Goal: Task Accomplishment & Management: Manage account settings

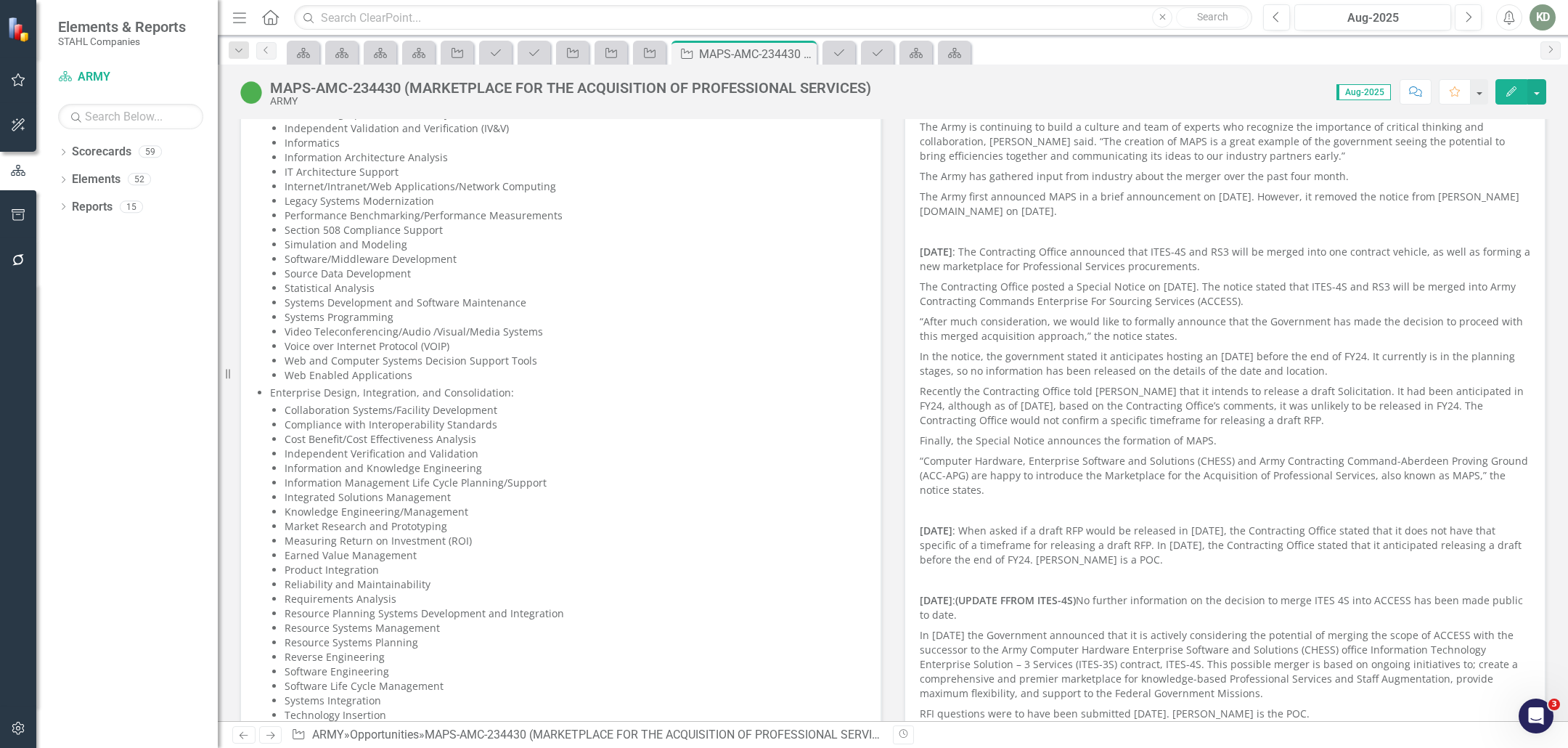
scroll to position [4544, 0]
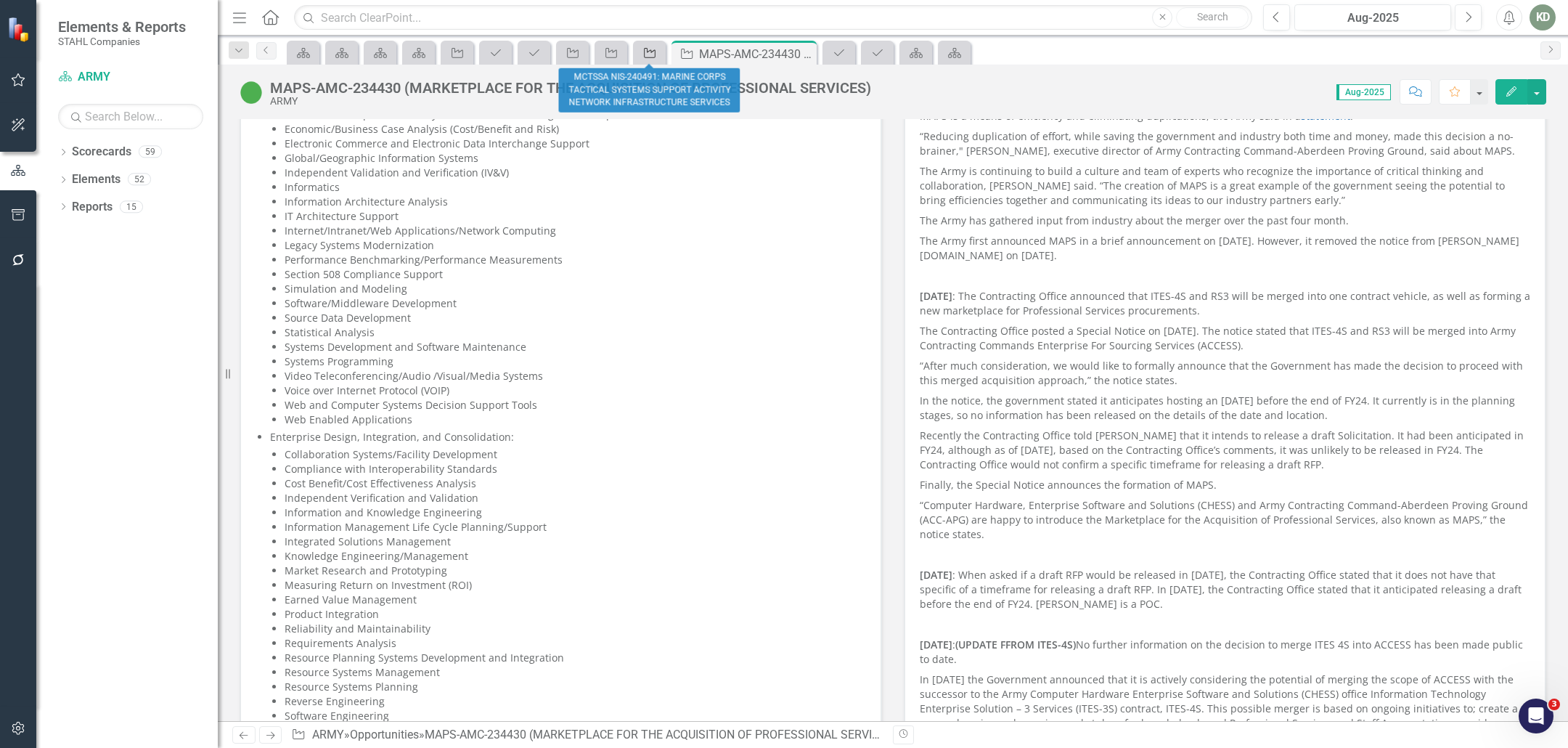
click at [643, 51] on icon "Opportunity" at bounding box center [650, 53] width 15 height 12
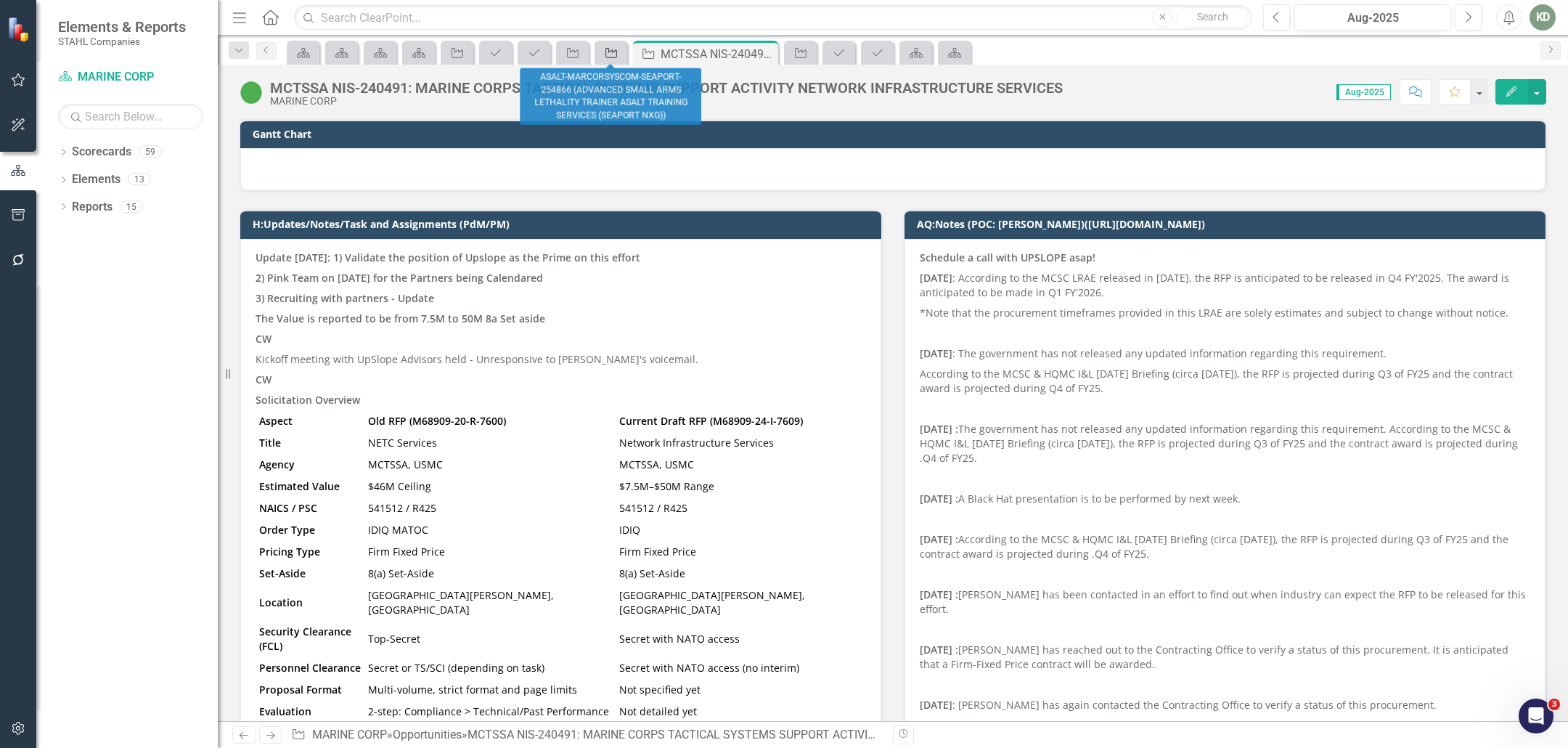
click at [608, 52] on icon "Opportunity" at bounding box center [612, 53] width 15 height 12
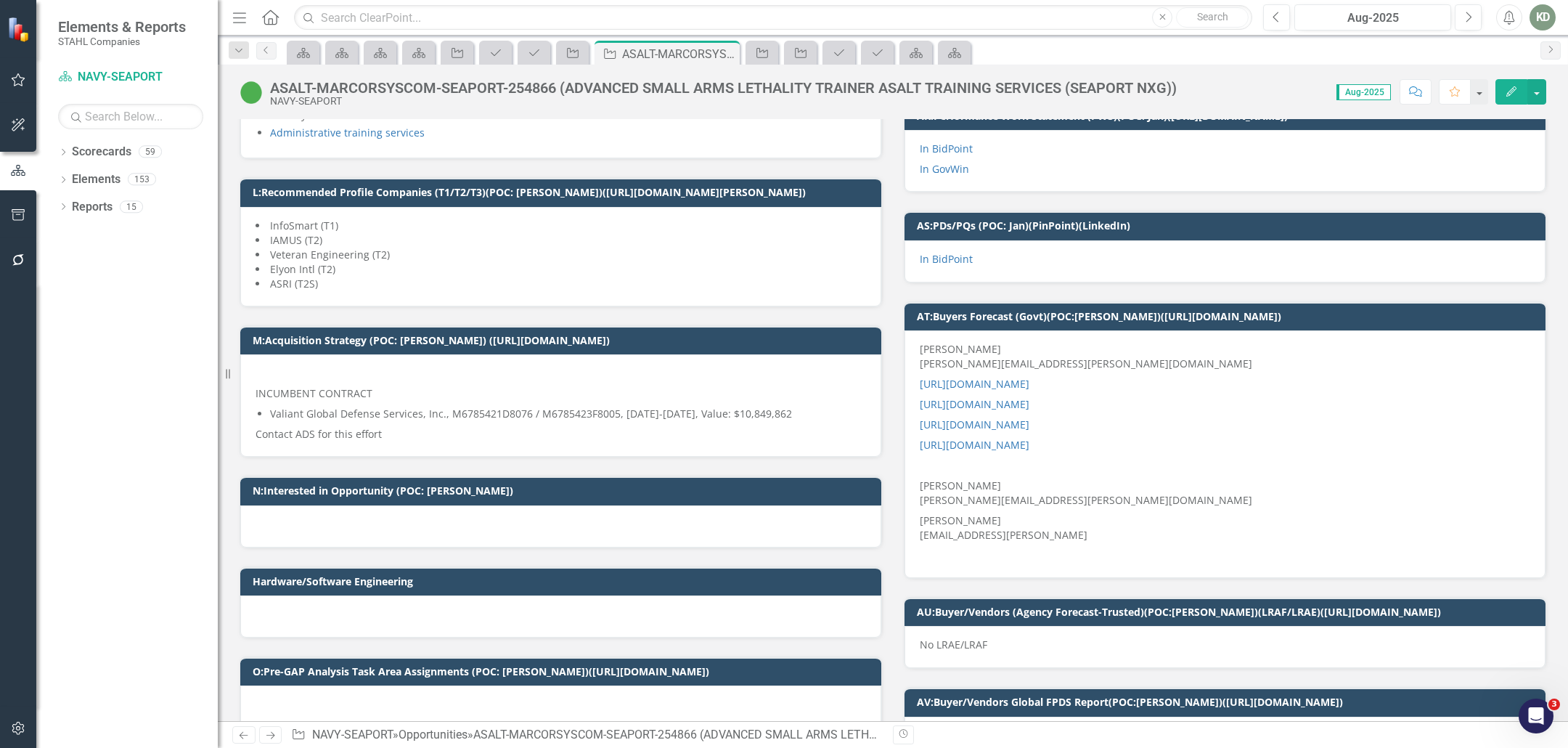
scroll to position [794, 0]
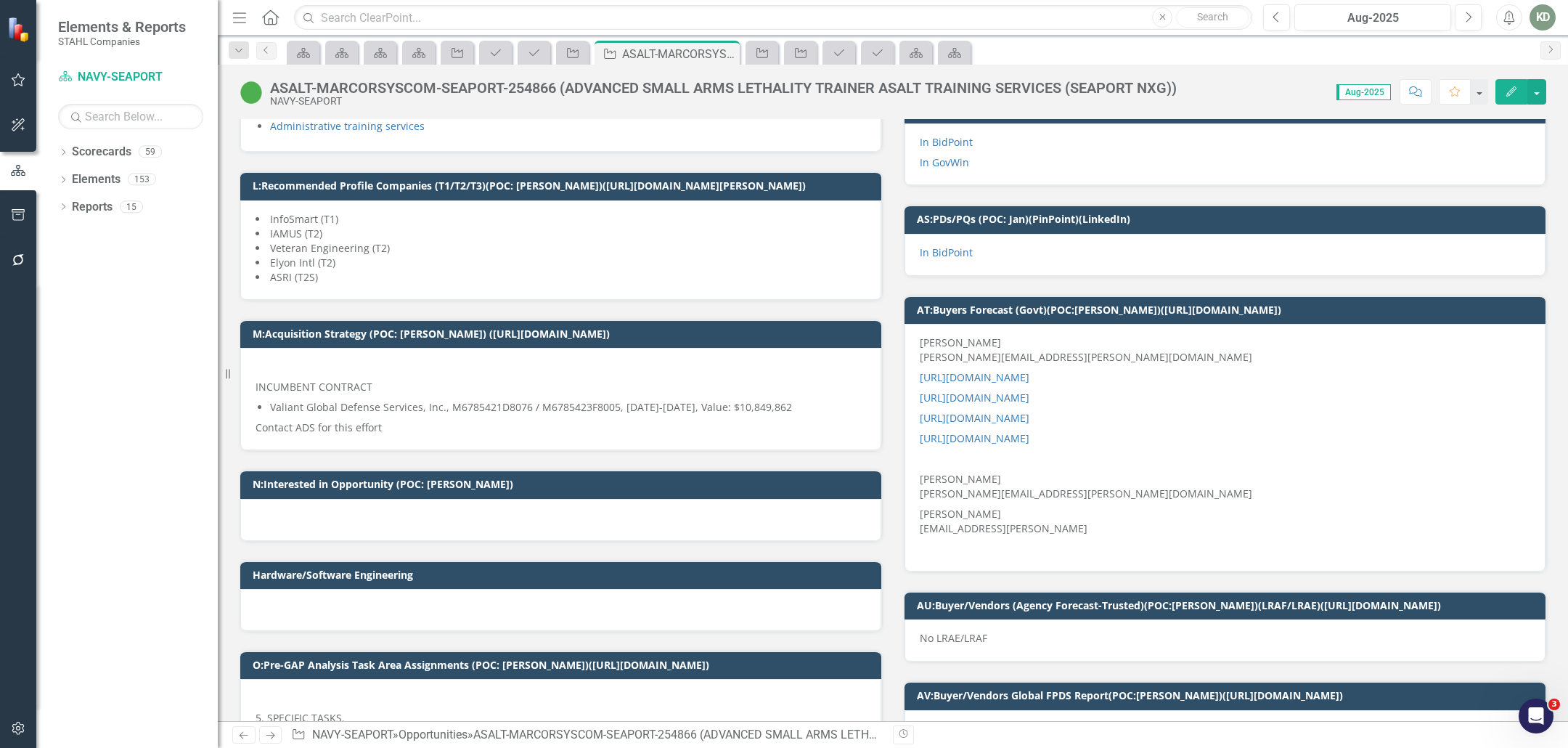
click at [1179, 469] on p "[PERSON_NAME] [PERSON_NAME][EMAIL_ADDRESS][PERSON_NAME][DOMAIN_NAME]" at bounding box center [1225, 486] width 611 height 35
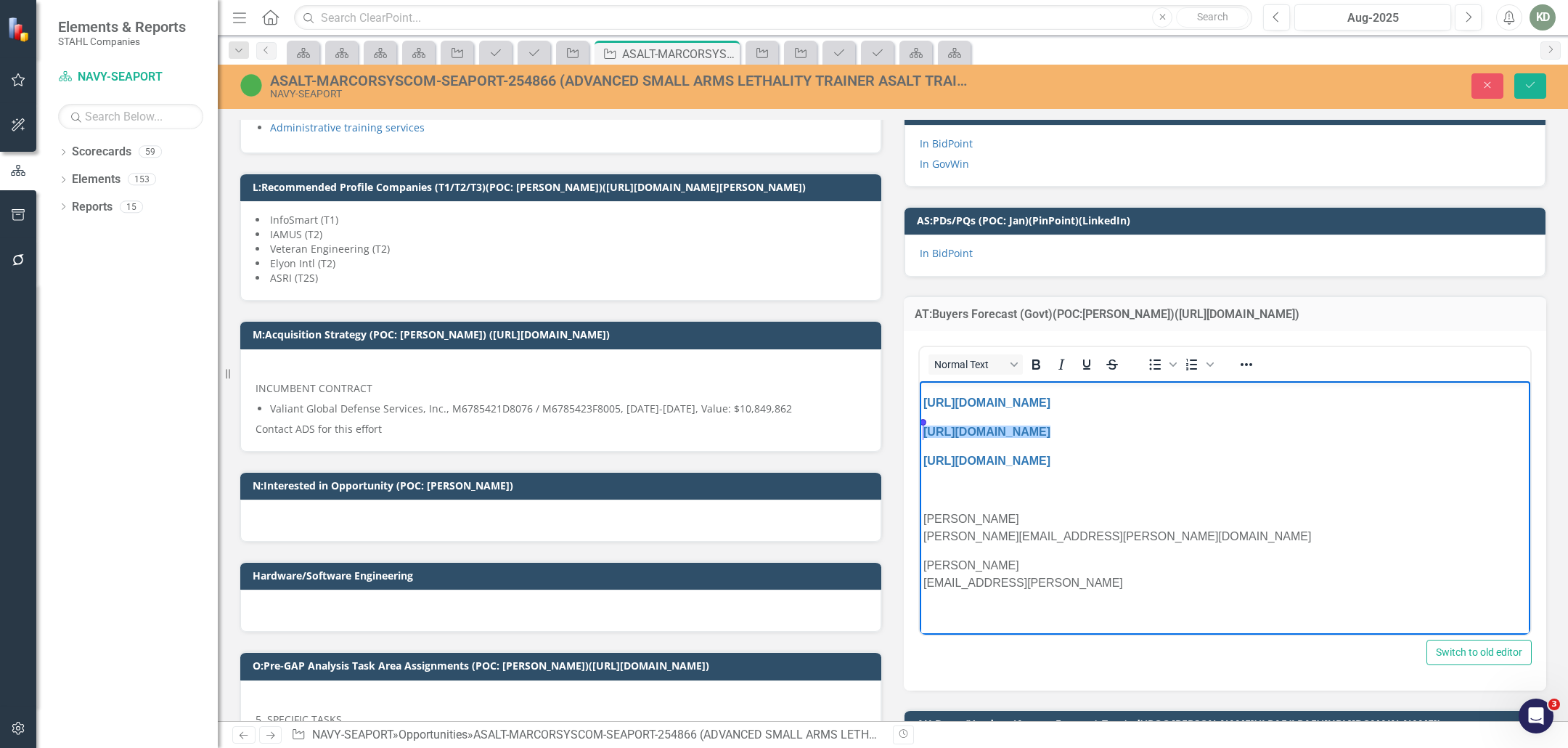
scroll to position [0, 0]
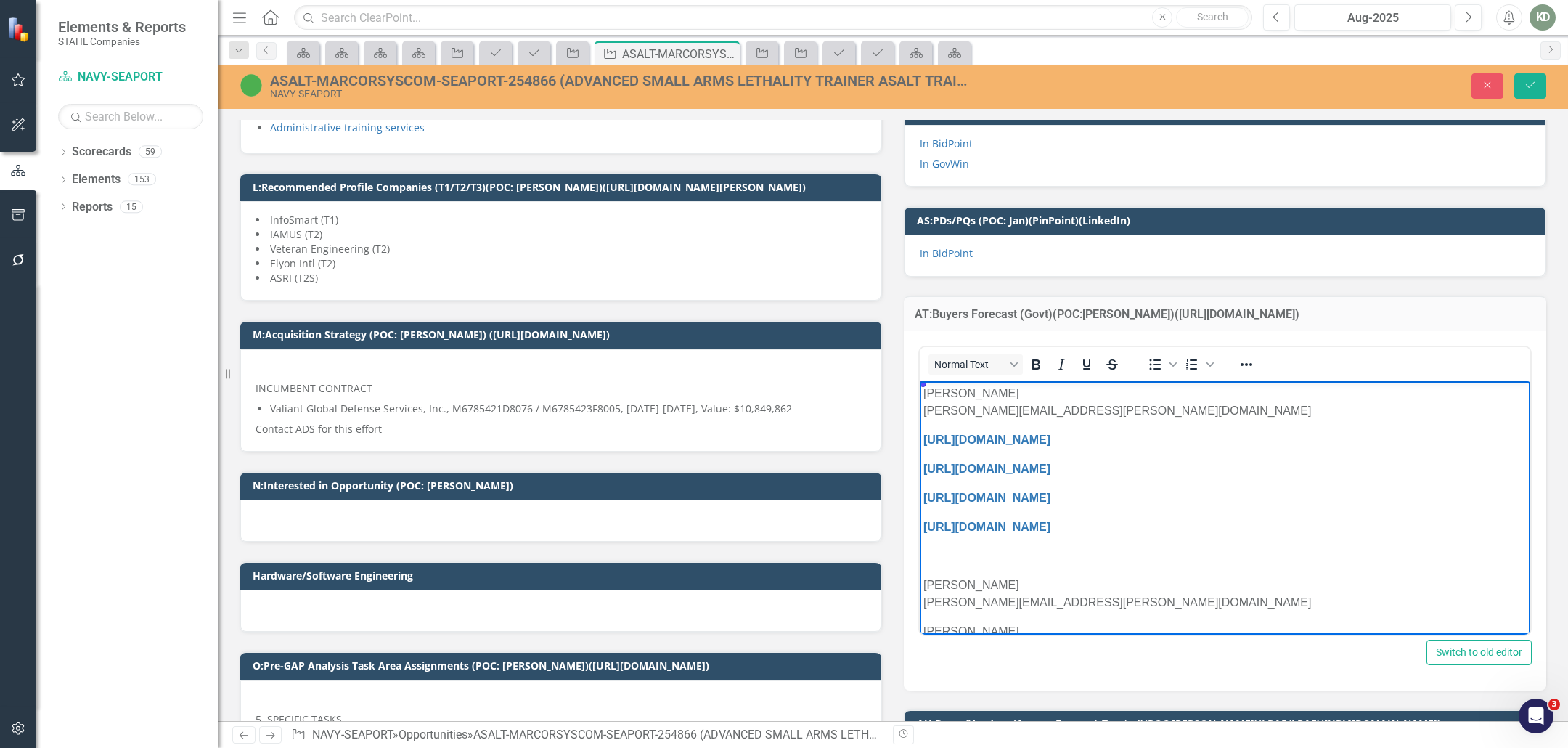
drag, startPoint x: 1168, startPoint y: 587, endPoint x: 1815, endPoint y: 733, distance: 663.3
click at [920, 380] on html "[PERSON_NAME] [PERSON_NAME][EMAIL_ADDRESS][PERSON_NAME][DOMAIN_NAME] [URL][DOMA…" at bounding box center [1225, 541] width 611 height 321
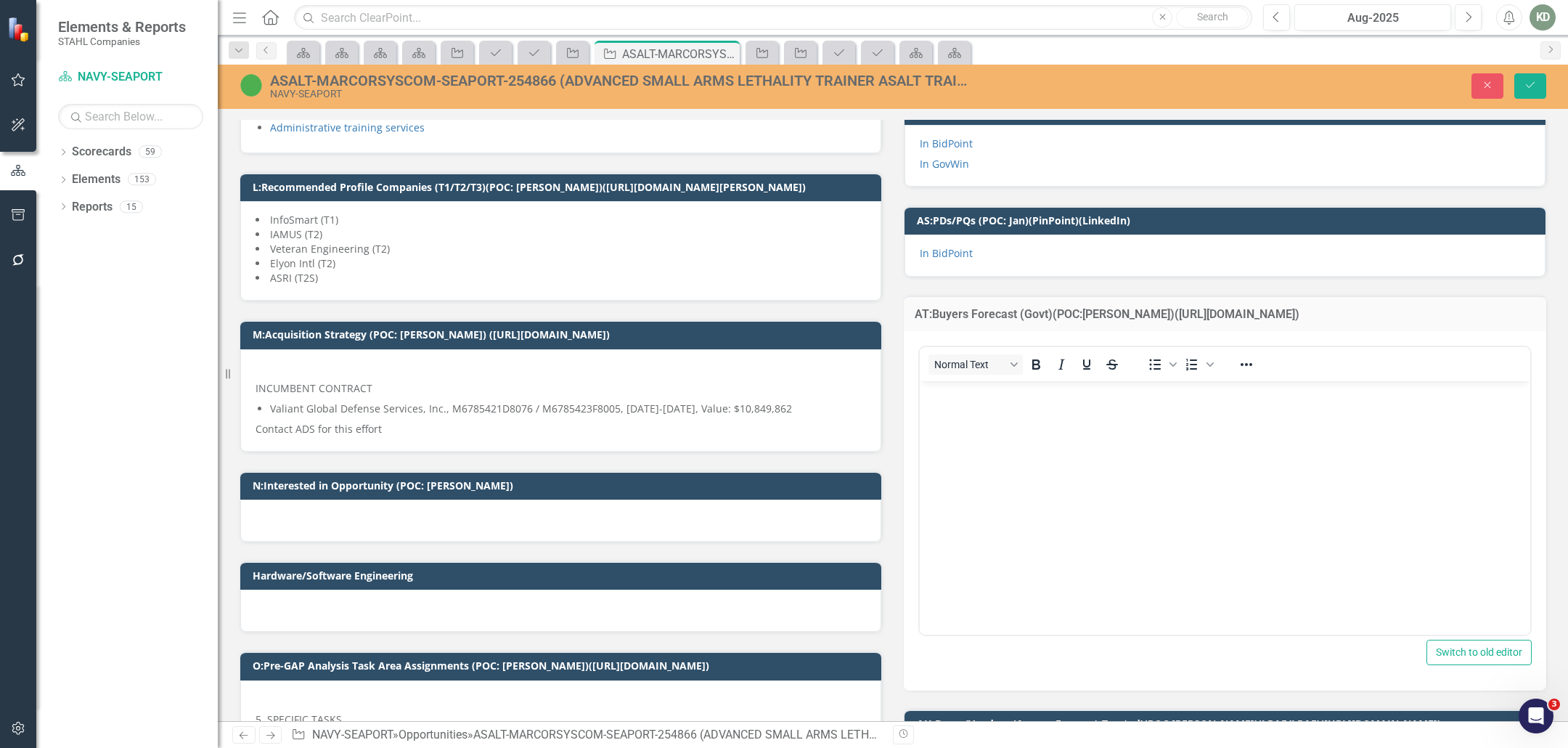
click at [1549, 79] on div "Close Save" at bounding box center [1286, 86] width 541 height 26
click at [1540, 87] on button "Save" at bounding box center [1530, 86] width 32 height 26
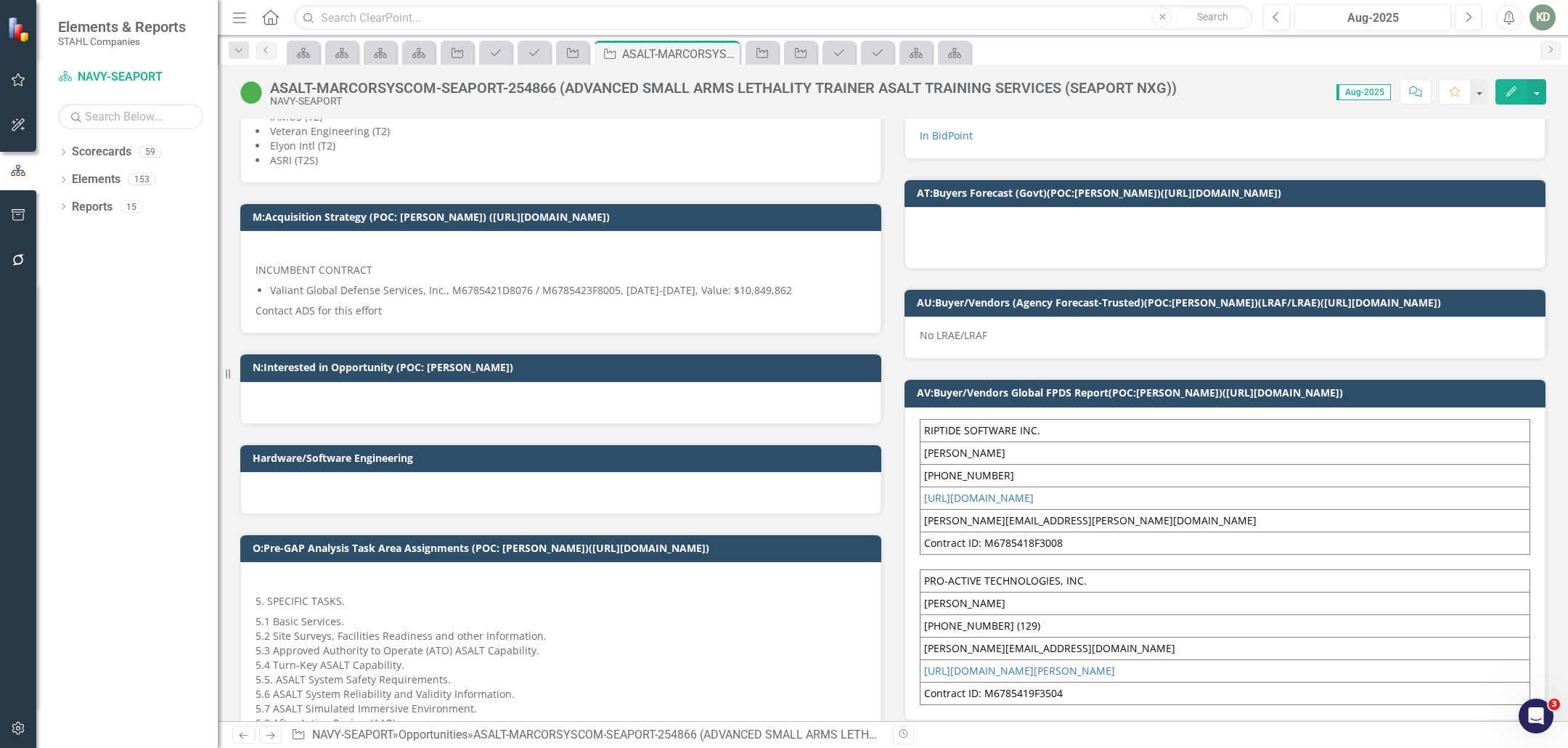
scroll to position [1297, 0]
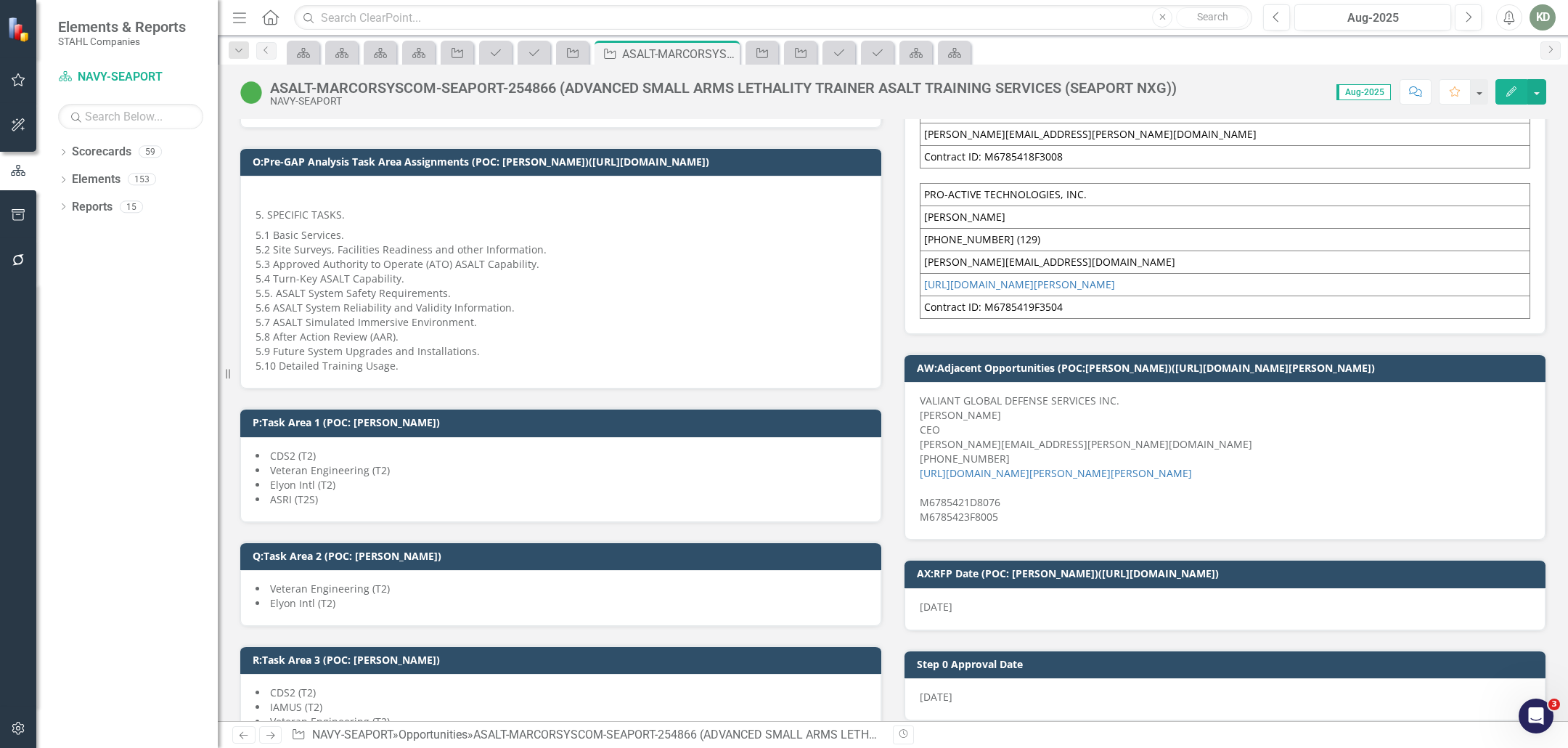
click at [1015, 495] on p "VALIANT GLOBAL DEFENSE SERVICES INC. [PERSON_NAME] CEO [PERSON_NAME][EMAIL_ADDR…" at bounding box center [1225, 459] width 611 height 130
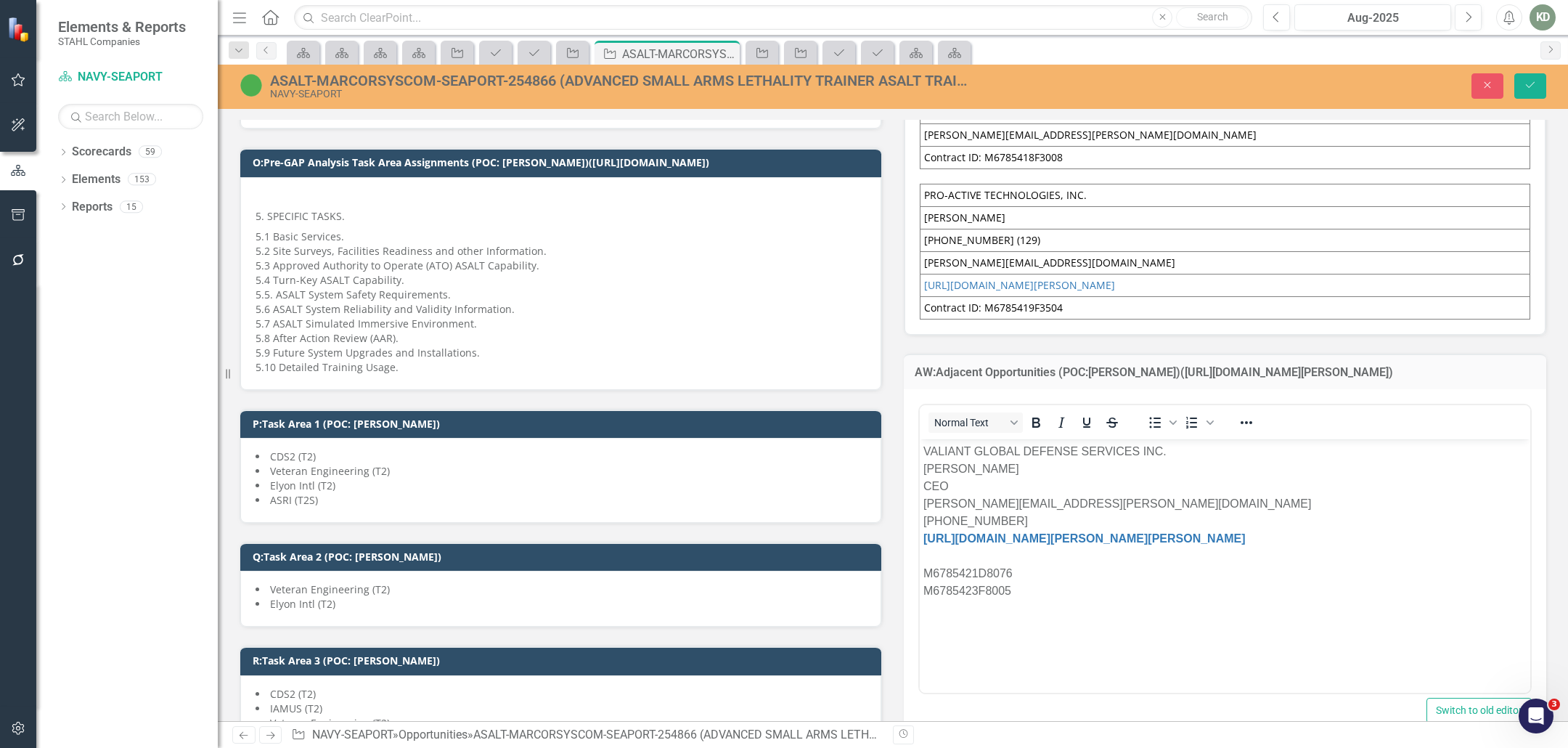
scroll to position [0, 0]
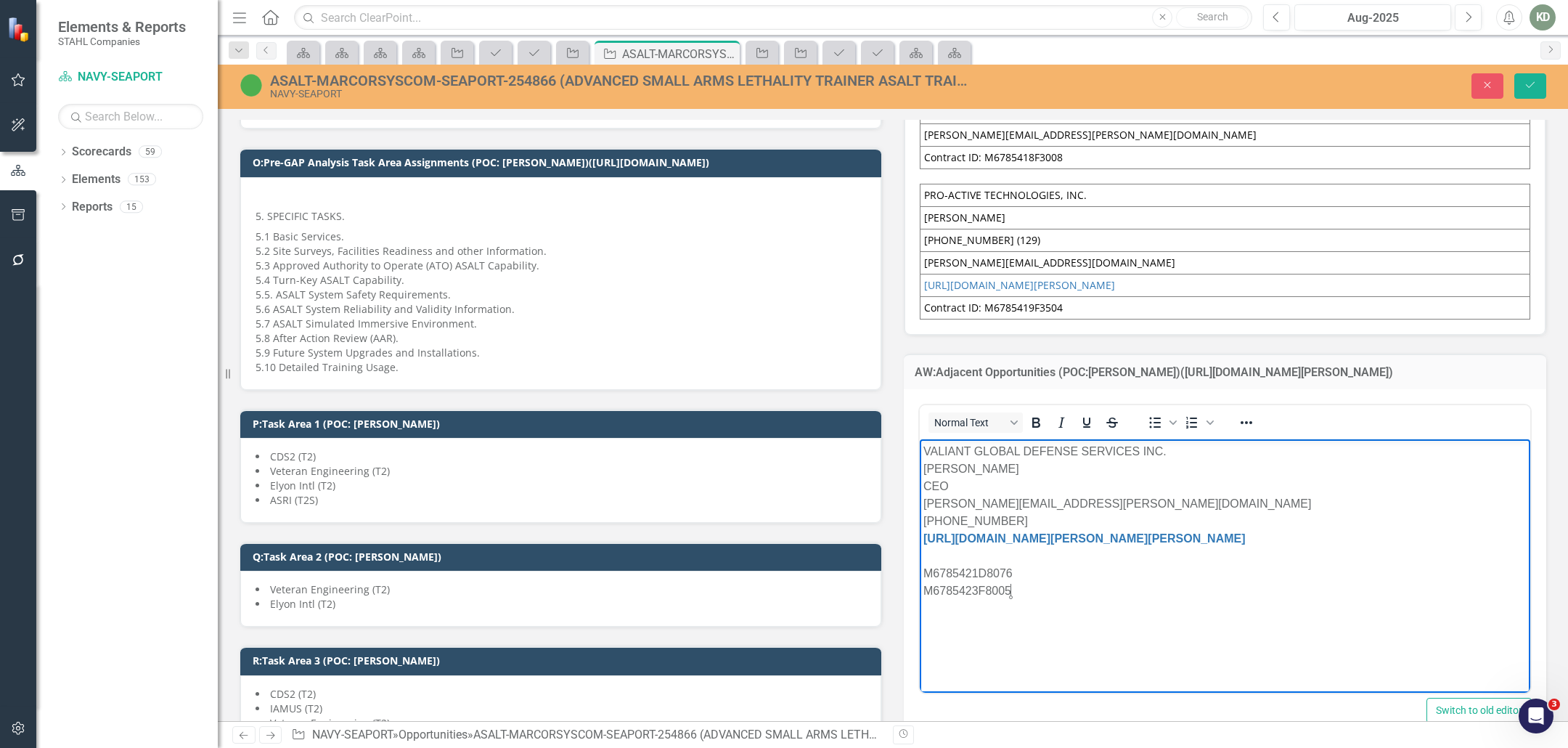
click at [1035, 596] on p "VALIANT GLOBAL DEFENSE SERVICES INC. [PERSON_NAME] CEO [PERSON_NAME][EMAIL_ADDR…" at bounding box center [1225, 521] width 603 height 157
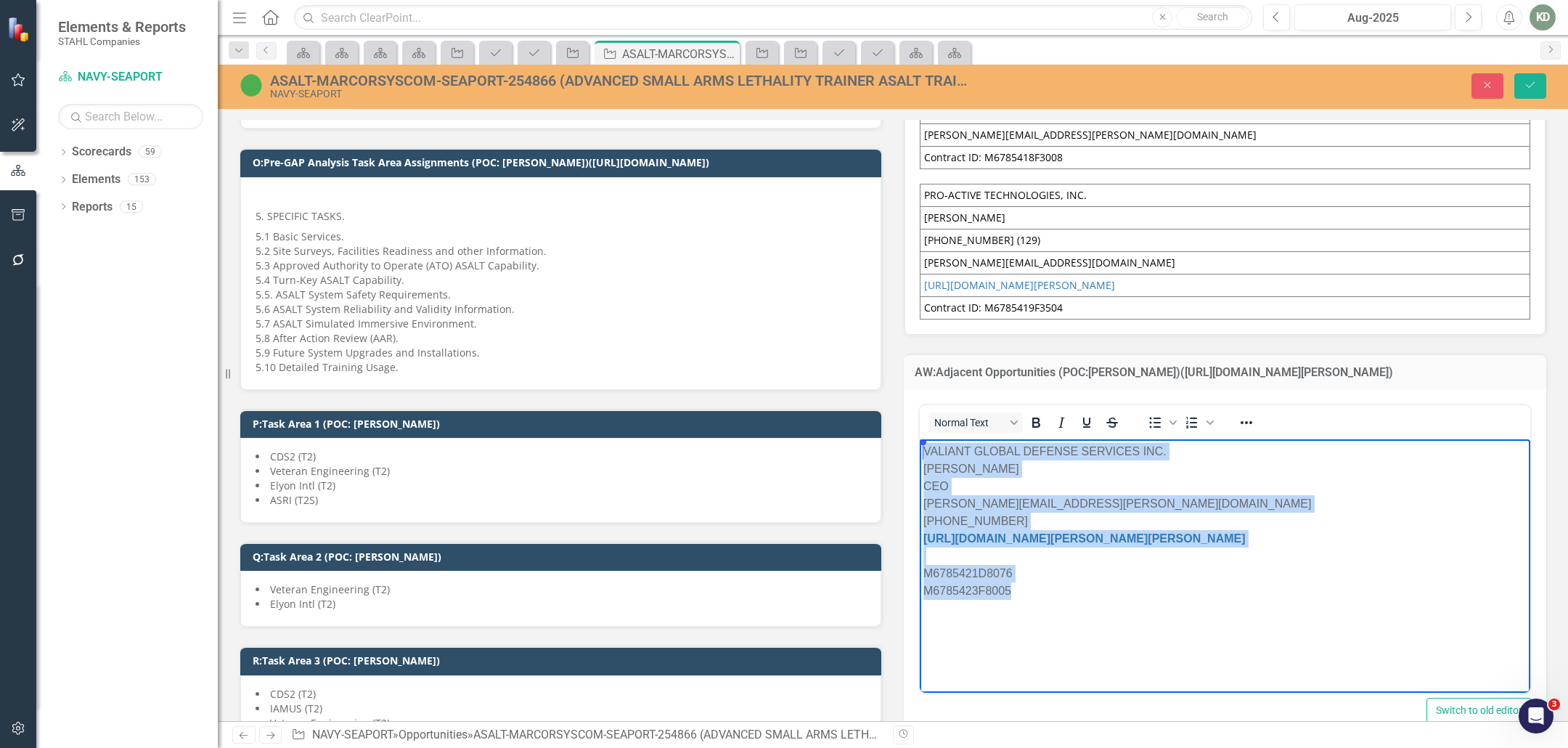
drag, startPoint x: 1031, startPoint y: 595, endPoint x: 913, endPoint y: 432, distance: 201.2
click at [920, 439] on html "VALIANT GLOBAL DEFENSE SERVICES INC. [PERSON_NAME] CEO [PERSON_NAME][EMAIL_ADDR…" at bounding box center [1225, 547] width 611 height 218
paste body "Rich Text Area. Press ALT-0 for help."
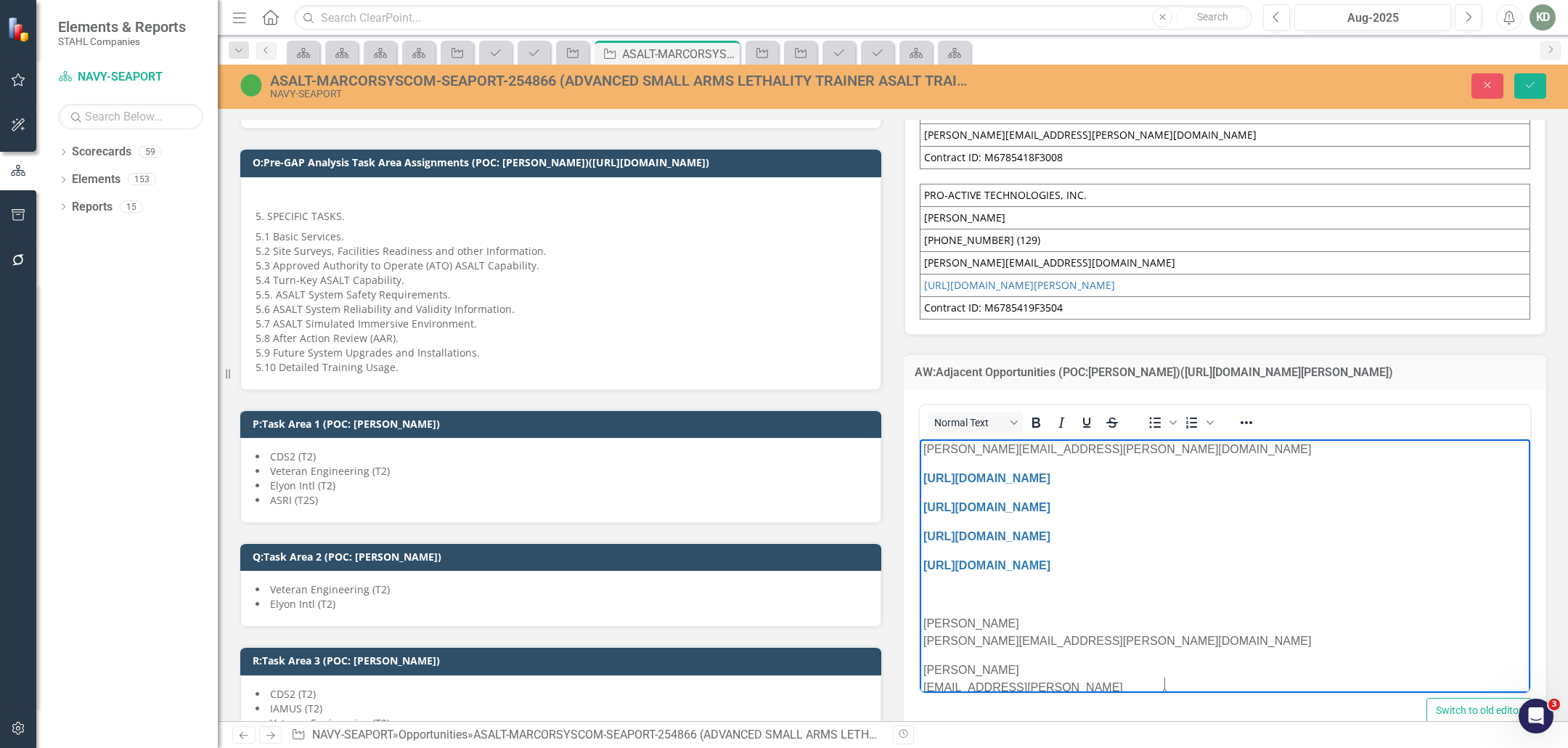
scroll to position [37, 0]
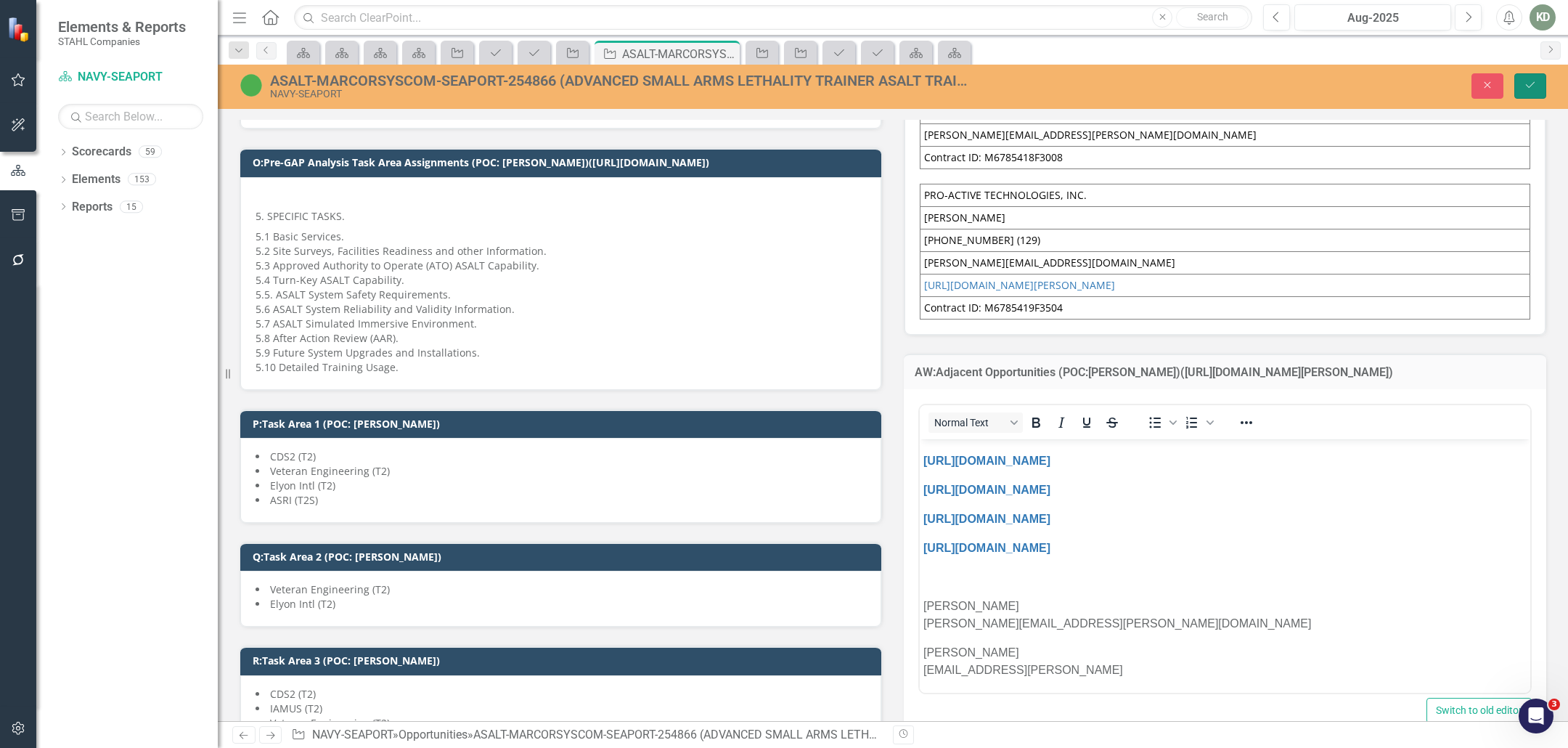
click at [1528, 95] on button "Save" at bounding box center [1530, 86] width 32 height 26
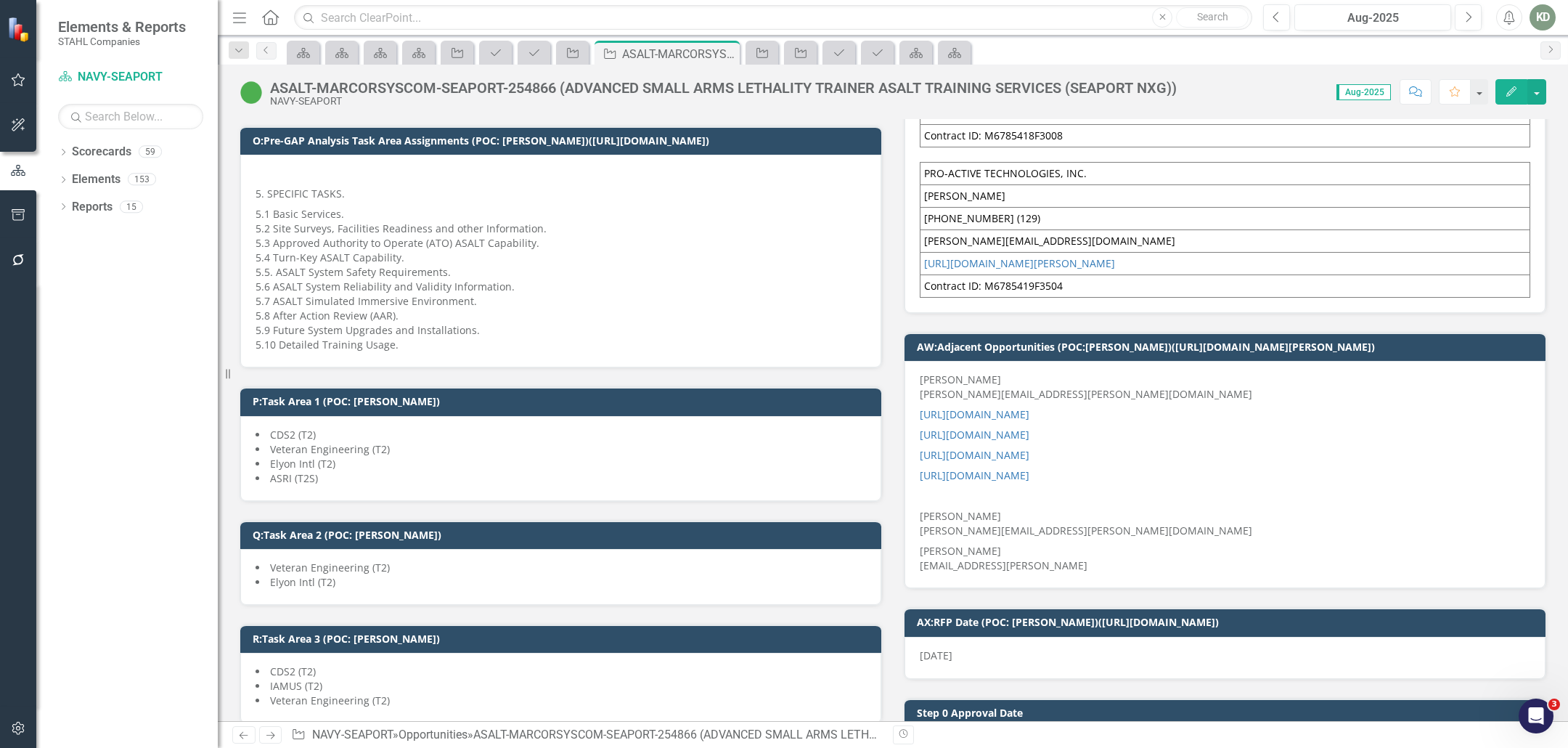
scroll to position [1478, 0]
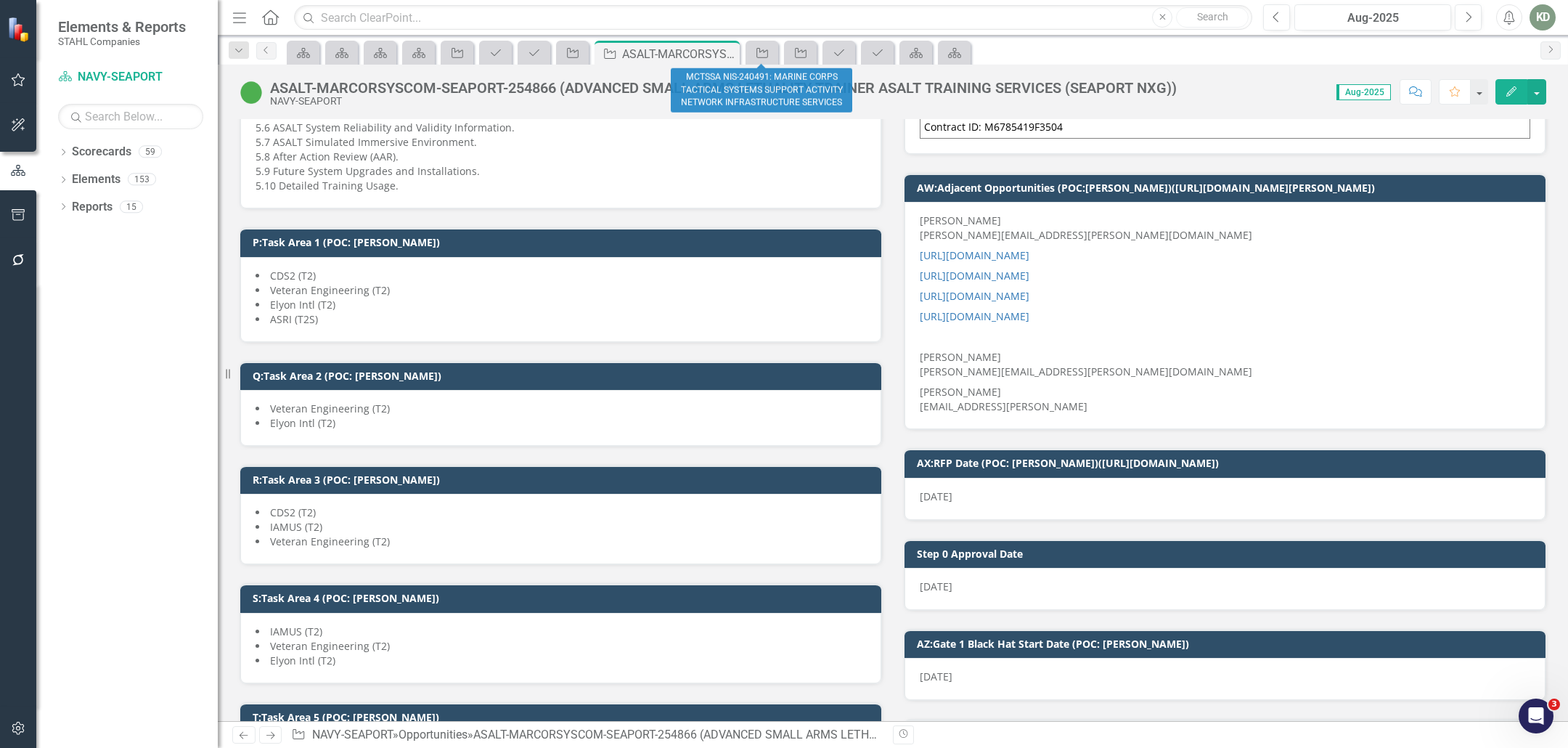
click at [776, 60] on div "Opportunity" at bounding box center [762, 53] width 33 height 24
click at [766, 60] on div "Opportunity" at bounding box center [759, 53] width 20 height 18
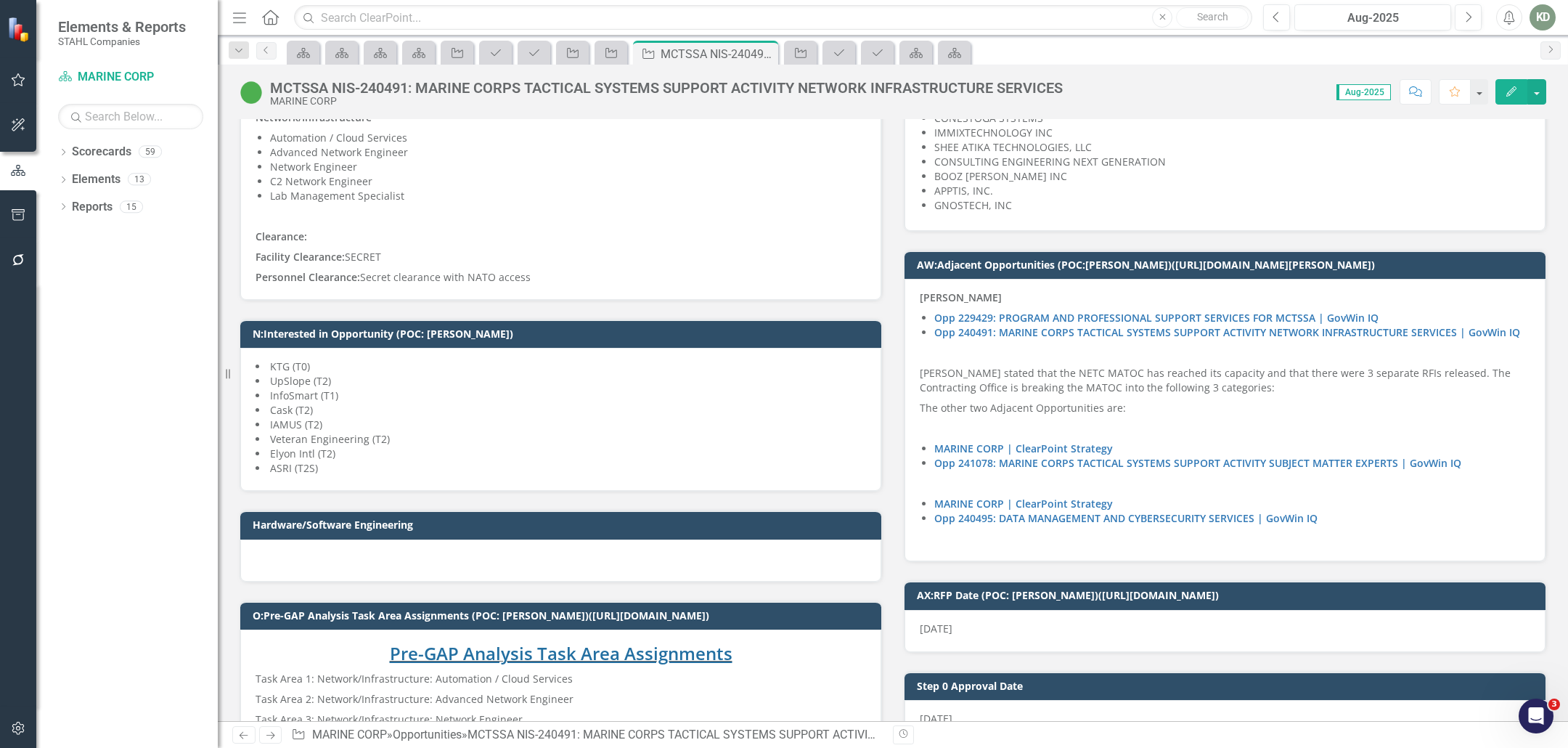
scroll to position [2121, 0]
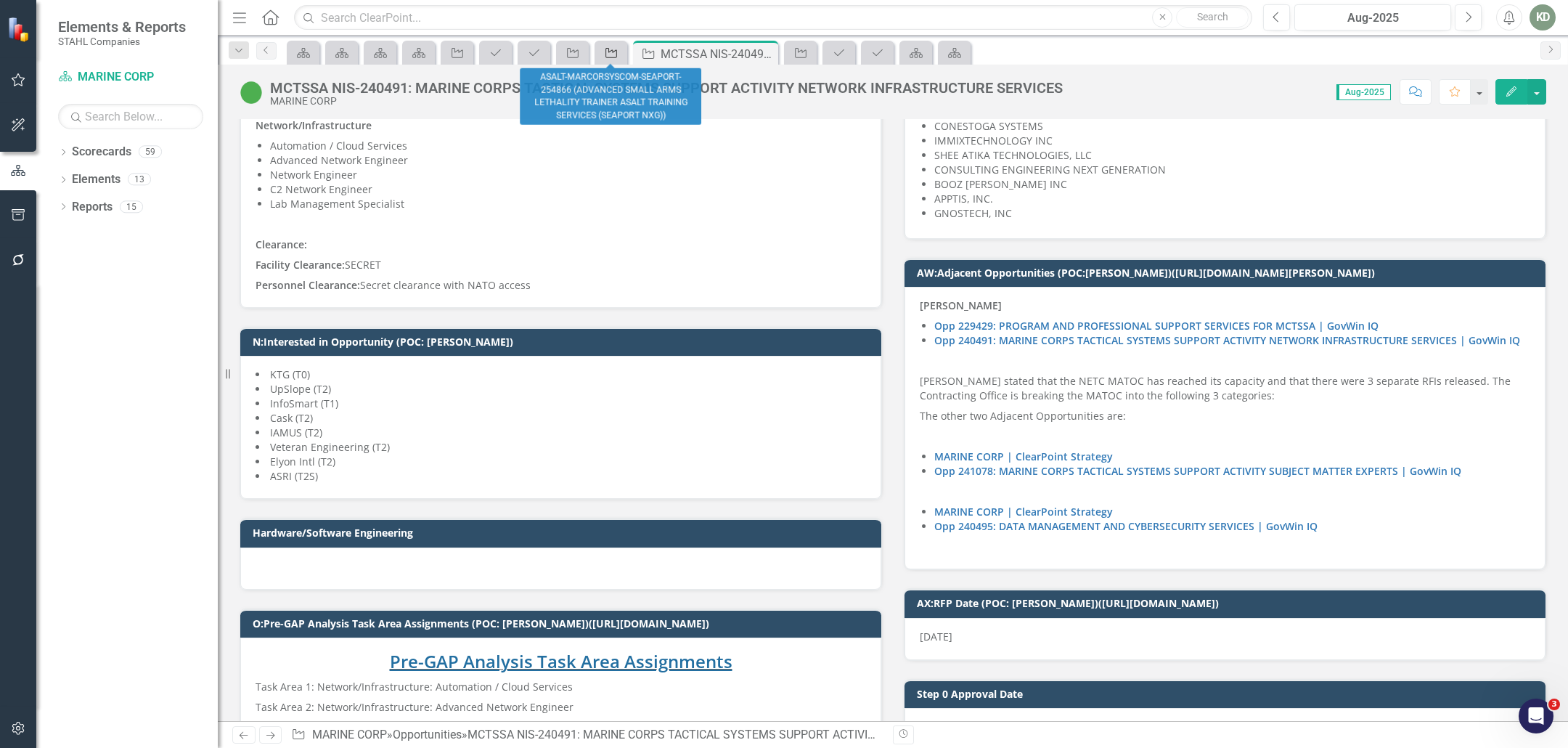
click at [616, 55] on icon at bounding box center [611, 53] width 12 height 10
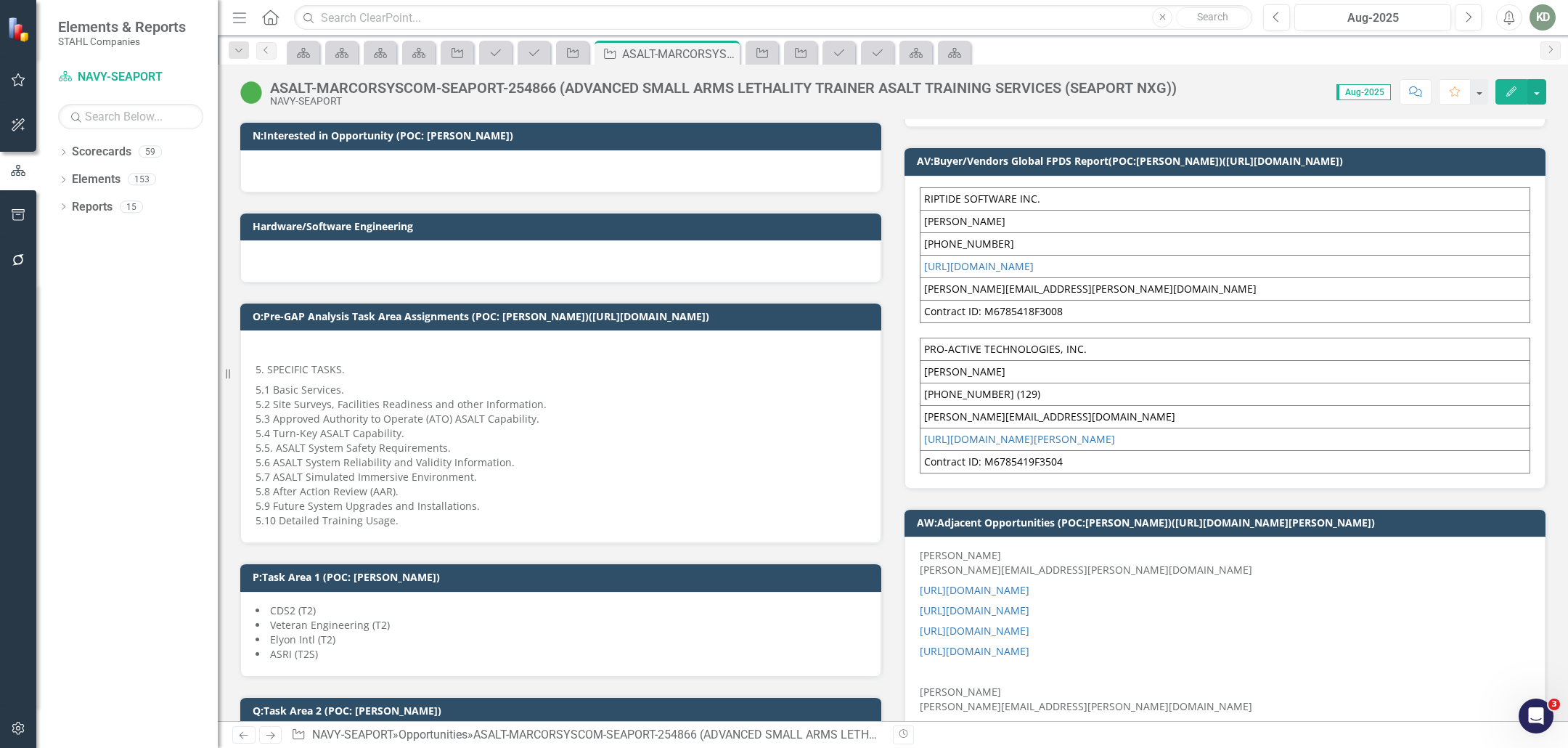
scroll to position [1311, 0]
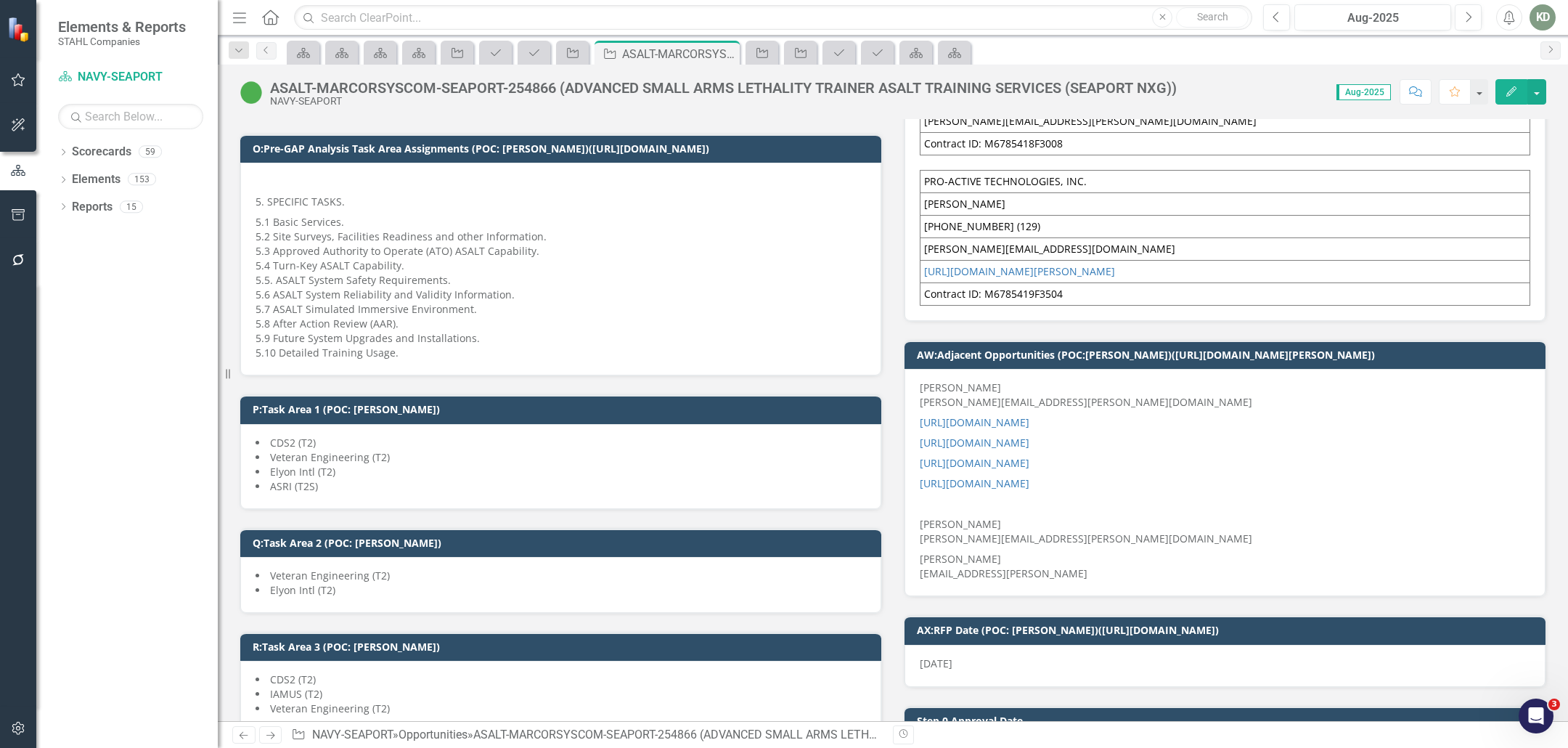
click at [1032, 514] on p "[PERSON_NAME] [PERSON_NAME][EMAIL_ADDRESS][PERSON_NAME][DOMAIN_NAME]" at bounding box center [1225, 532] width 611 height 35
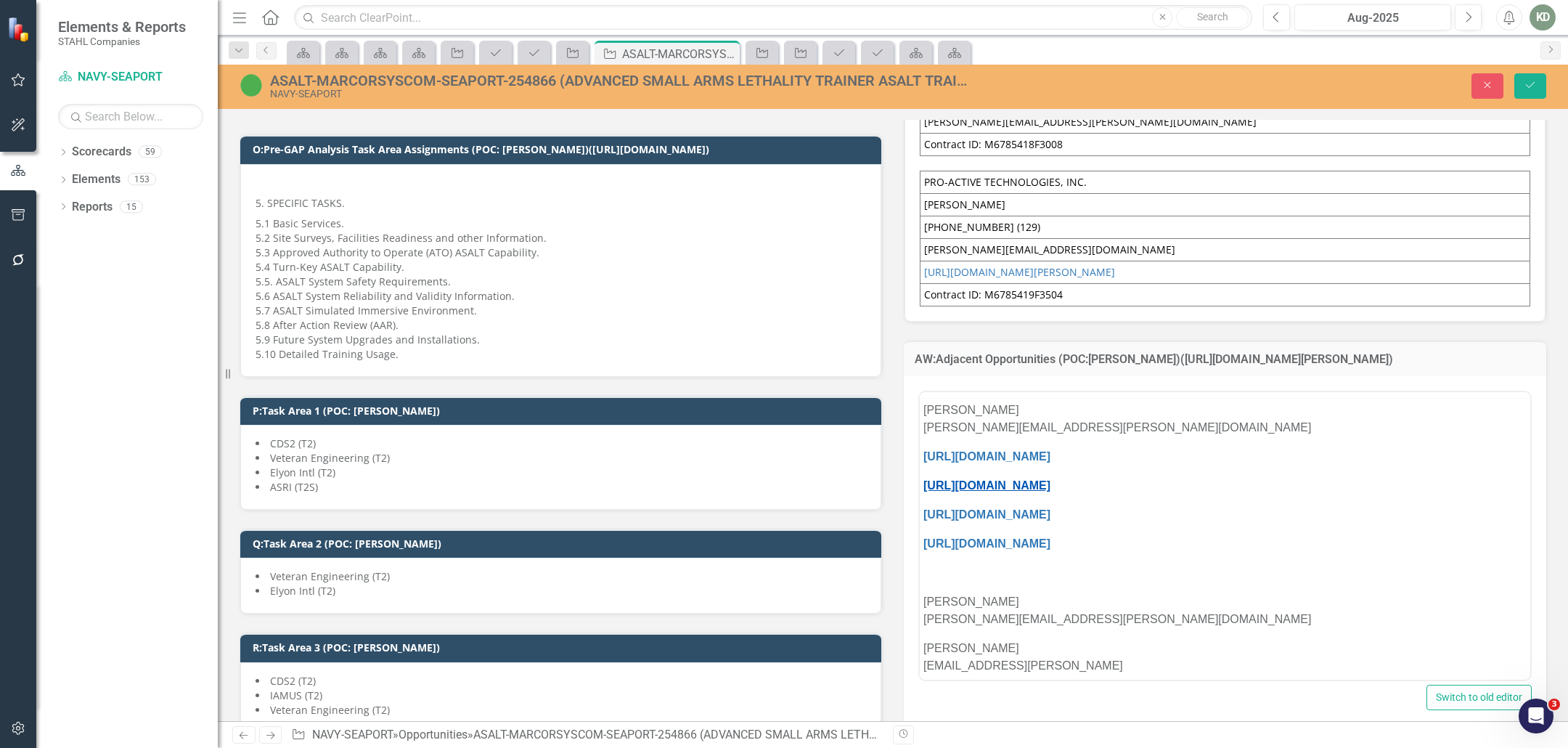
scroll to position [0, 0]
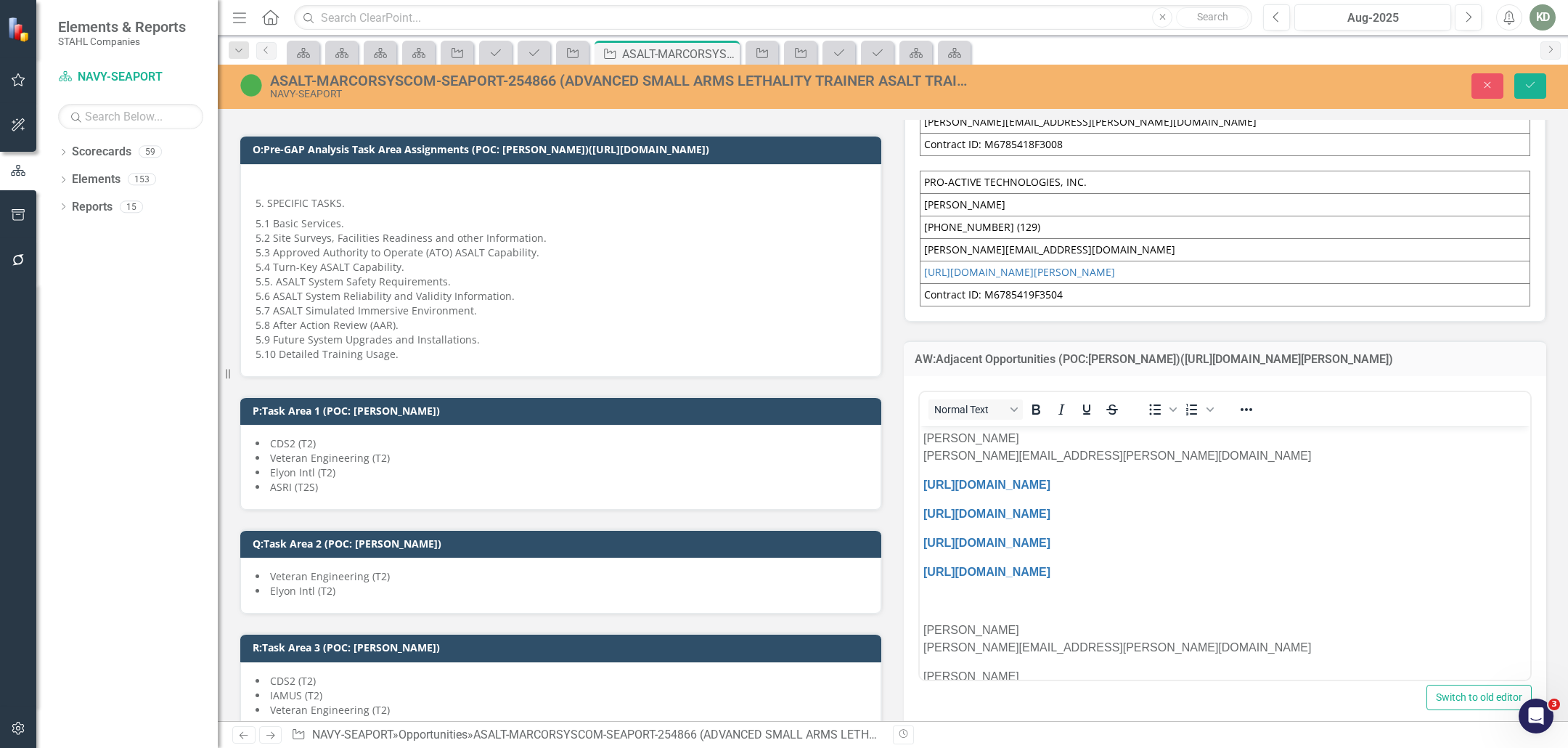
click at [519, 82] on div "ASALT-MARCORSYSCOM-SEAPORT-254866 (ADVANCED SMALL ARMS LETHALITY TRAINER ASALT …" at bounding box center [623, 81] width 707 height 16
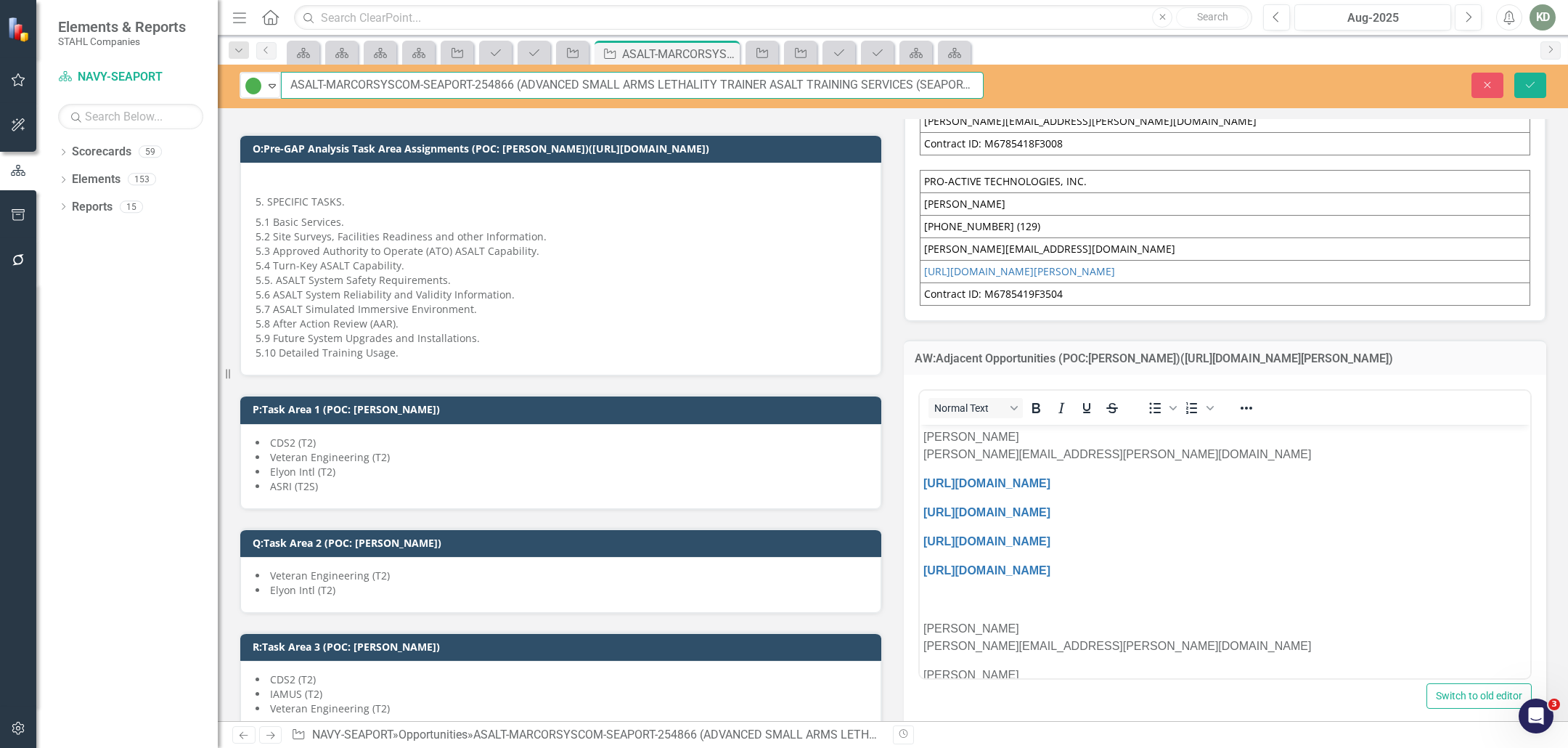
click at [502, 86] on input "ASALT-MARCORSYSCOM-SEAPORT-254866 (ADVANCED SMALL ARMS LETHALITY TRAINER ASALT …" at bounding box center [632, 85] width 703 height 26
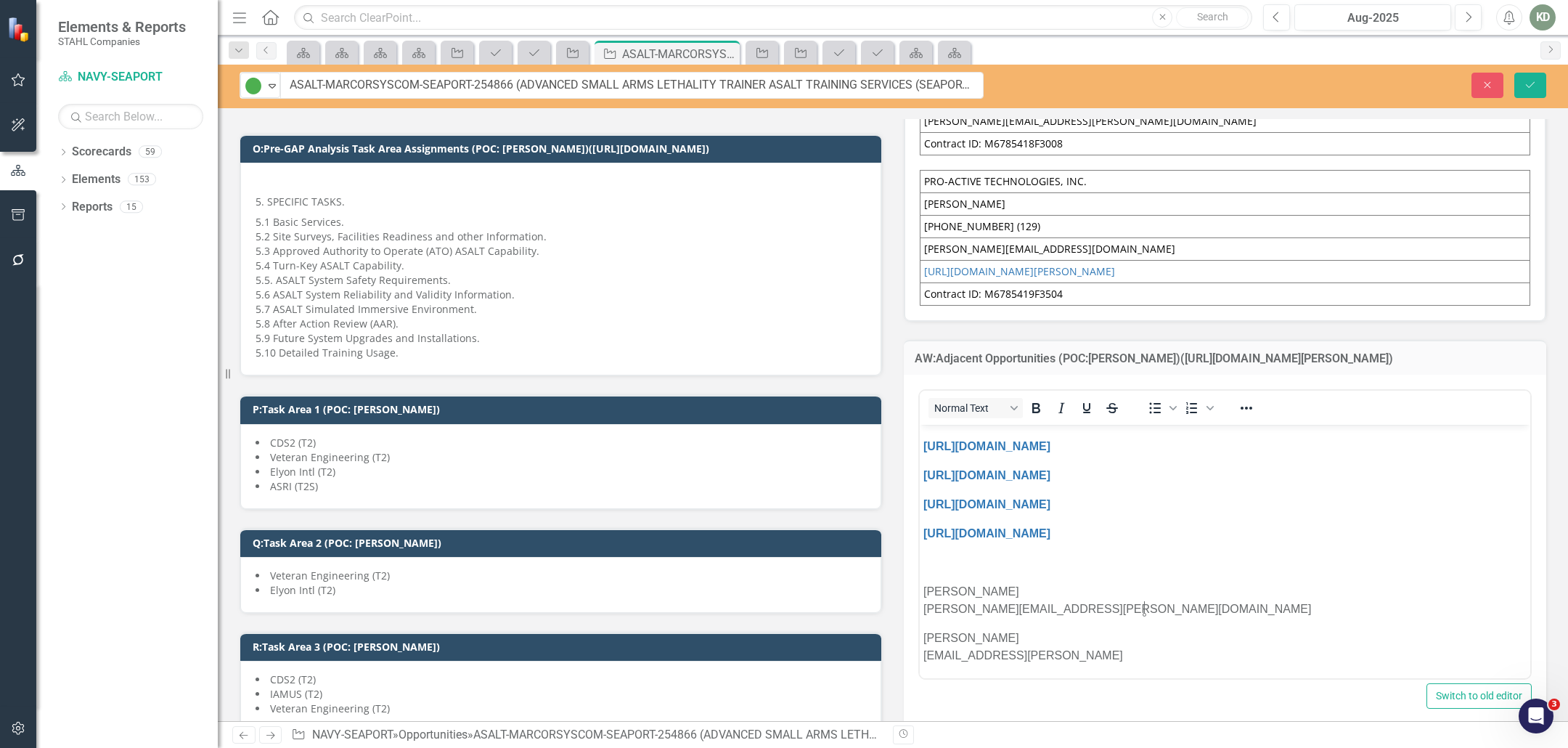
click at [1189, 611] on p "[PERSON_NAME] [PERSON_NAME][EMAIL_ADDRESS][PERSON_NAME][DOMAIN_NAME]" at bounding box center [1225, 600] width 603 height 35
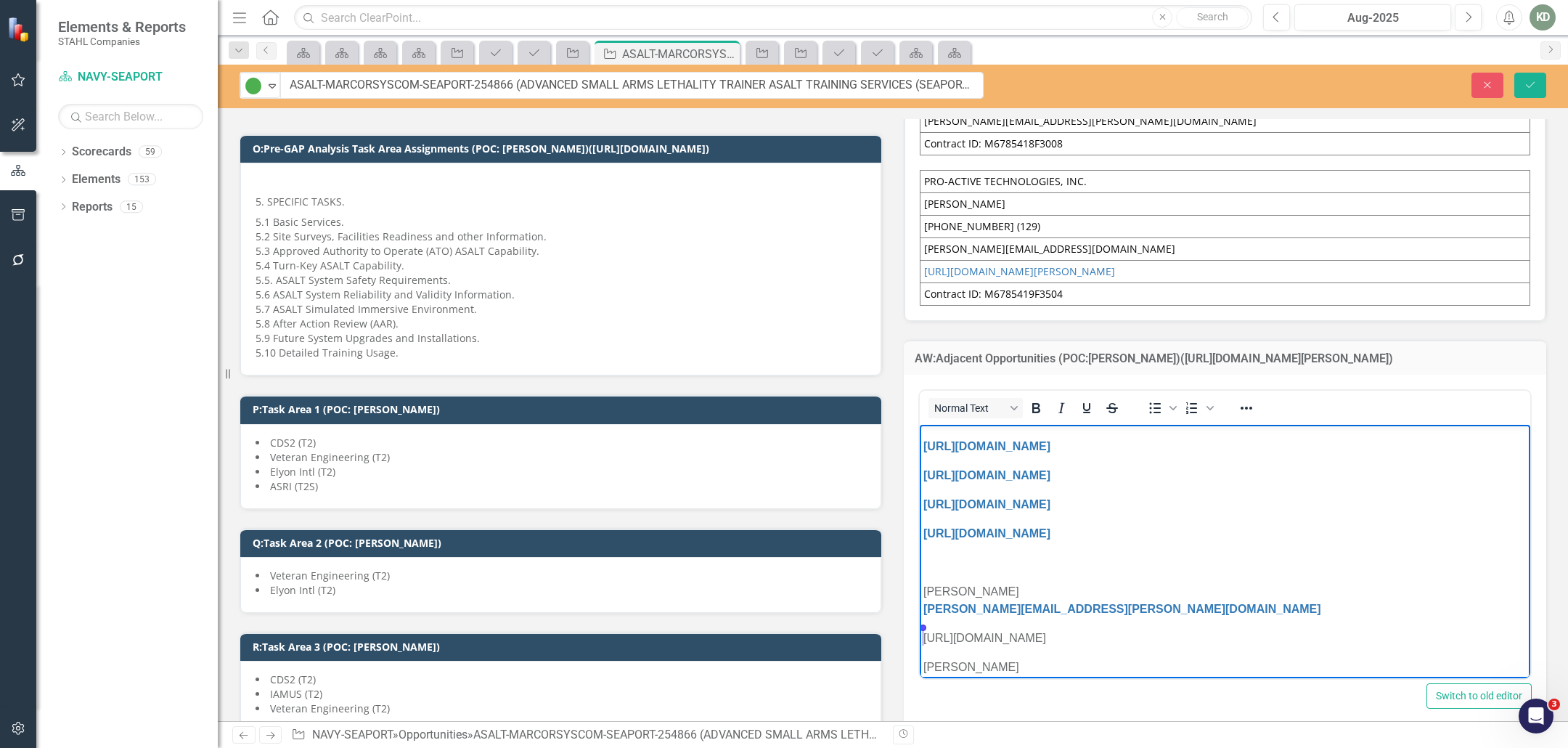
drag, startPoint x: 1203, startPoint y: 633, endPoint x: 893, endPoint y: 626, distance: 310.1
click at [920, 626] on html "[PERSON_NAME] [PERSON_NAME][EMAIL_ADDRESS][PERSON_NAME][DOMAIN_NAME] [URL][DOMA…" at bounding box center [1225, 548] width 611 height 321
click at [1037, 573] on body "[PERSON_NAME] [PERSON_NAME][EMAIL_ADDRESS][PERSON_NAME][DOMAIN_NAME] [URL][DOMA…" at bounding box center [1225, 548] width 611 height 321
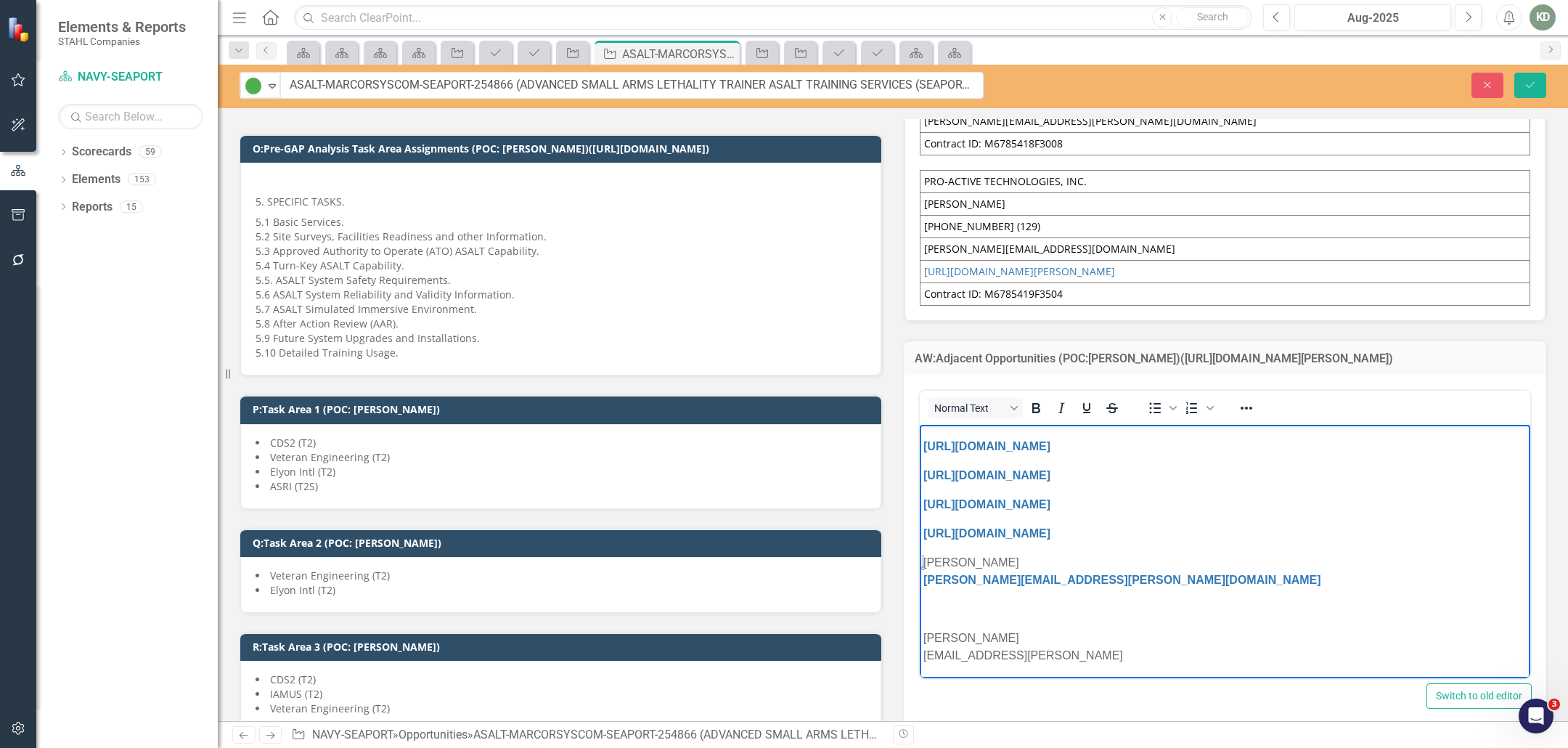
click at [1186, 656] on p "[PERSON_NAME] [PERSON_NAME][EMAIL_ADDRESS][PERSON_NAME]" at bounding box center [1225, 647] width 603 height 35
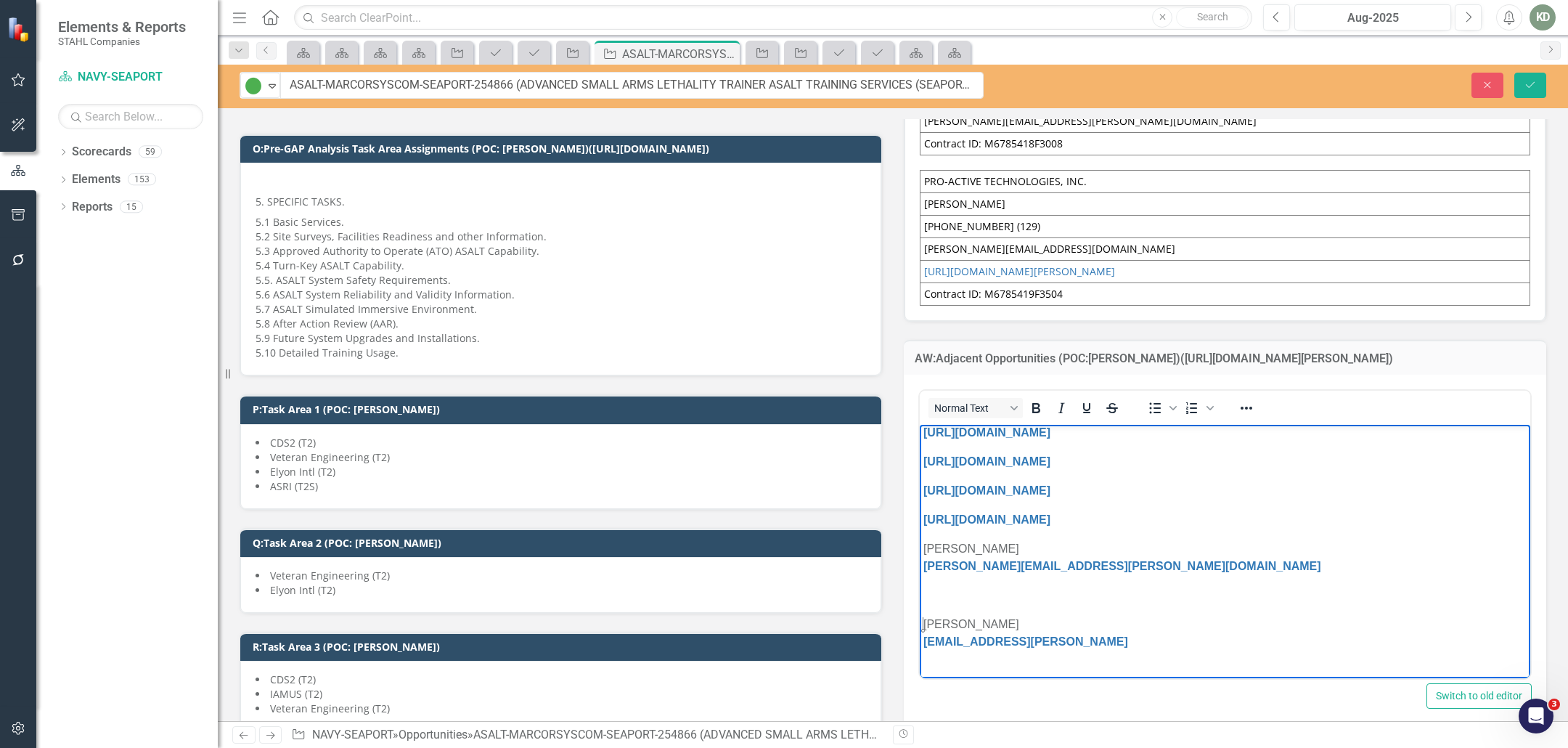
drag, startPoint x: 1179, startPoint y: 643, endPoint x: 1037, endPoint y: 629, distance: 142.7
click at [921, 629] on html "[PERSON_NAME] [PERSON_NAME][EMAIL_ADDRESS][PERSON_NAME][DOMAIN_NAME] [URL][DOMA…" at bounding box center [1225, 535] width 611 height 321
drag, startPoint x: 1117, startPoint y: 639, endPoint x: 922, endPoint y: 628, distance: 195.3
click at [922, 628] on body "[PERSON_NAME] [PERSON_NAME][EMAIL_ADDRESS][PERSON_NAME][DOMAIN_NAME] [URL][DOMA…" at bounding box center [1225, 535] width 611 height 321
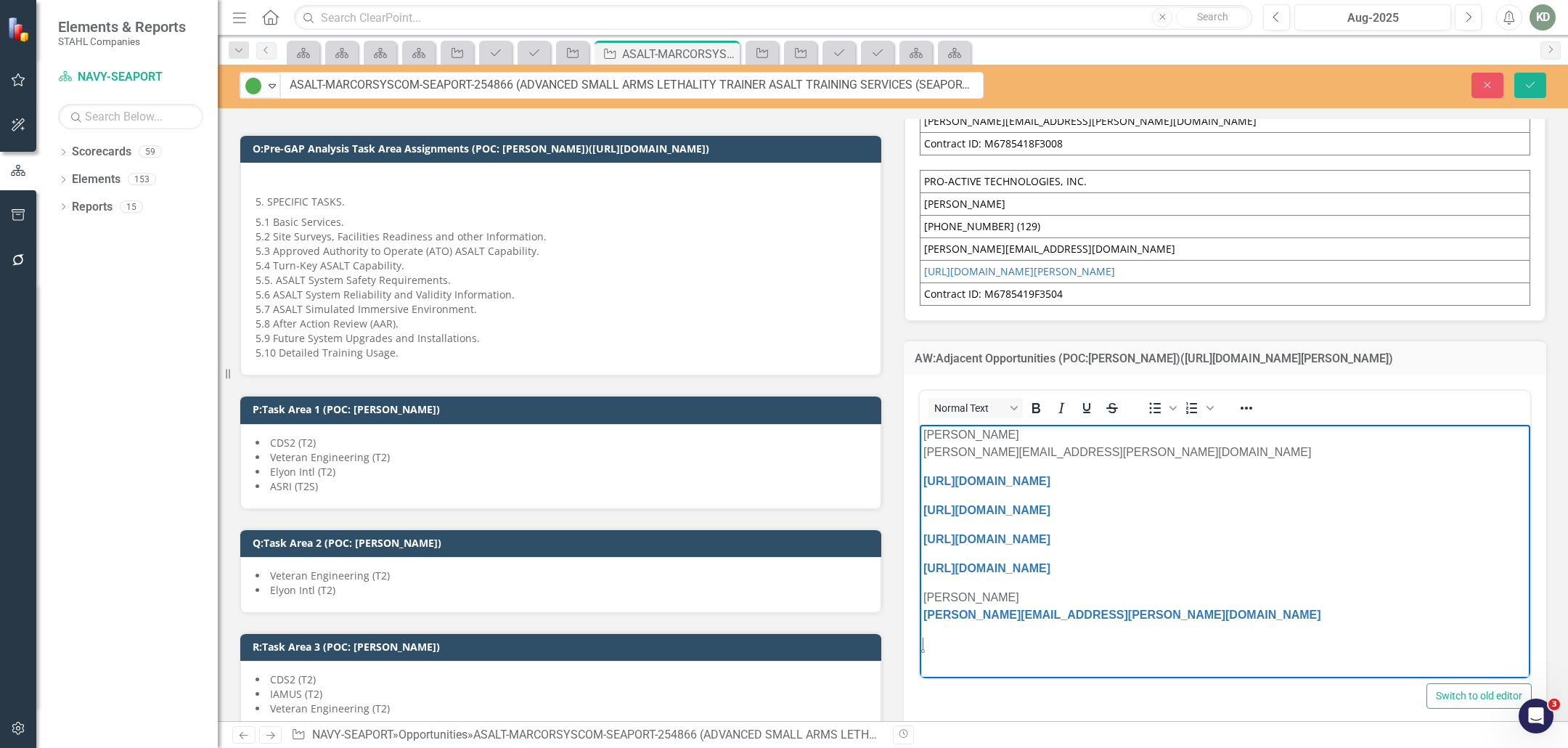
scroll to position [0, 0]
click at [1534, 95] on button "Save" at bounding box center [1530, 86] width 32 height 26
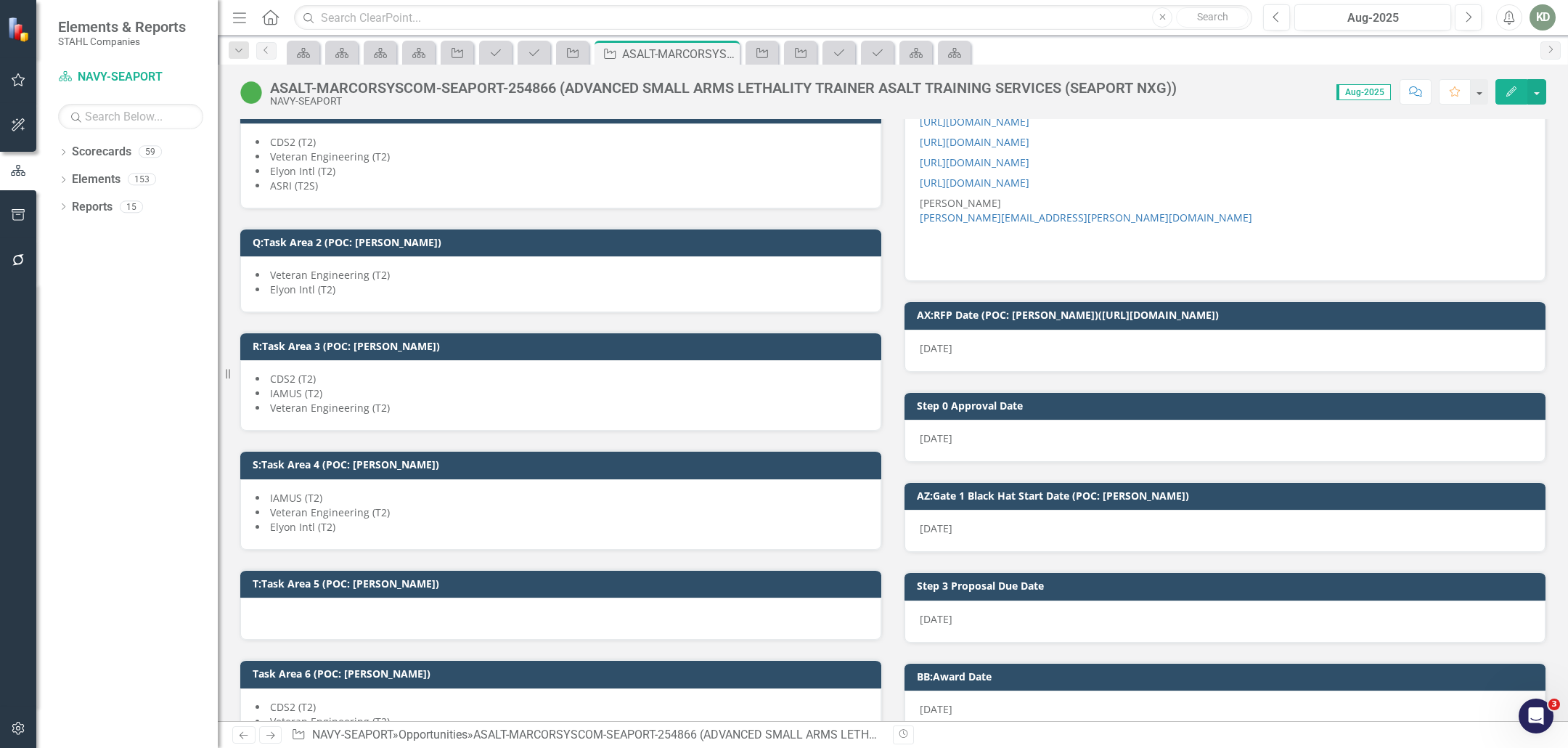
scroll to position [1587, 0]
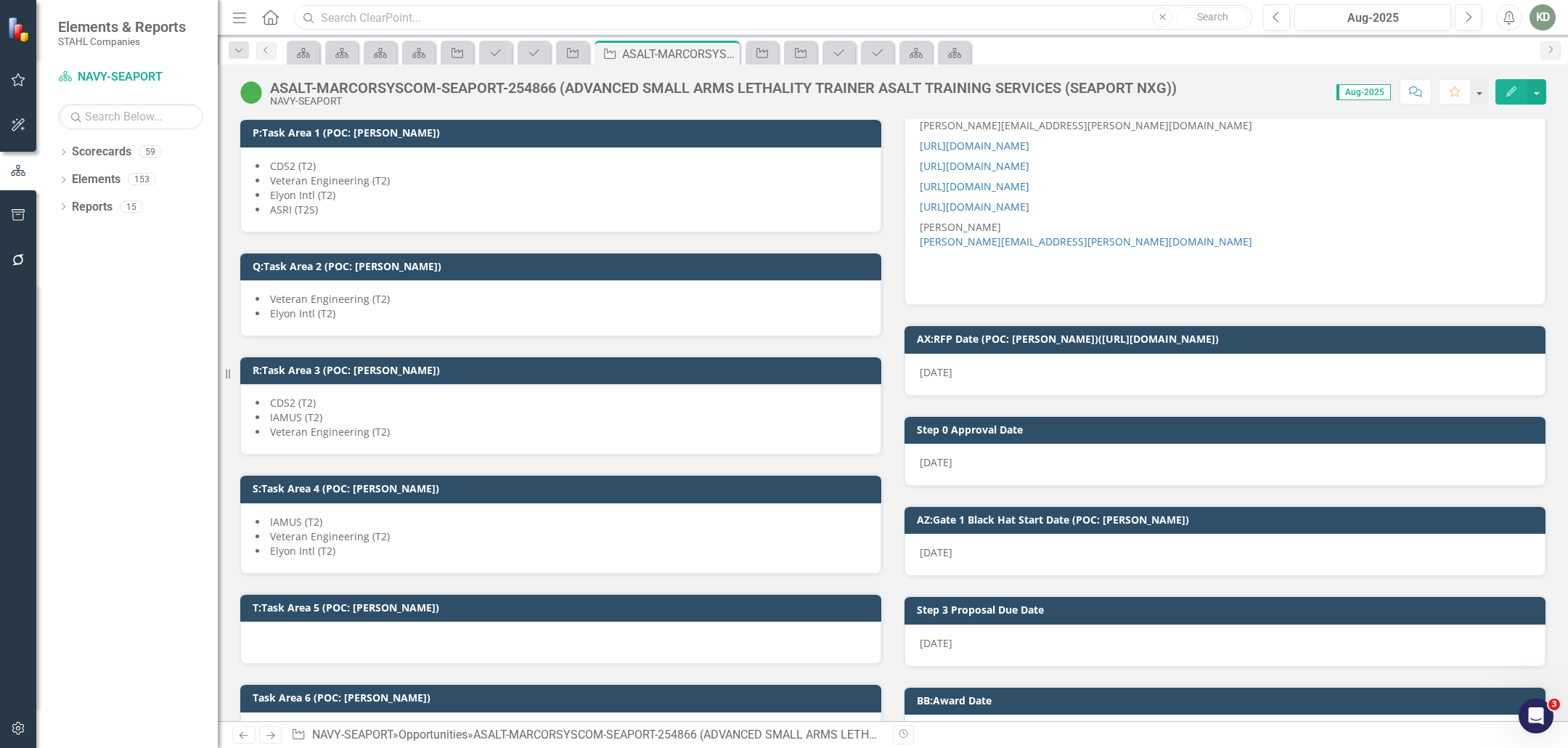
click at [455, 23] on input "text" at bounding box center [773, 18] width 958 height 26
paste input "250624"
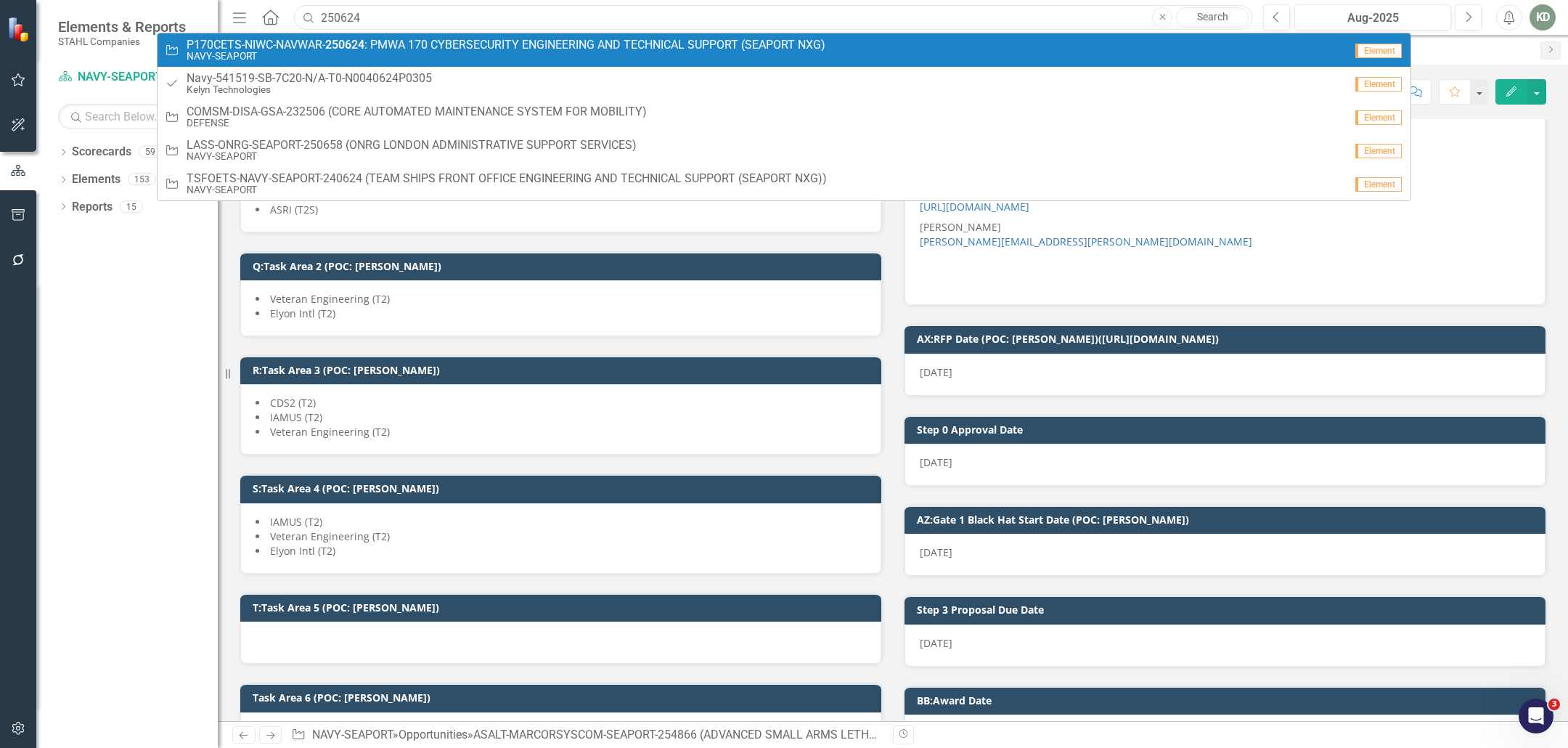
type input "250624"
click at [668, 49] on span "P170CETS-NIWC-NAVWAR- 250624 : PMWA 170 CYBERSECURITY ENGINEERING AND TECHNICAL…" at bounding box center [506, 45] width 639 height 13
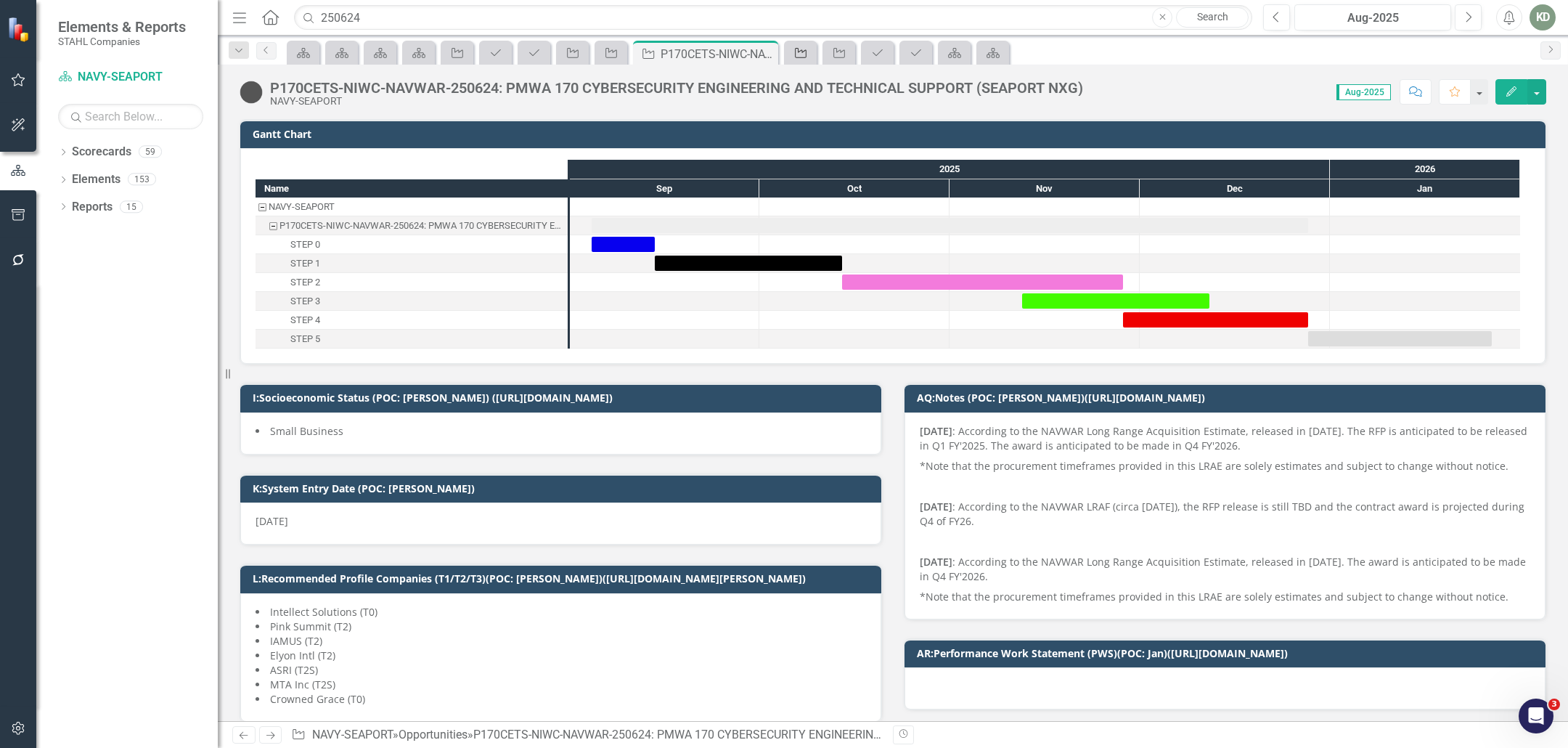
click at [810, 58] on link "Opportunity" at bounding box center [800, 53] width 26 height 18
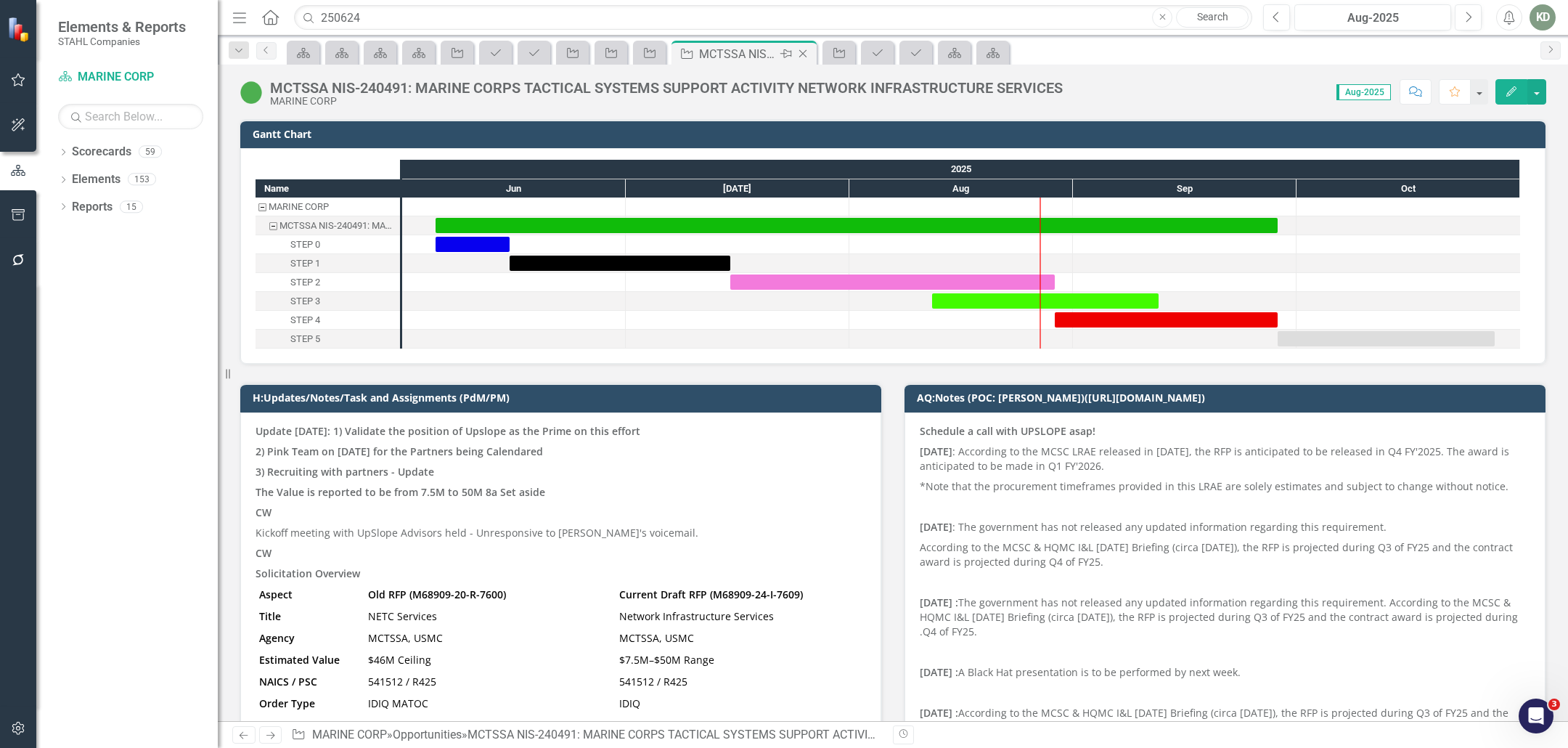
click at [804, 56] on icon "Close" at bounding box center [803, 54] width 15 height 12
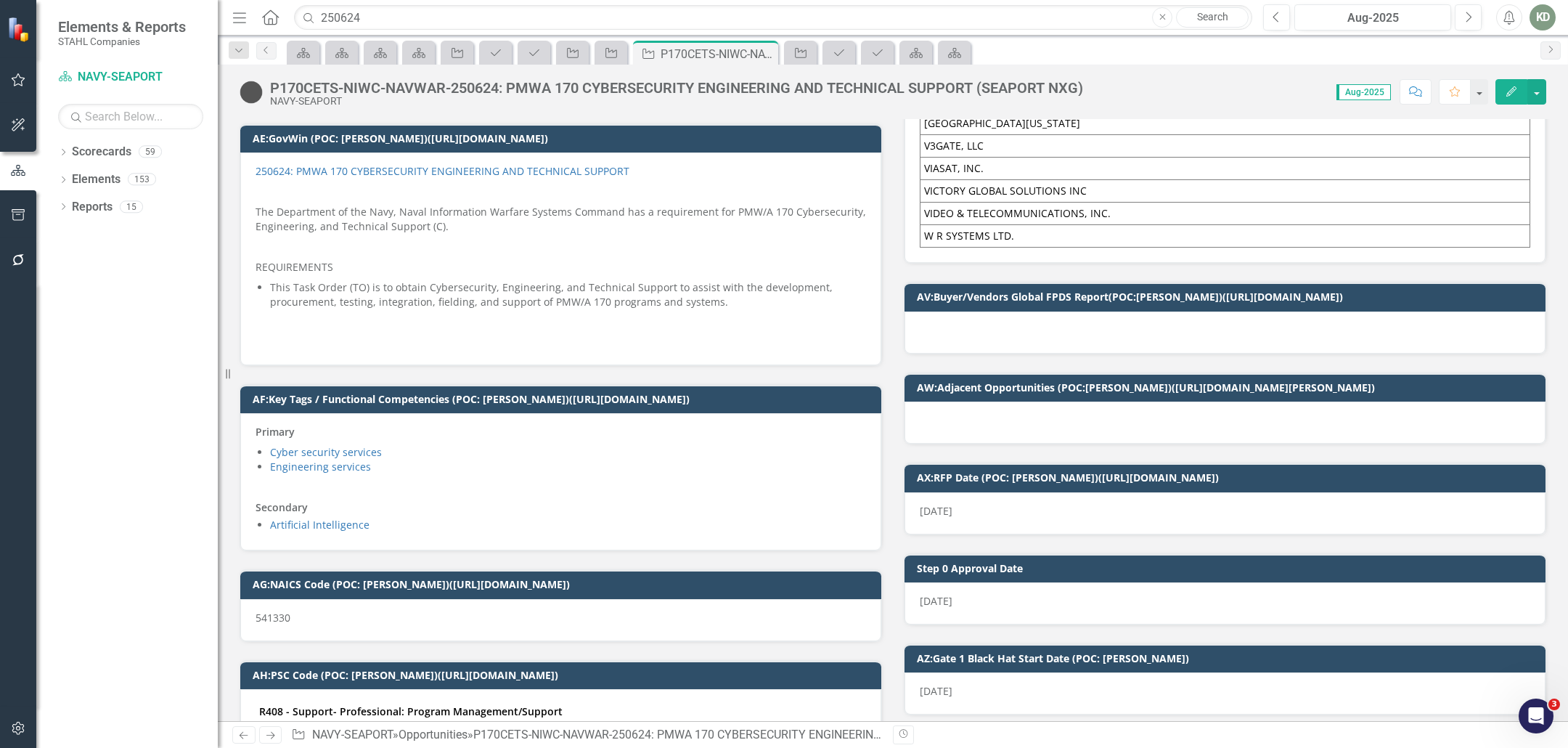
scroll to position [2792, 0]
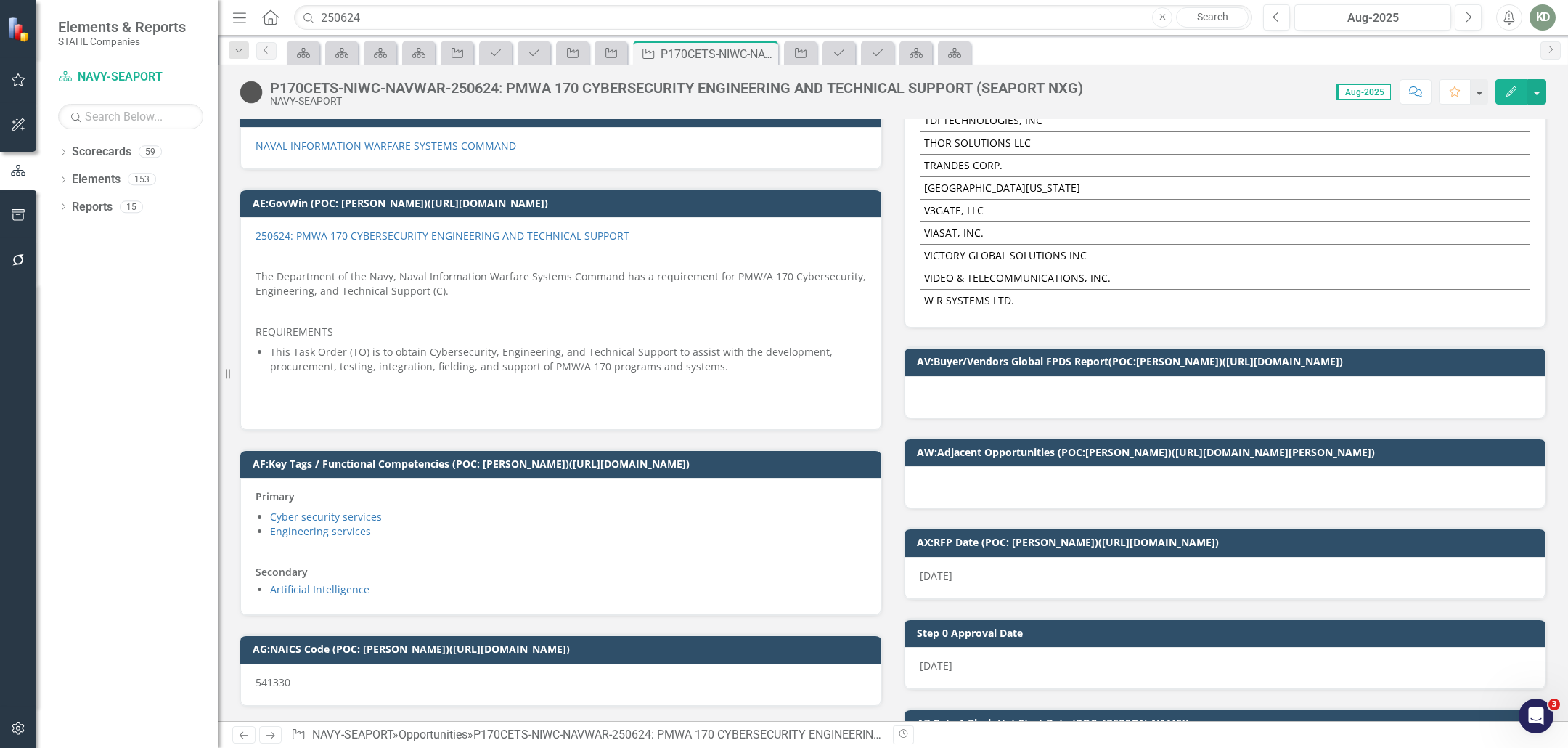
click at [1044, 466] on div at bounding box center [1224, 487] width 641 height 42
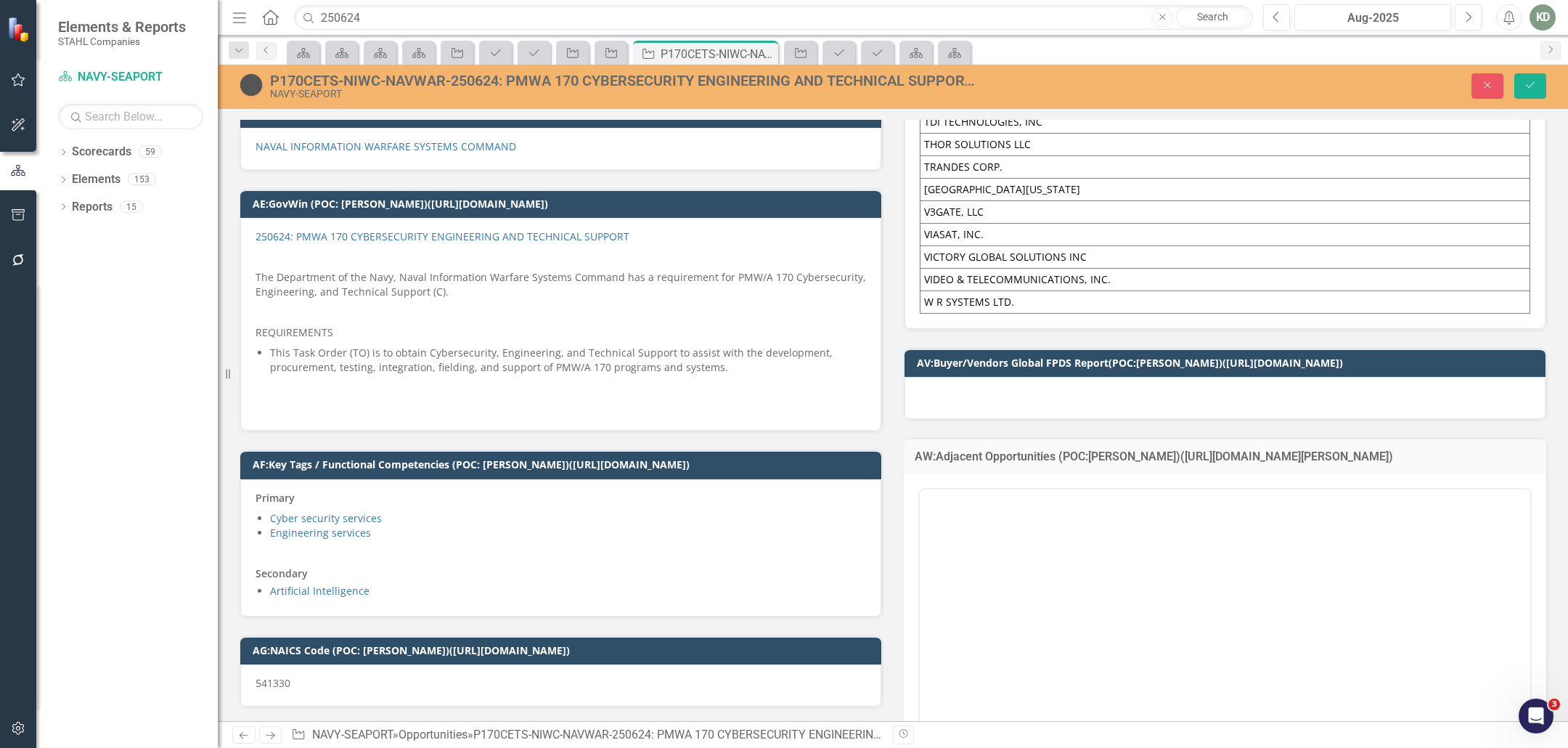
scroll to position [0, 0]
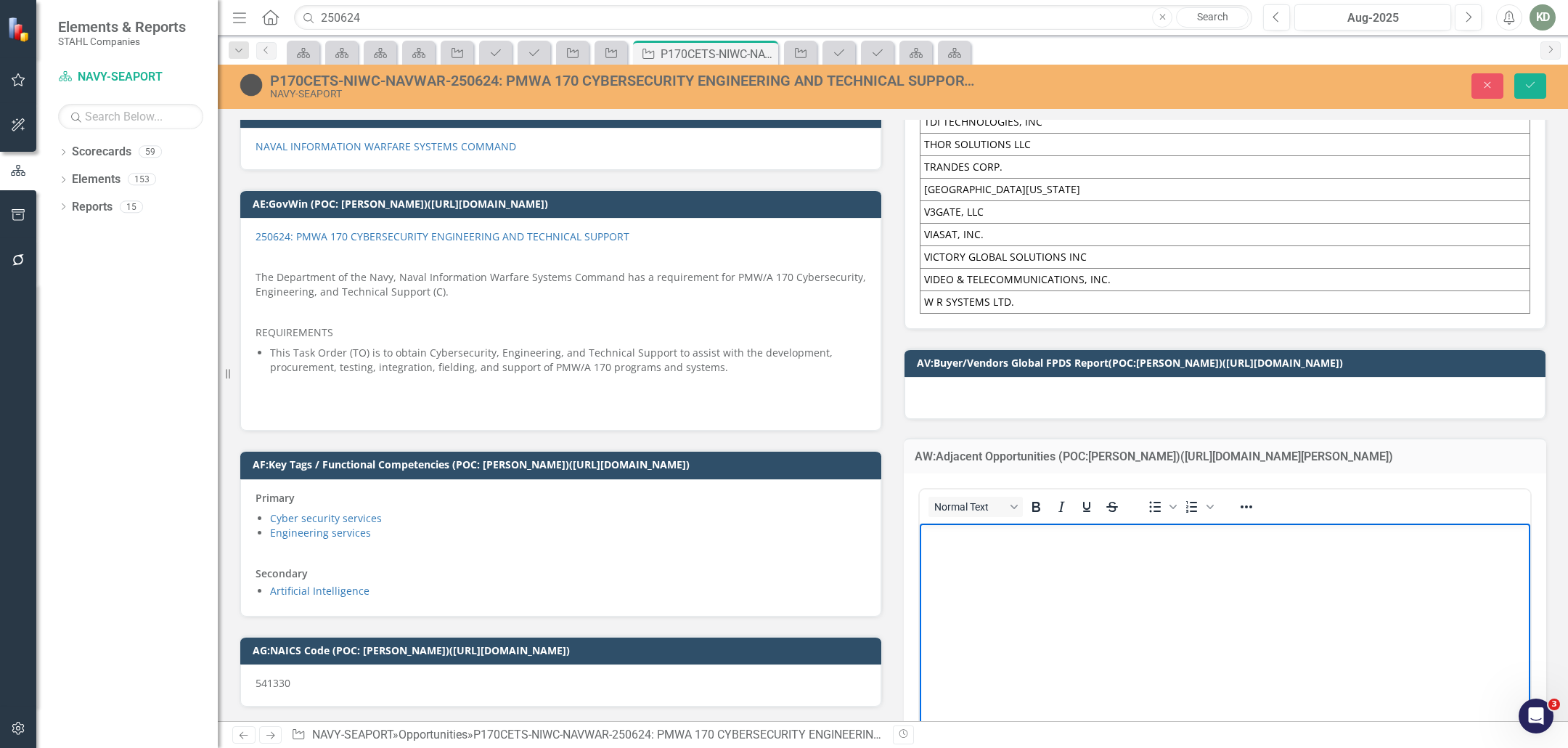
click at [1034, 566] on body "Rich Text Area. Press ALT-0 for help." at bounding box center [1225, 631] width 611 height 218
paste body "Rich Text Area. Press ALT-0 for help."
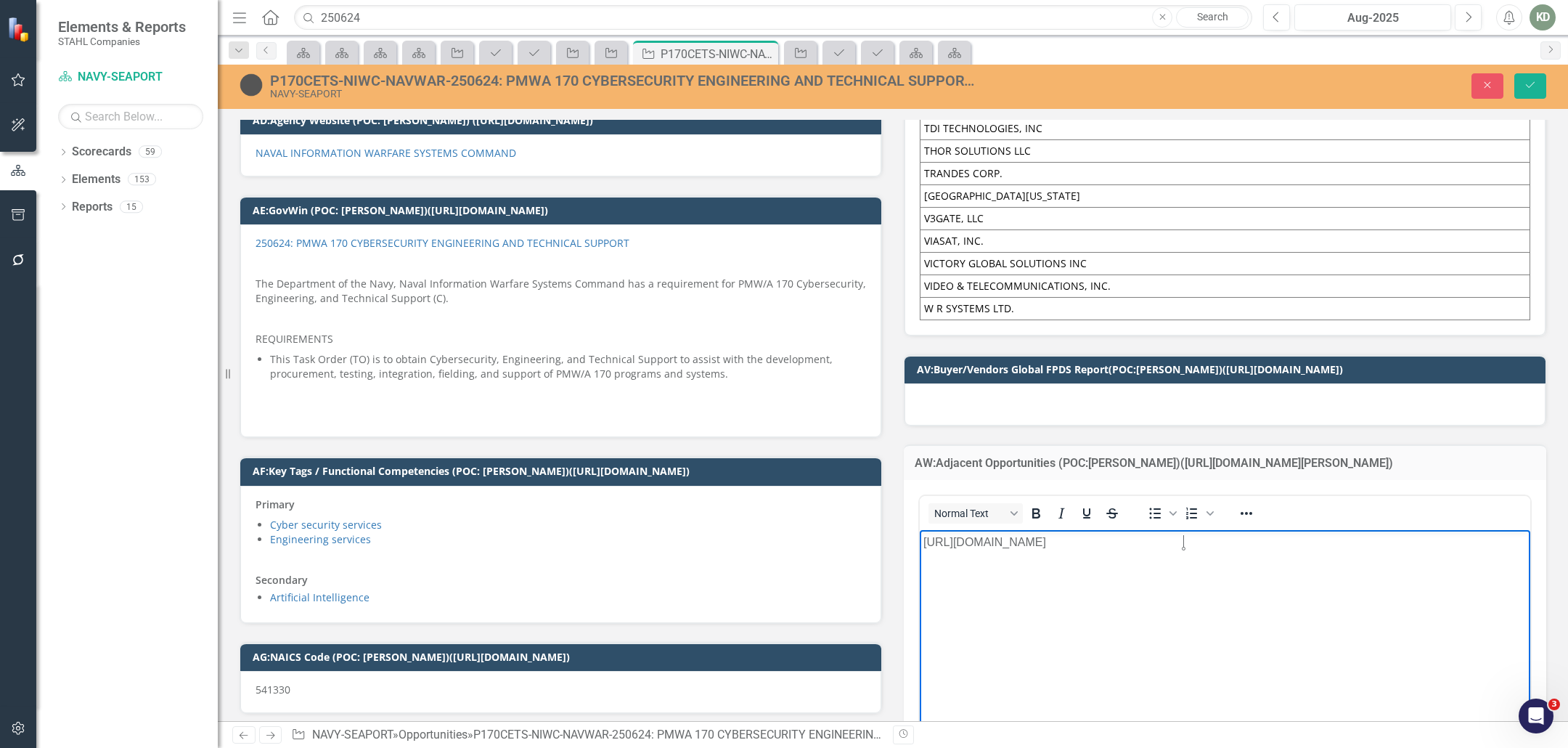
click at [923, 536] on body "[URL][DOMAIN_NAME]" at bounding box center [1225, 639] width 611 height 218
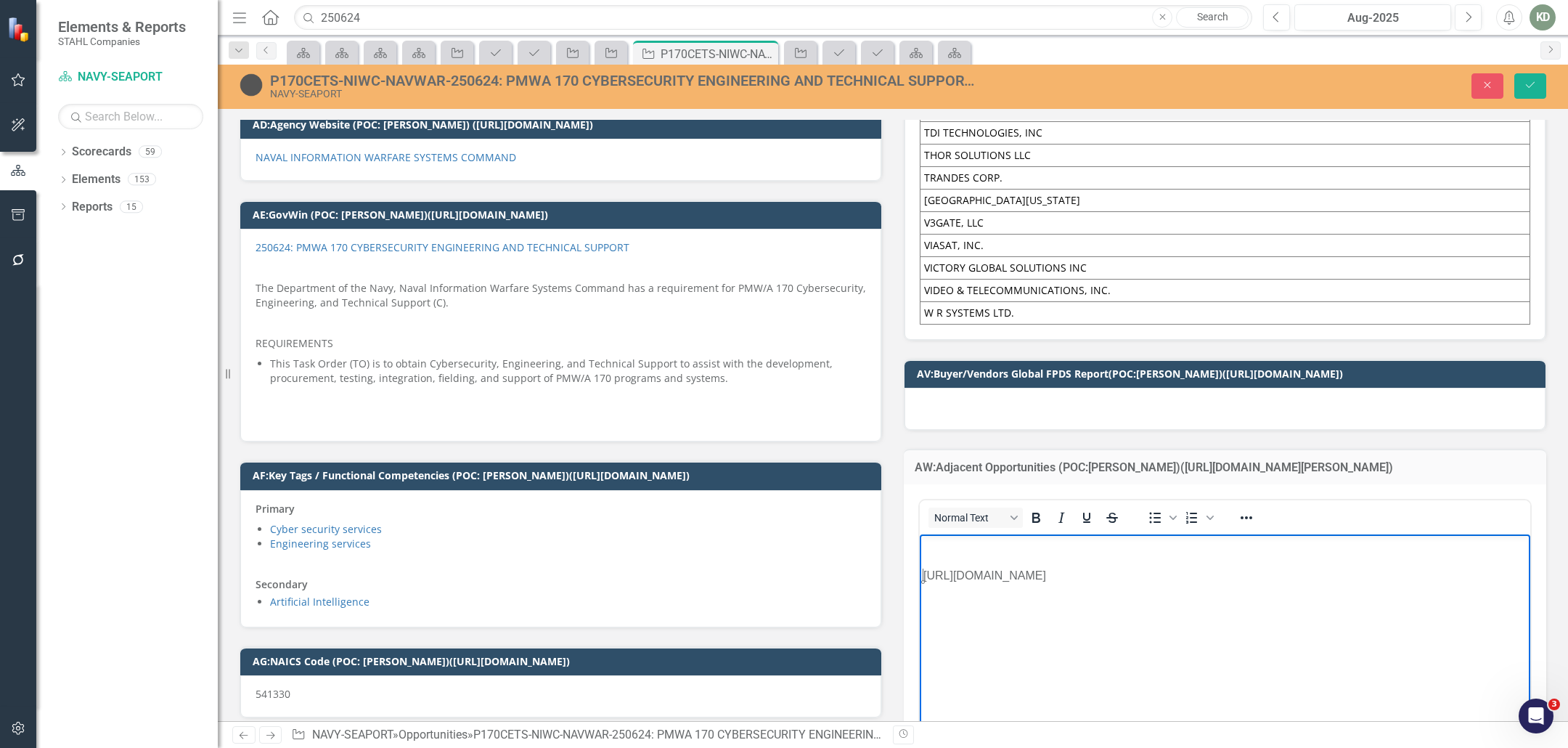
click at [967, 550] on p "Rich Text Area. Press ALT-0 for help." at bounding box center [1225, 545] width 603 height 17
drag, startPoint x: 976, startPoint y: 546, endPoint x: 939, endPoint y: 534, distance: 38.9
click at [920, 543] on html "[PERSON_NAME] [URL][DOMAIN_NAME] Open AI Tools" at bounding box center [1225, 642] width 611 height 218
click at [1006, 508] on button "Heading 2" at bounding box center [976, 518] width 95 height 20
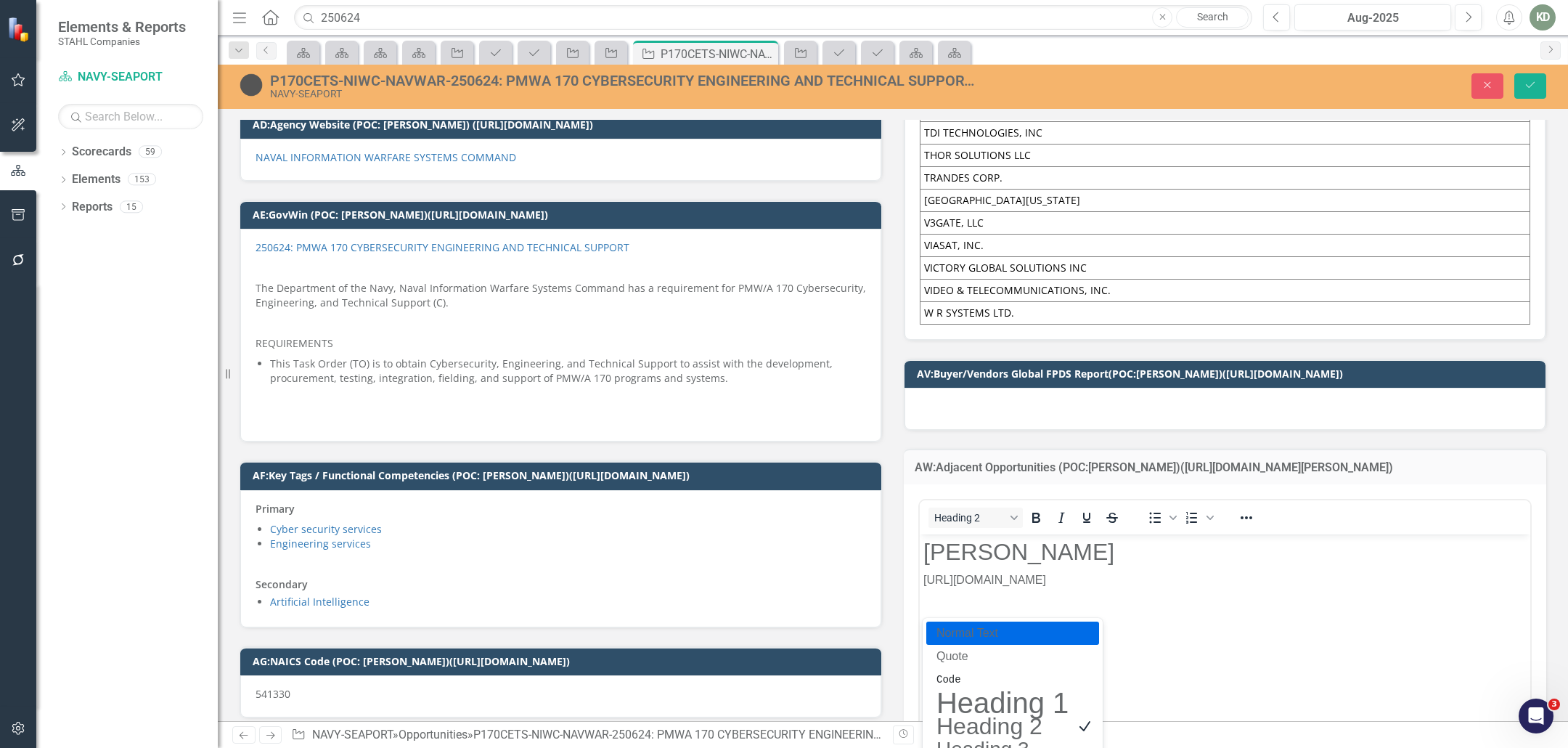
click at [1011, 625] on p "Normal Text" at bounding box center [1003, 633] width 135 height 17
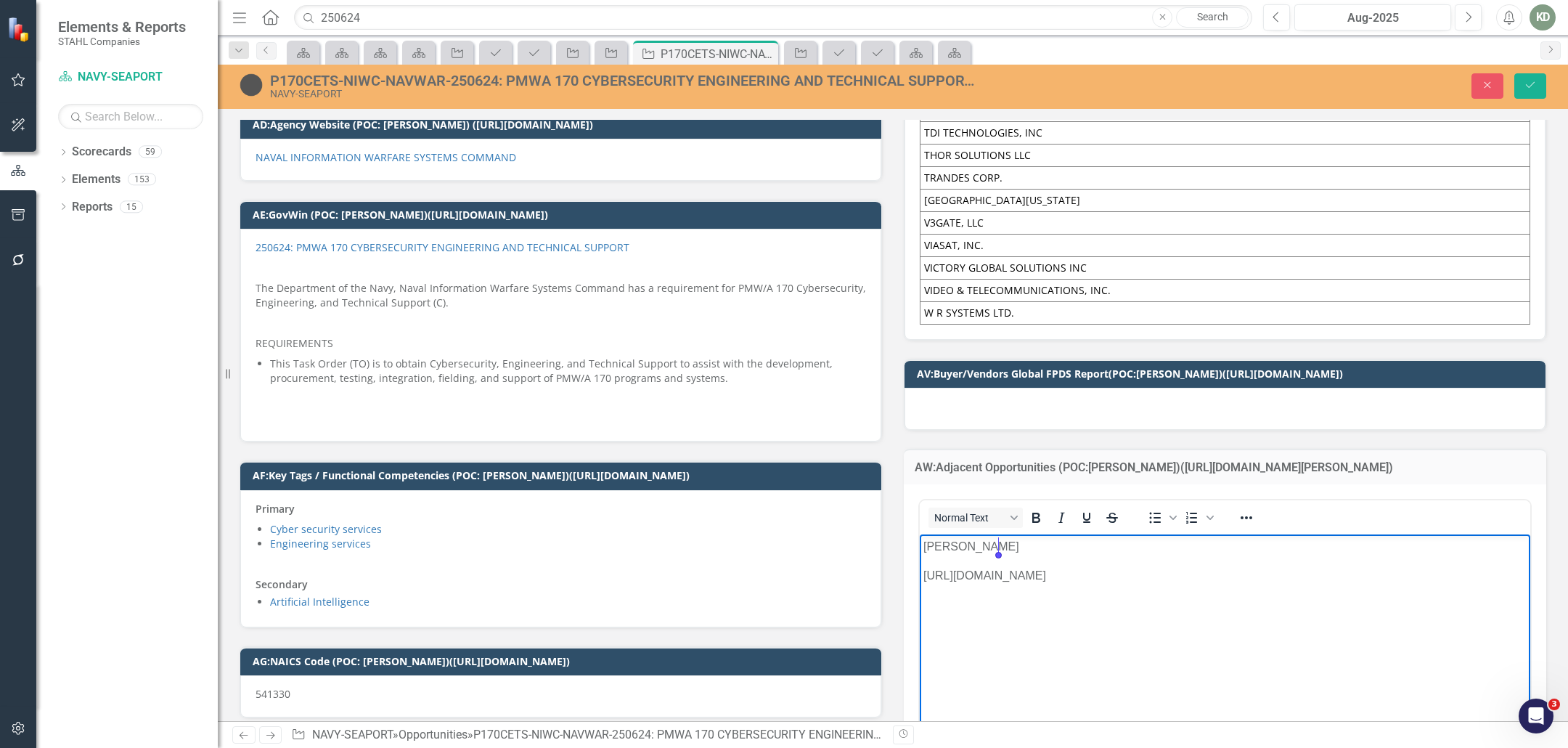
click at [1229, 590] on body "[PERSON_NAME] [URL][DOMAIN_NAME]" at bounding box center [1225, 642] width 611 height 218
click at [1223, 583] on p "[URL][DOMAIN_NAME]" at bounding box center [1225, 575] width 603 height 17
drag, startPoint x: 1074, startPoint y: 615, endPoint x: 964, endPoint y: 537, distance: 134.8
click at [920, 605] on html "[PERSON_NAME] [URL][DOMAIN_NAME] [PERSON_NAME] [URL][DOMAIN_NAME] Open AI Tools" at bounding box center [1225, 642] width 611 height 218
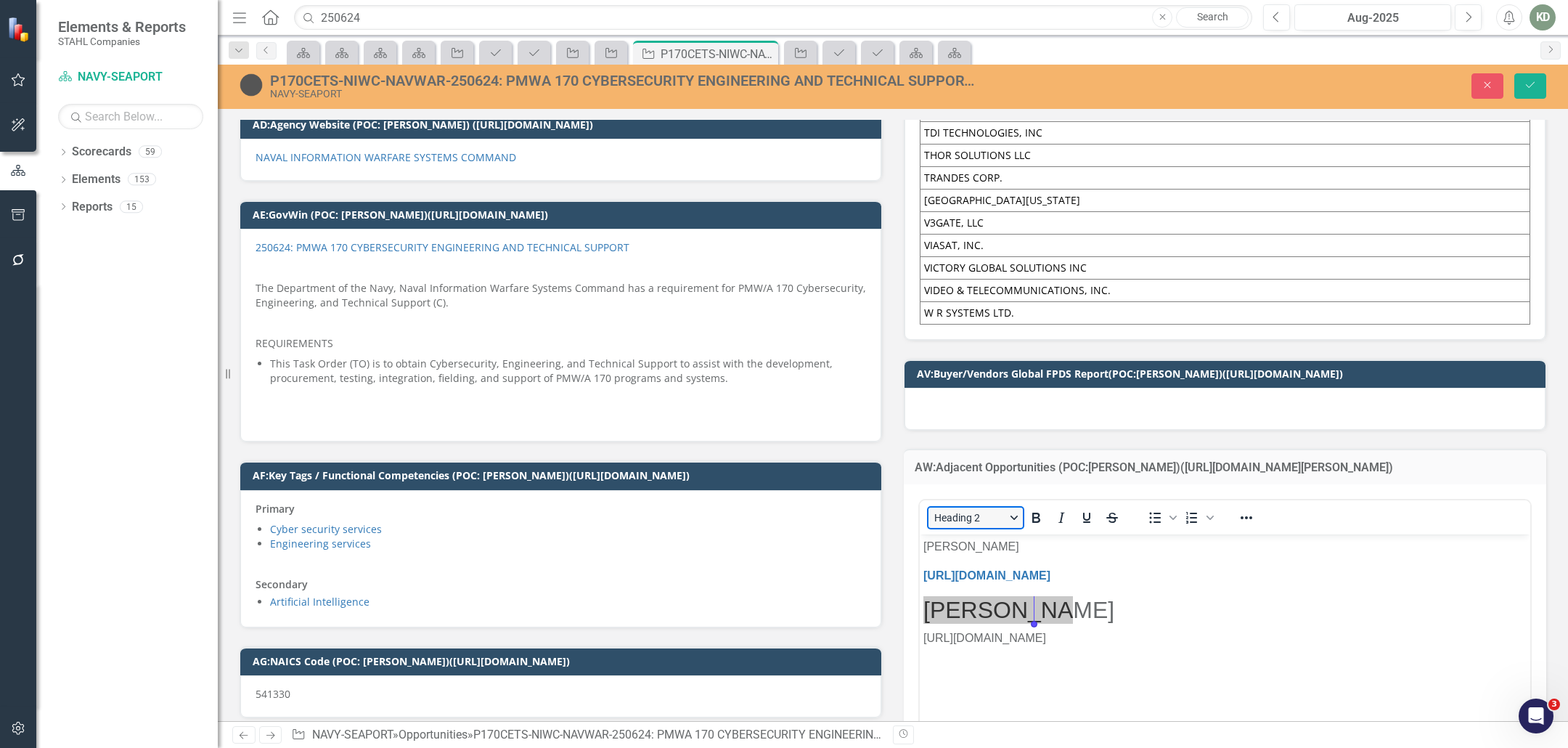
click at [972, 508] on button "Heading 2" at bounding box center [976, 518] width 95 height 20
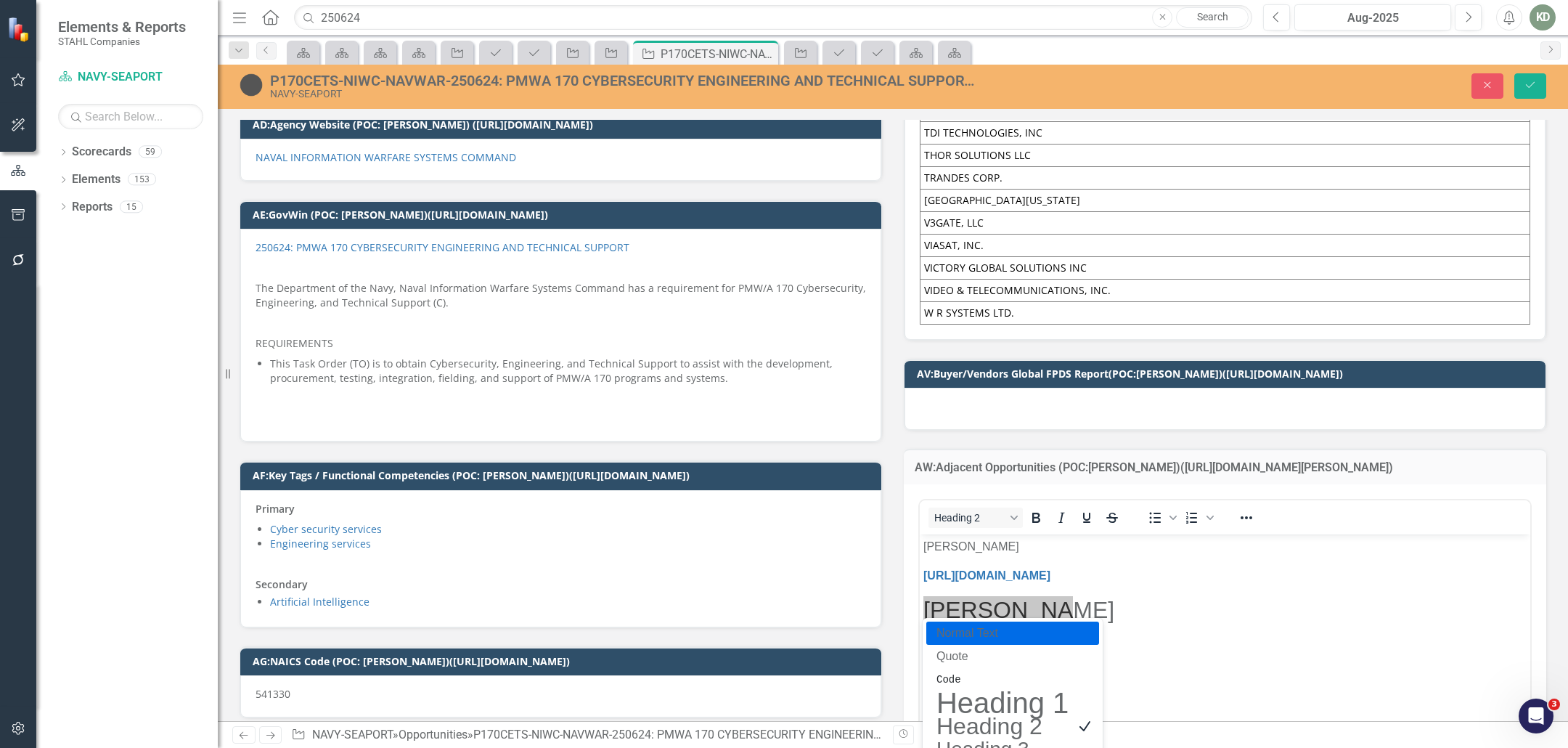
drag, startPoint x: 999, startPoint y: 516, endPoint x: 128, endPoint y: 53, distance: 986.4
click at [999, 625] on p "Normal Text" at bounding box center [1003, 633] width 135 height 17
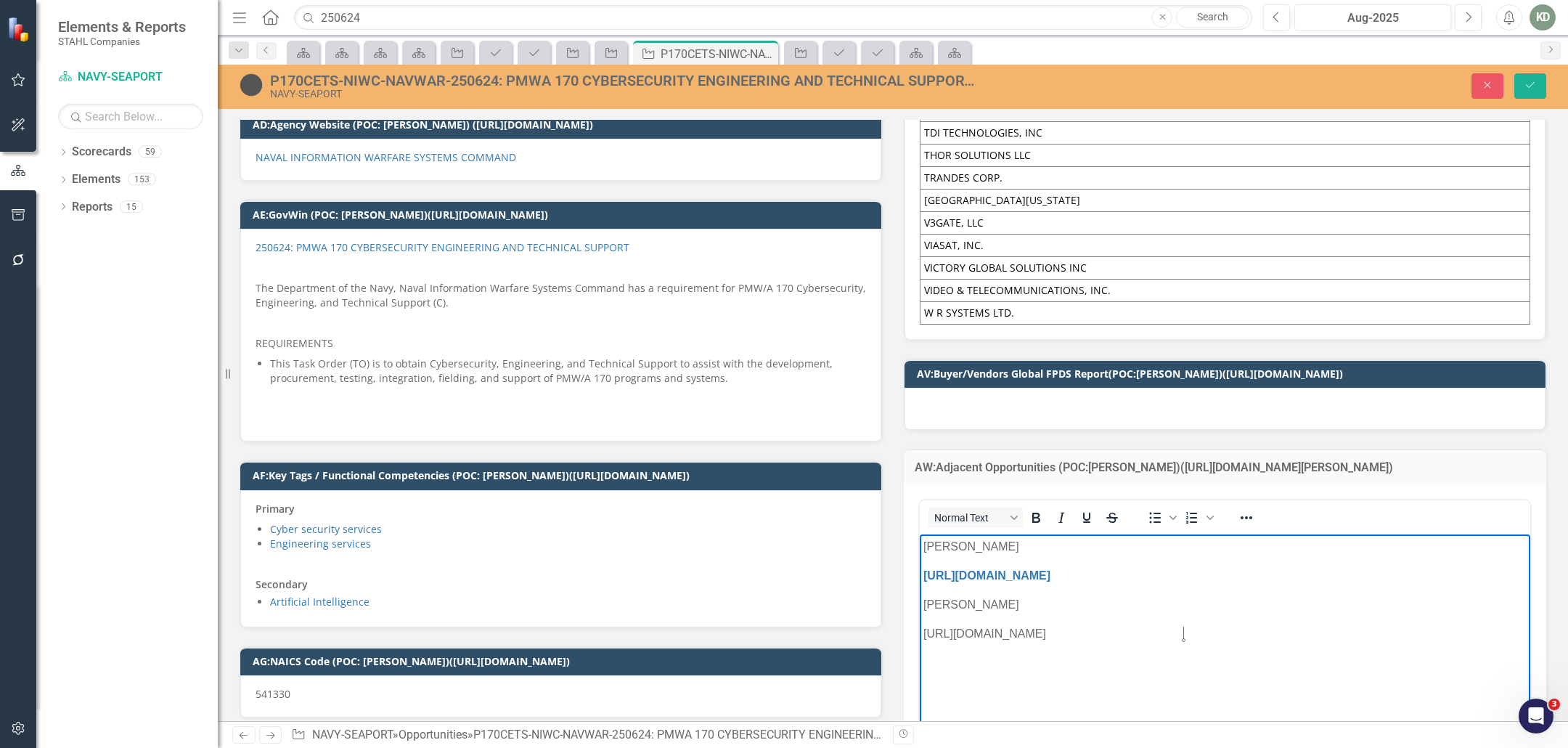
click at [1207, 626] on p "[URL][DOMAIN_NAME]" at bounding box center [1225, 633] width 603 height 17
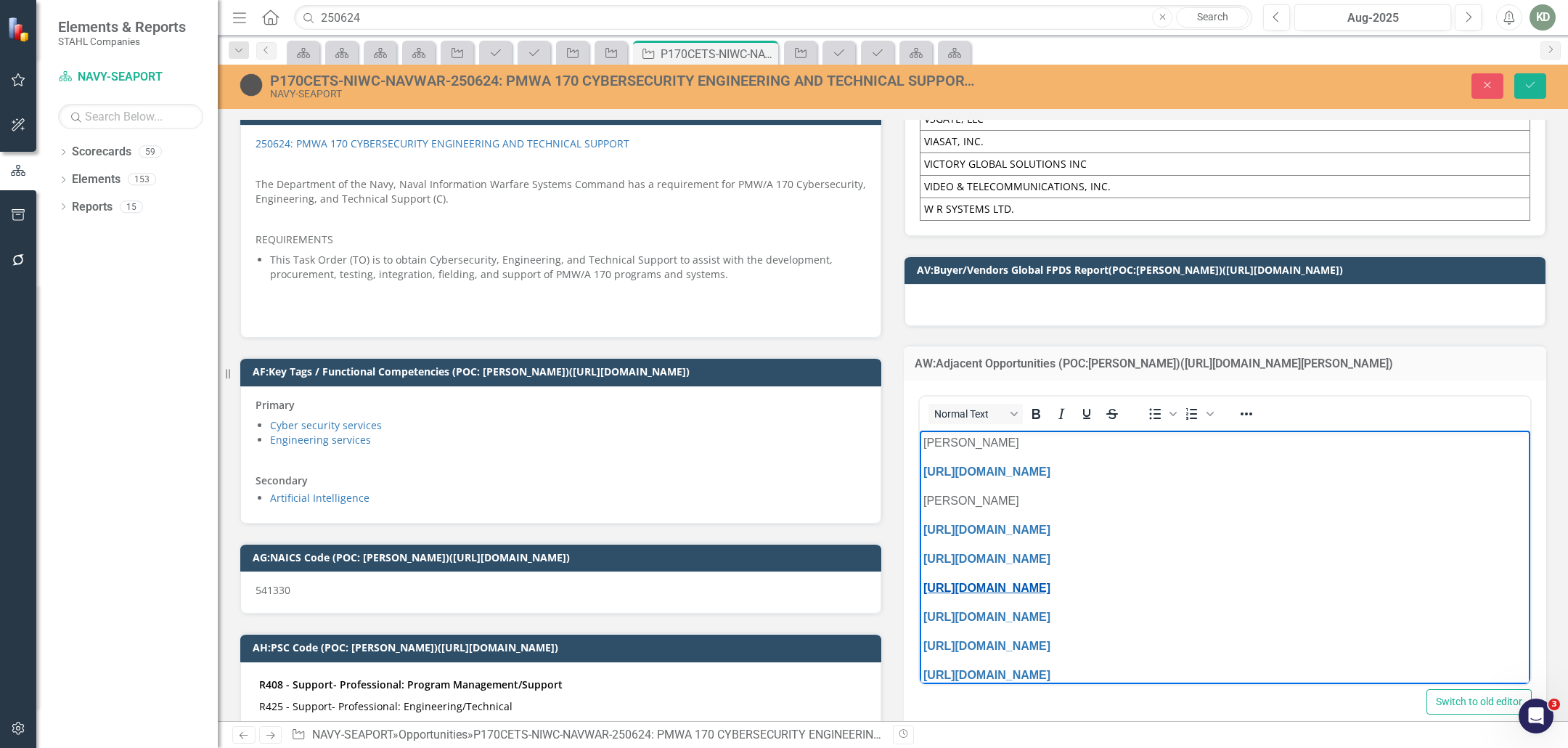
scroll to position [2916, 0]
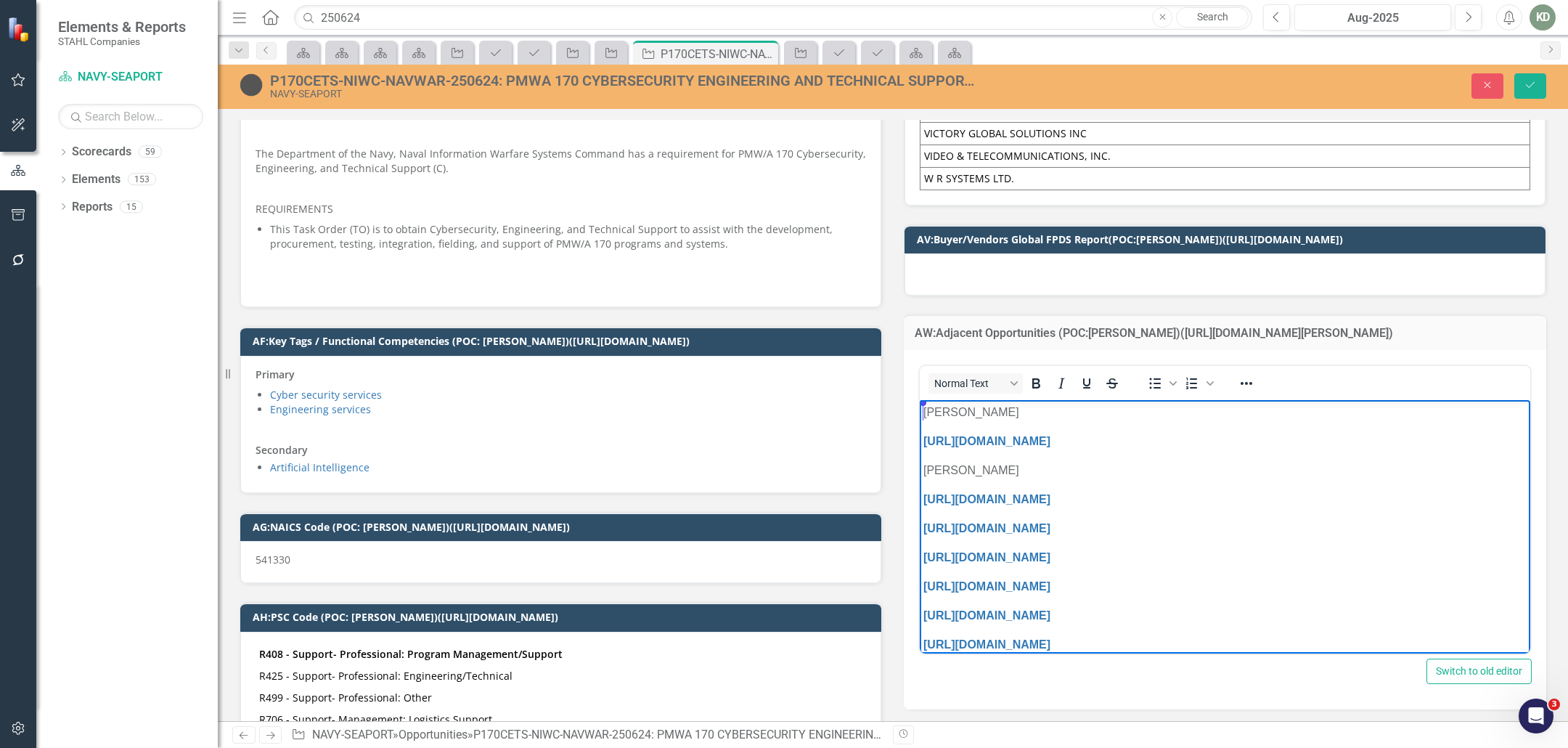
drag, startPoint x: 1008, startPoint y: 419, endPoint x: 918, endPoint y: 413, distance: 90.2
click at [920, 413] on html "[PERSON_NAME] [URL][DOMAIN_NAME] [PERSON_NAME] [URL][DOMAIN_NAME] [URL][DOMAIN_…" at bounding box center [1225, 563] width 611 height 327
drag, startPoint x: 958, startPoint y: 465, endPoint x: 1830, endPoint y: 838, distance: 948.4
click at [920, 464] on html "[PERSON_NAME] [URL][DOMAIN_NAME] [PERSON_NAME] [URL][DOMAIN_NAME] [URL][DOMAIN_…" at bounding box center [1225, 563] width 611 height 327
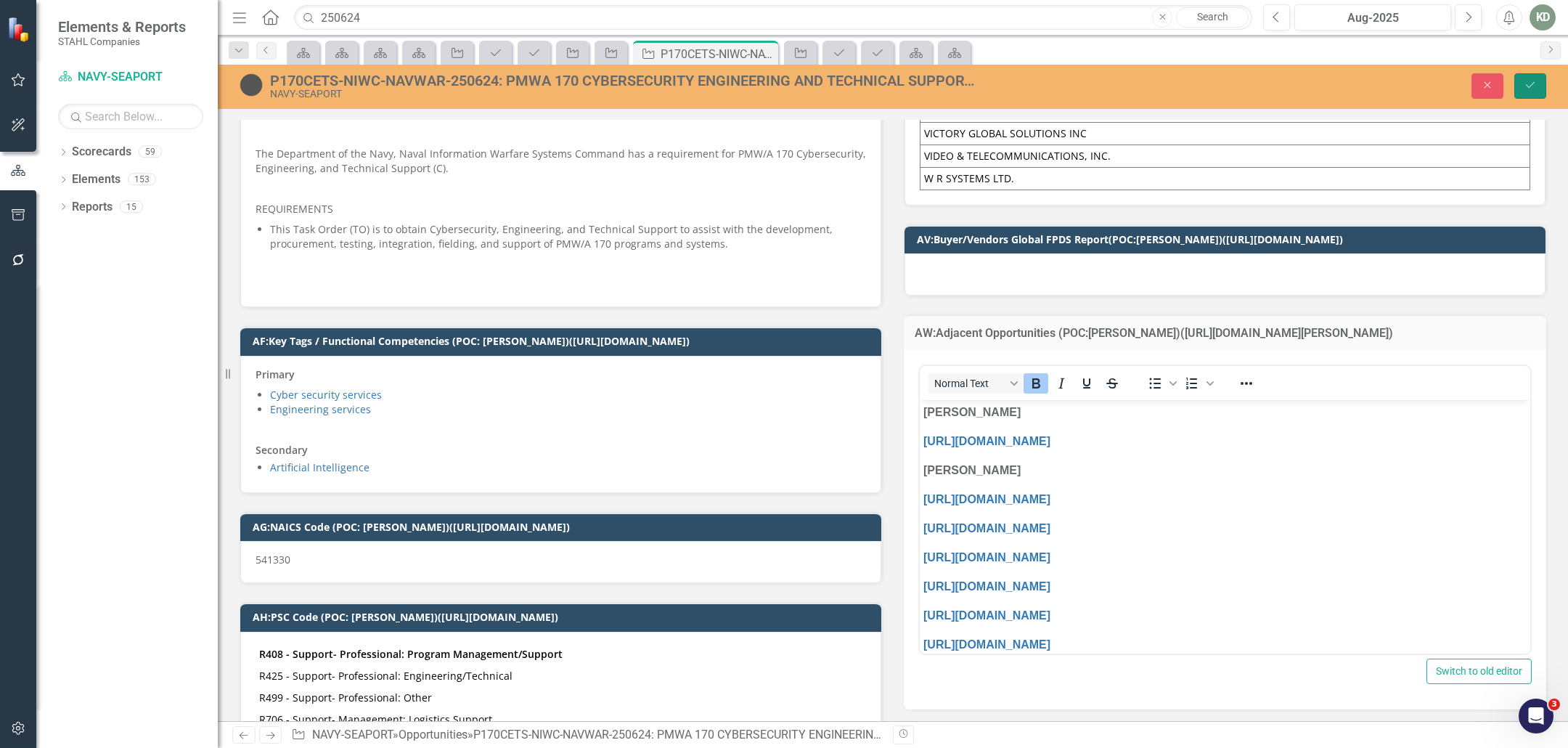
click at [1532, 90] on button "Save" at bounding box center [1530, 86] width 32 height 26
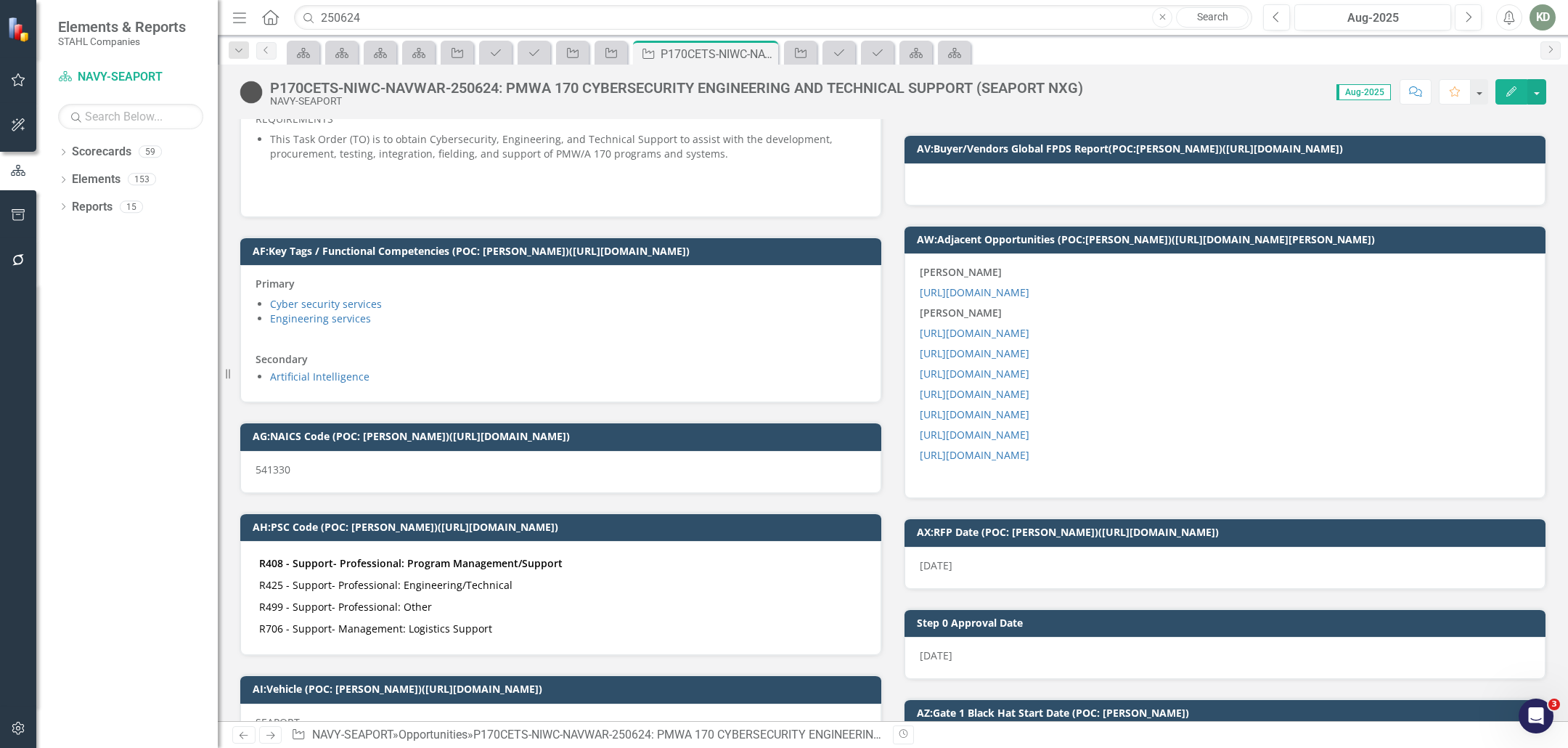
scroll to position [3003, 0]
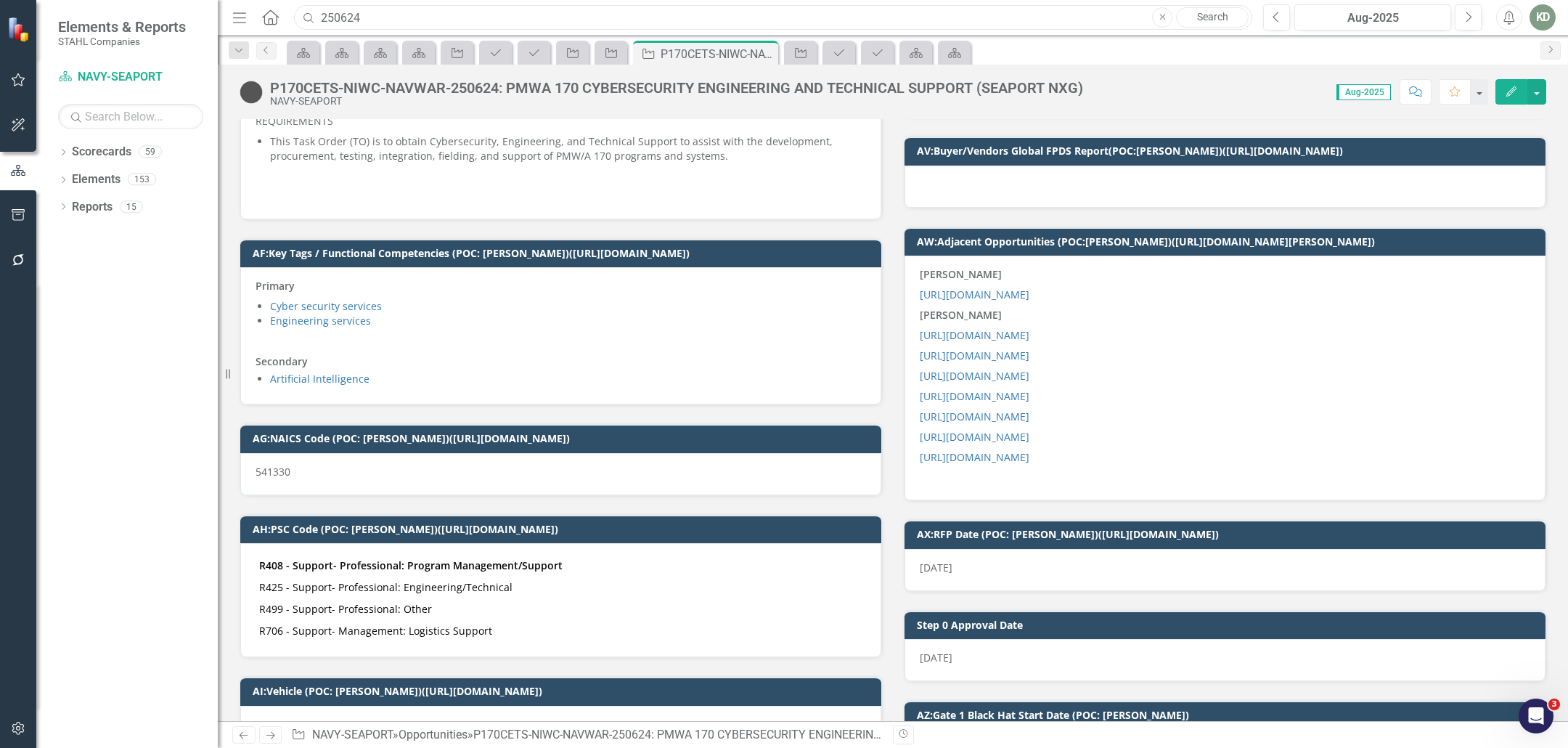
click at [358, 16] on input "250624" at bounding box center [773, 18] width 958 height 26
paste input "42467"
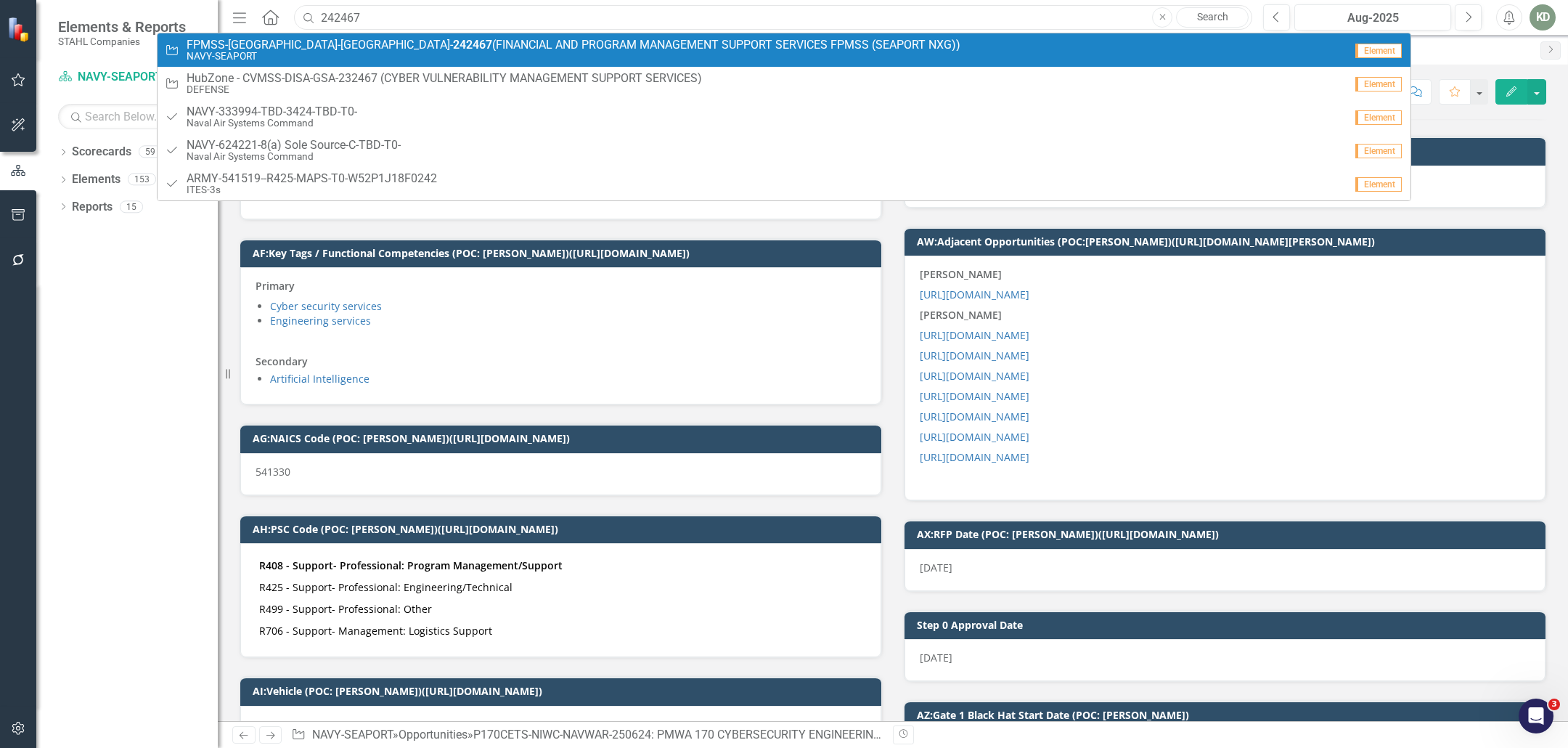
type input "242467"
click at [459, 47] on span "FPMSS-[GEOGRAPHIC_DATA]-SEAPORT- 242467 (FINANCIAL AND PROGRAM MANAGEMENT SUPPO…" at bounding box center [573, 45] width 774 height 13
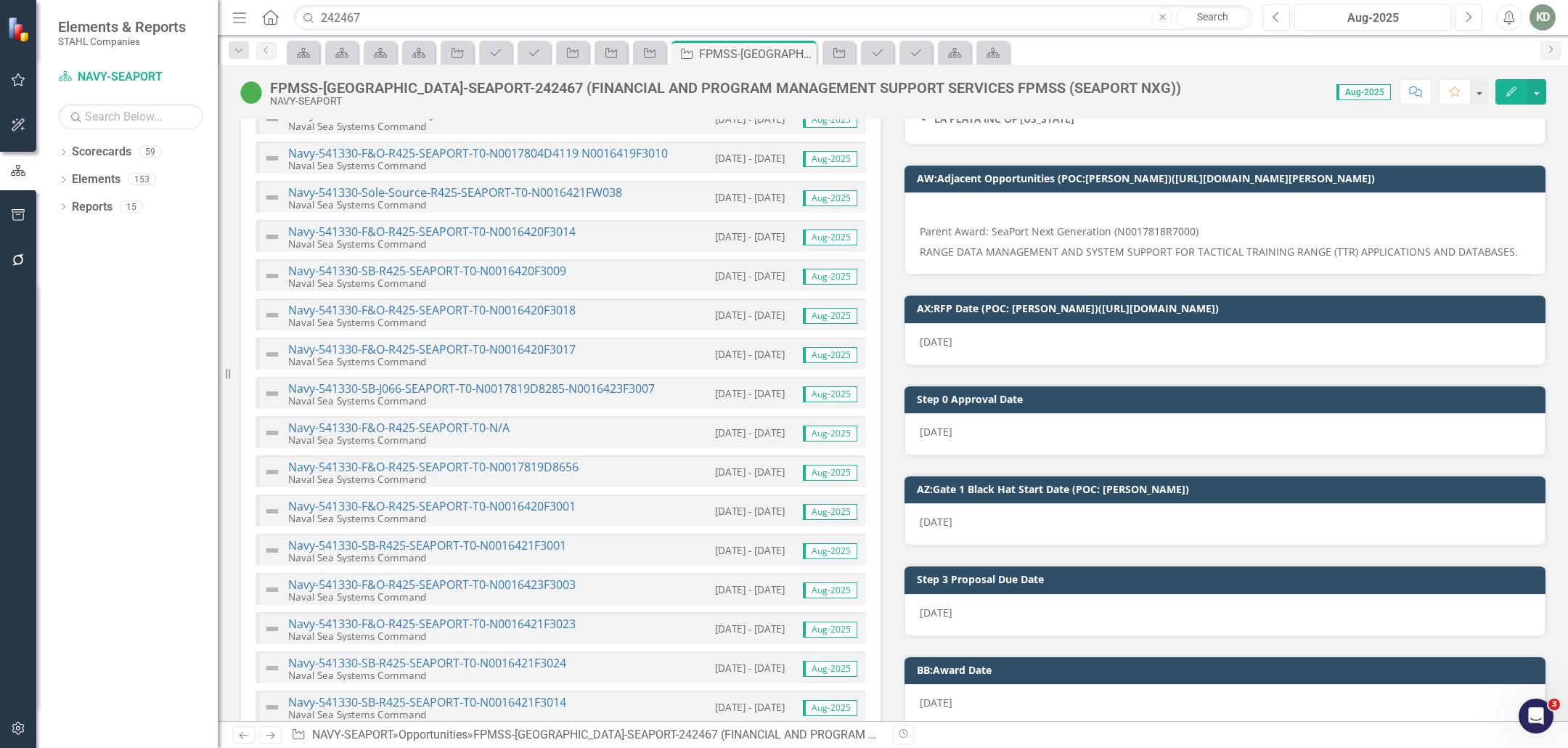
scroll to position [3313, 0]
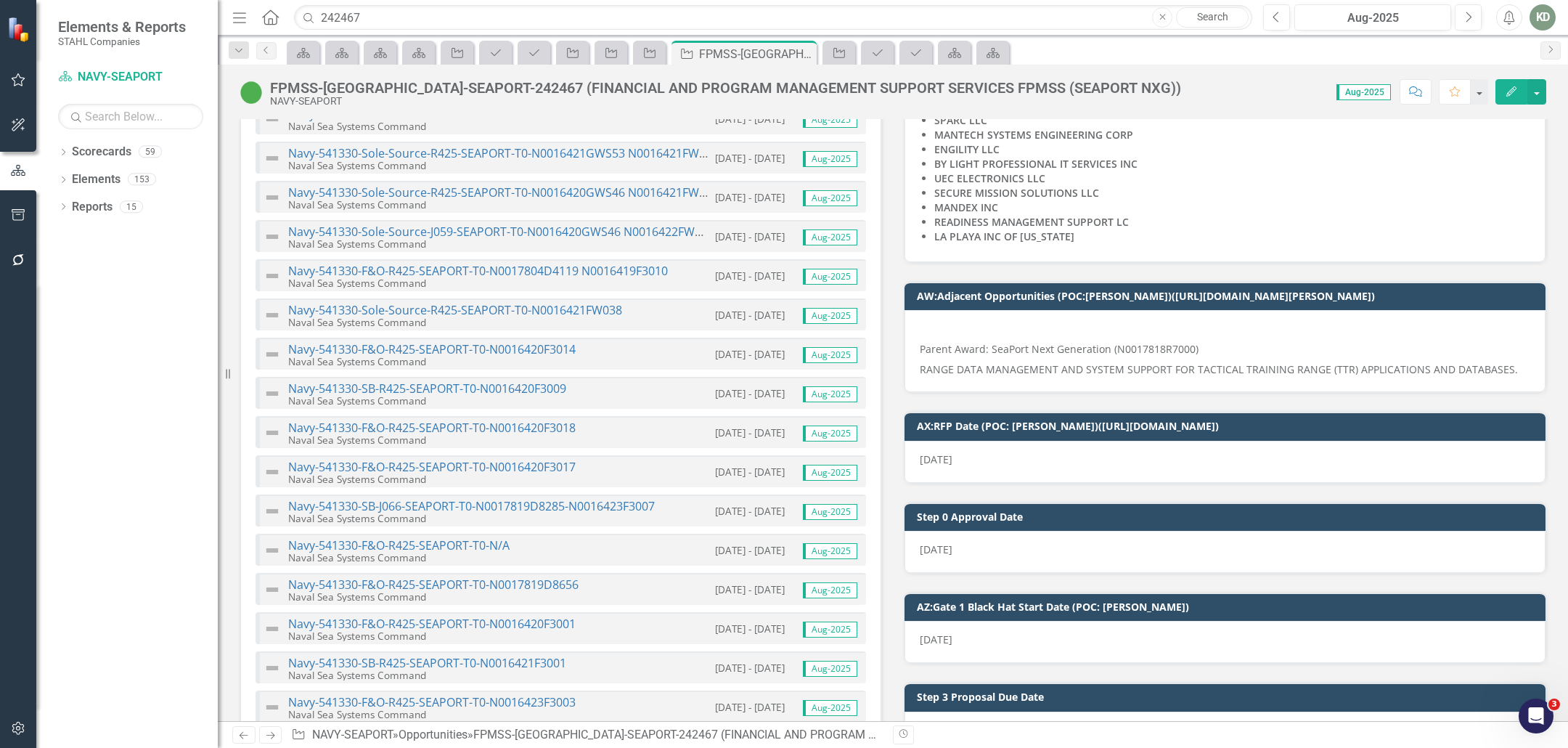
click at [963, 322] on p at bounding box center [1225, 330] width 611 height 17
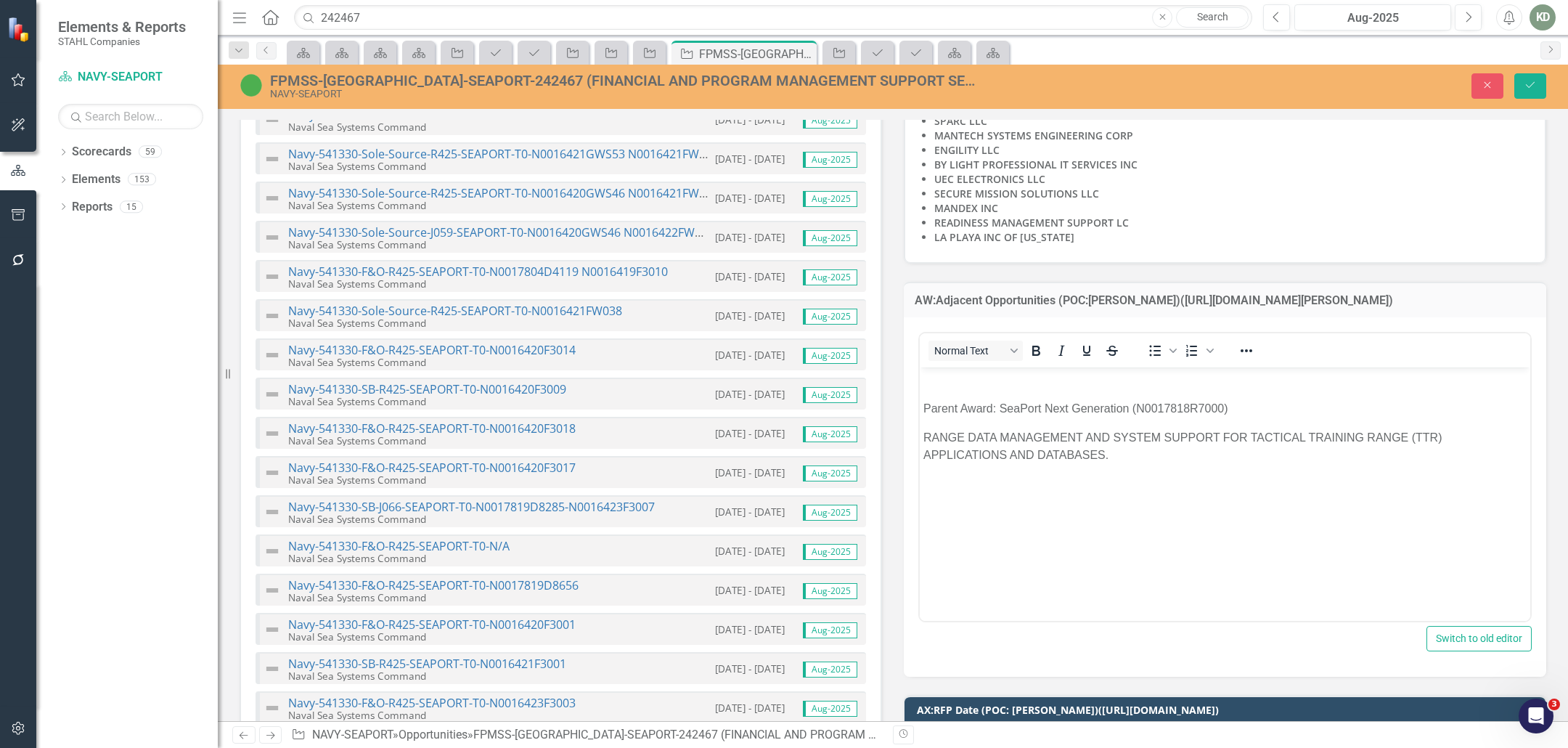
scroll to position [0, 0]
click at [965, 383] on p "Rich Text Area. Press ALT-0 for help." at bounding box center [1225, 379] width 603 height 17
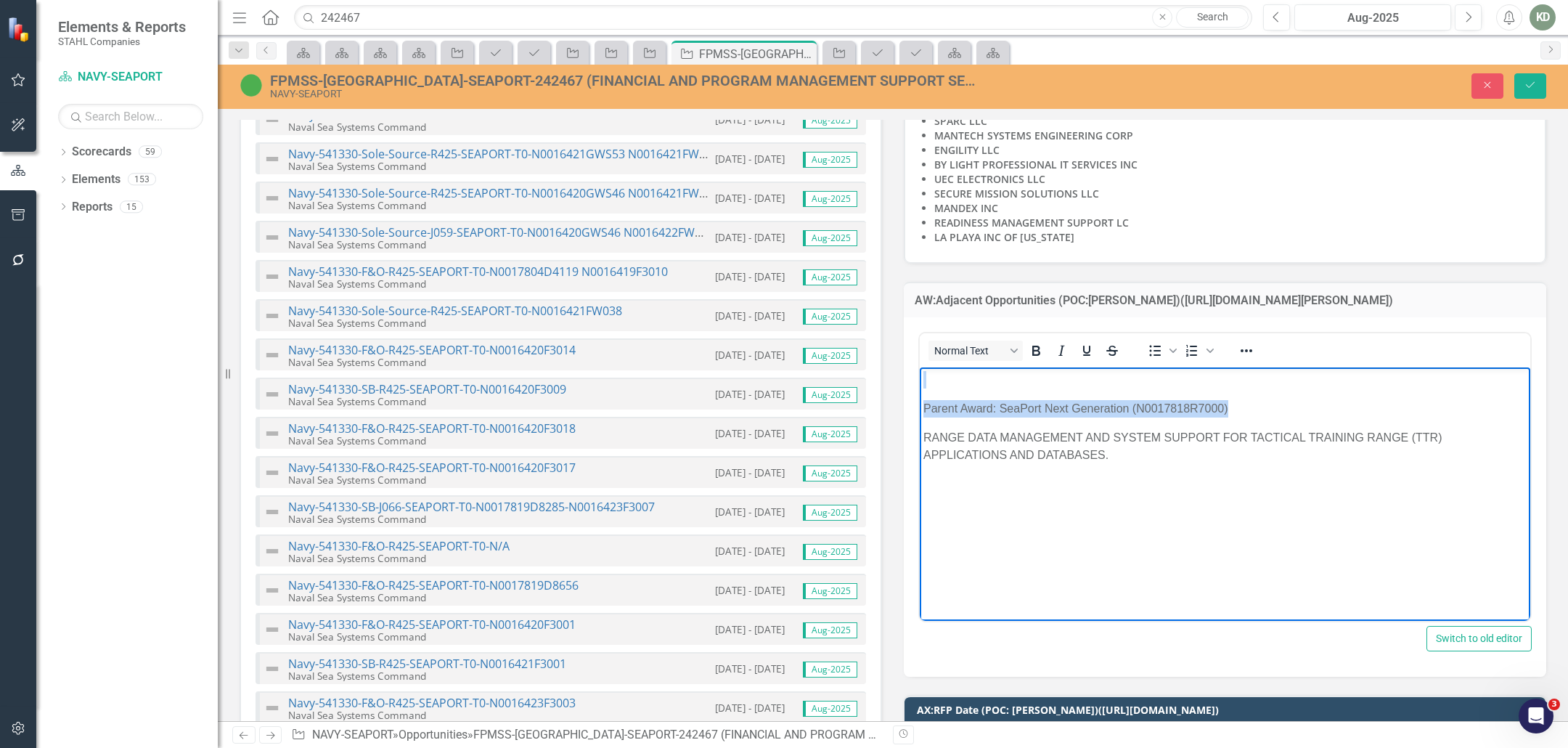
paste body "Rich Text Area. Press ALT-0 for help."
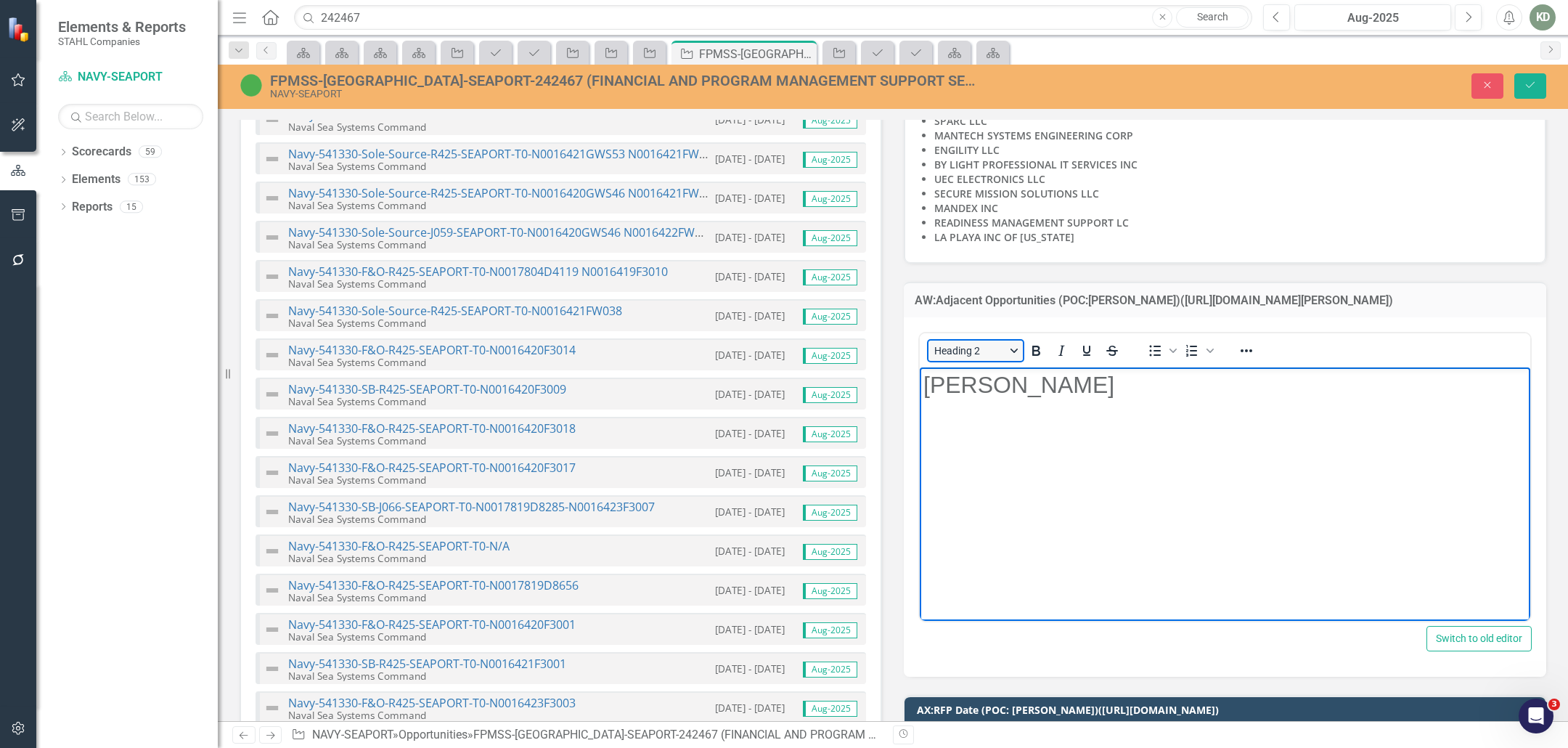
click at [969, 346] on button "Heading 2" at bounding box center [976, 350] width 95 height 20
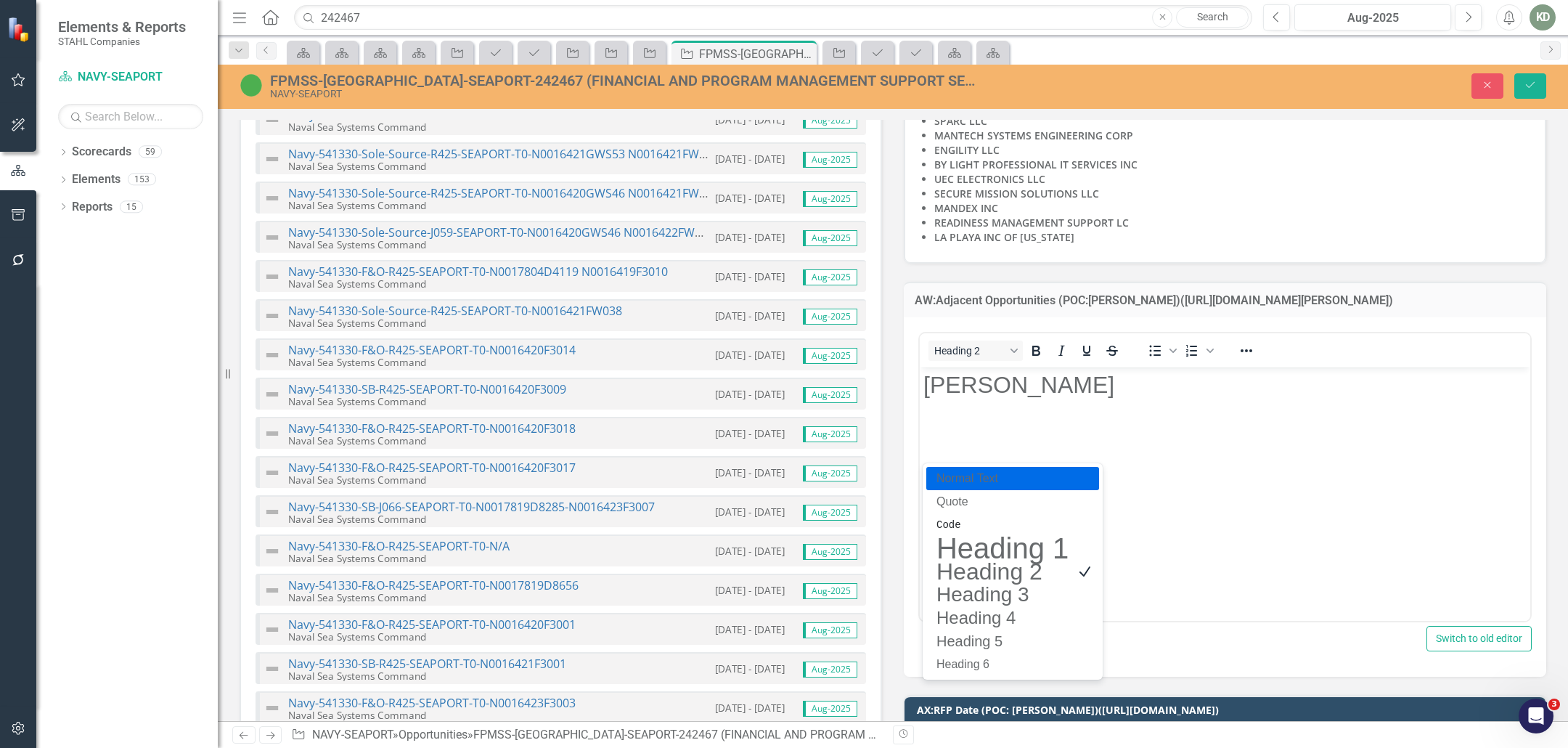
click at [989, 470] on p "Normal Text" at bounding box center [1003, 478] width 135 height 17
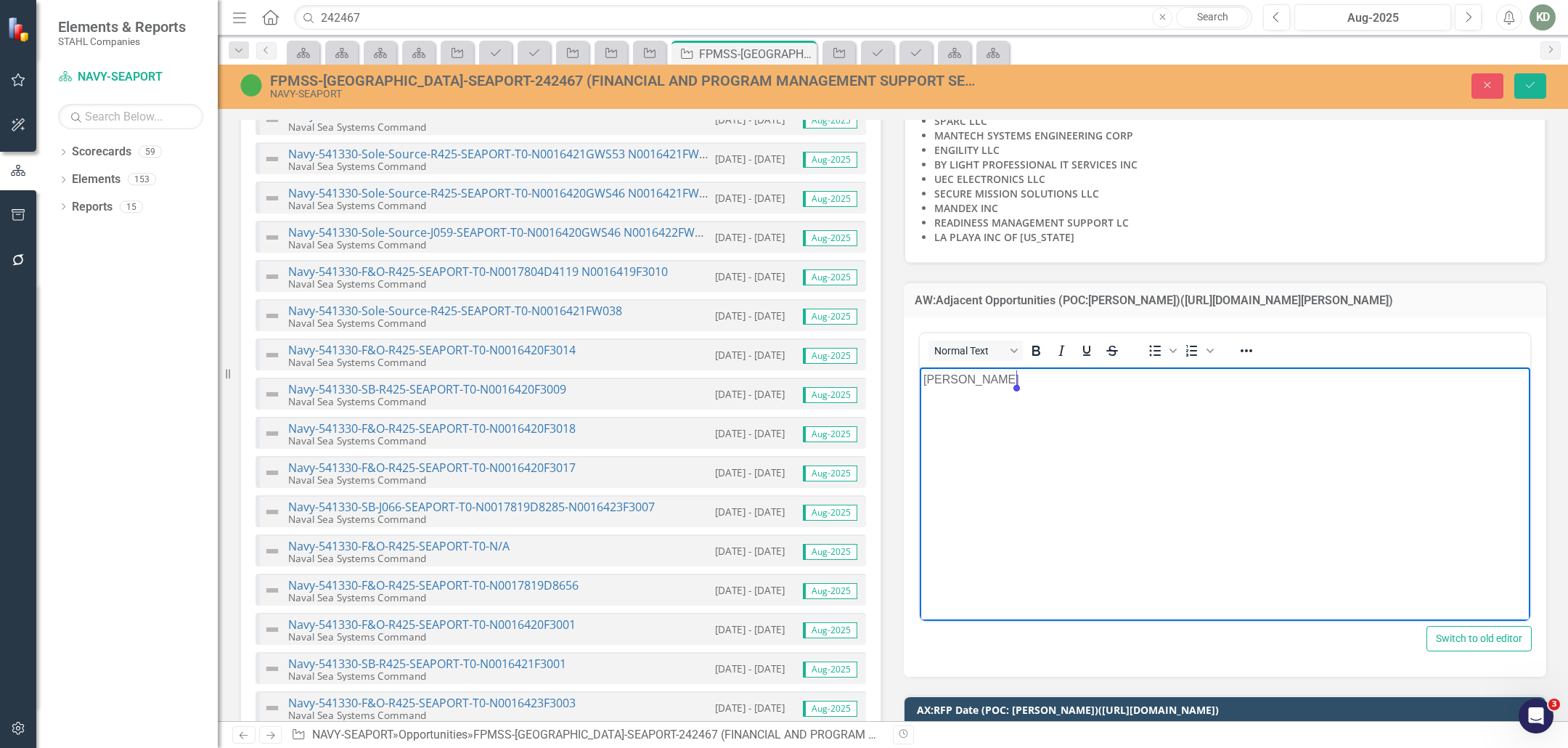
click at [1151, 386] on p "[PERSON_NAME]" at bounding box center [1225, 379] width 603 height 17
click at [1535, 92] on button "Save" at bounding box center [1530, 86] width 32 height 26
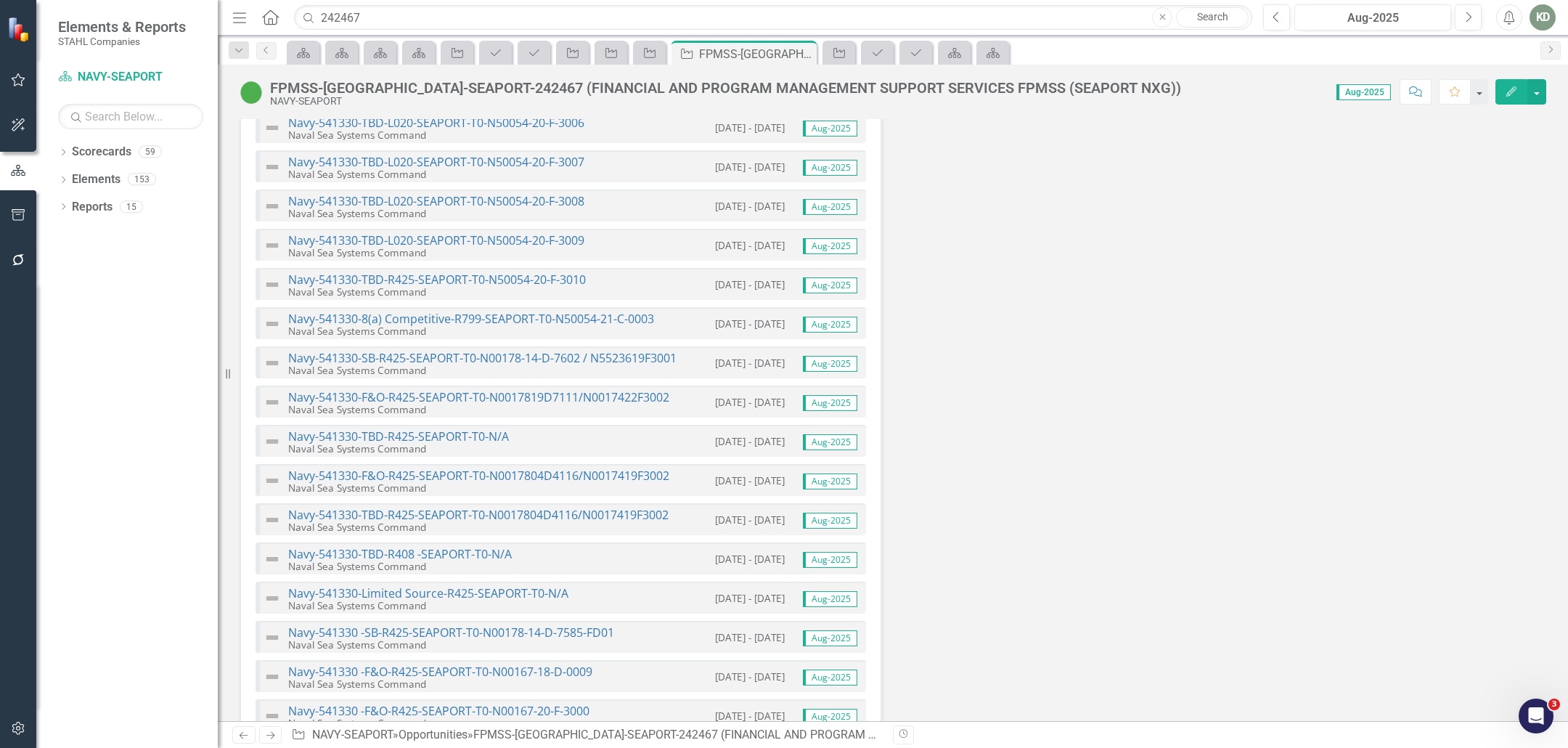
scroll to position [5739, 0]
click at [803, 52] on icon at bounding box center [803, 54] width 8 height 8
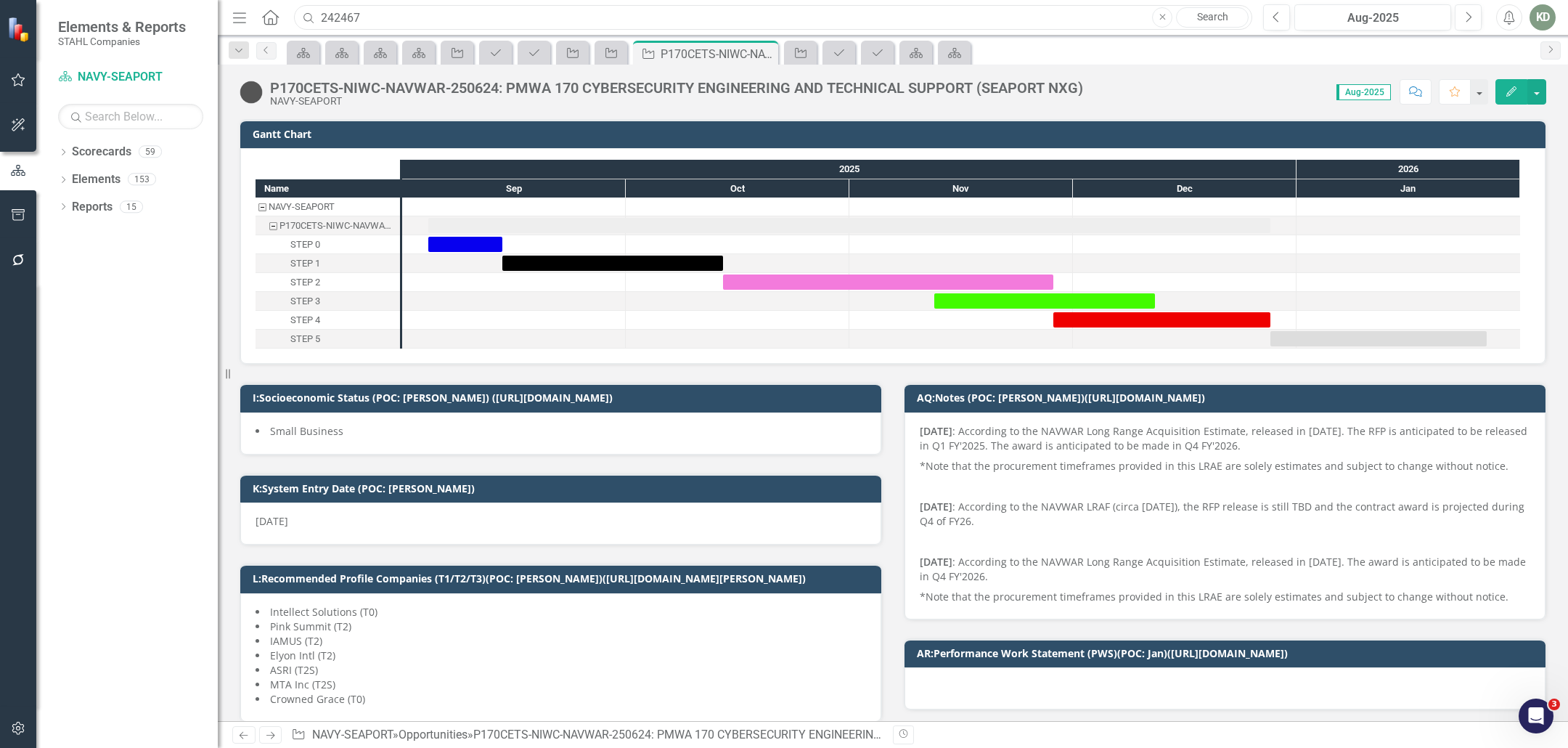
drag, startPoint x: 404, startPoint y: 22, endPoint x: 294, endPoint y: 5, distance: 111.3
click at [294, 5] on div "242467" at bounding box center [769, 18] width 958 height 26
paste input "53058"
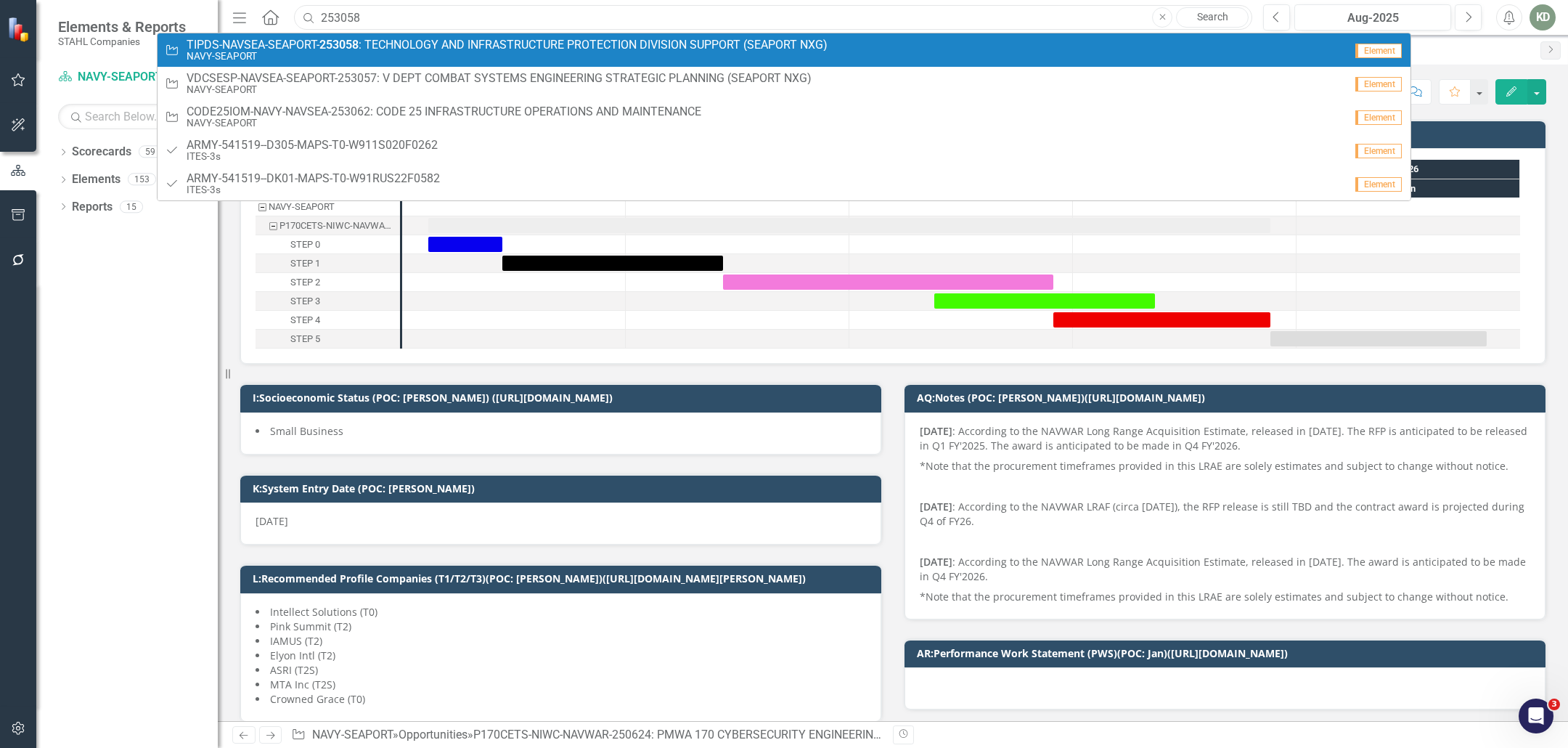
type input "253058"
click at [405, 42] on span "TIPDS-NAVSEA-SEAPORT- 253058 : TECHNOLOGY AND INFRASTRUCTURE PROTECTION DIVISIO…" at bounding box center [507, 45] width 641 height 13
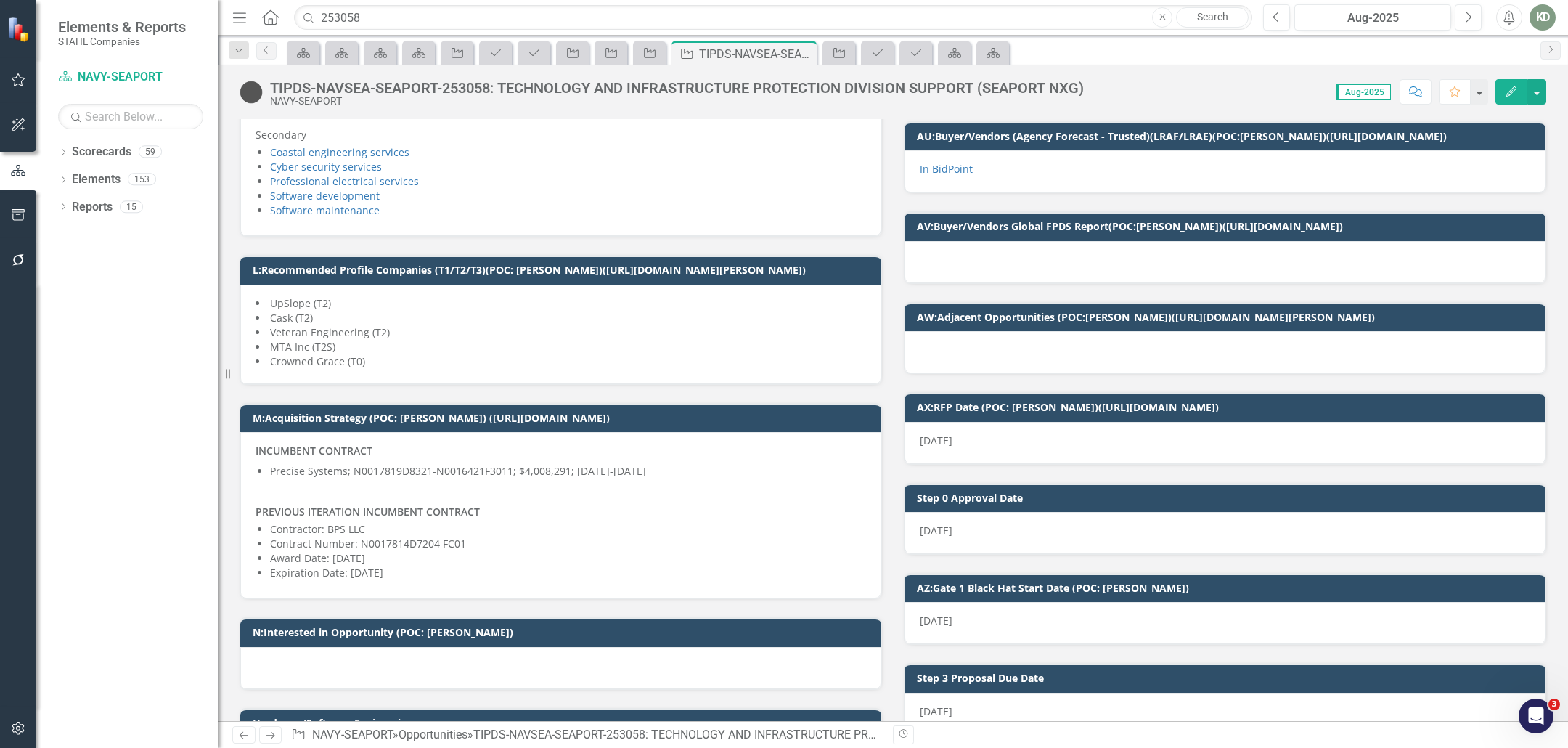
scroll to position [735, 0]
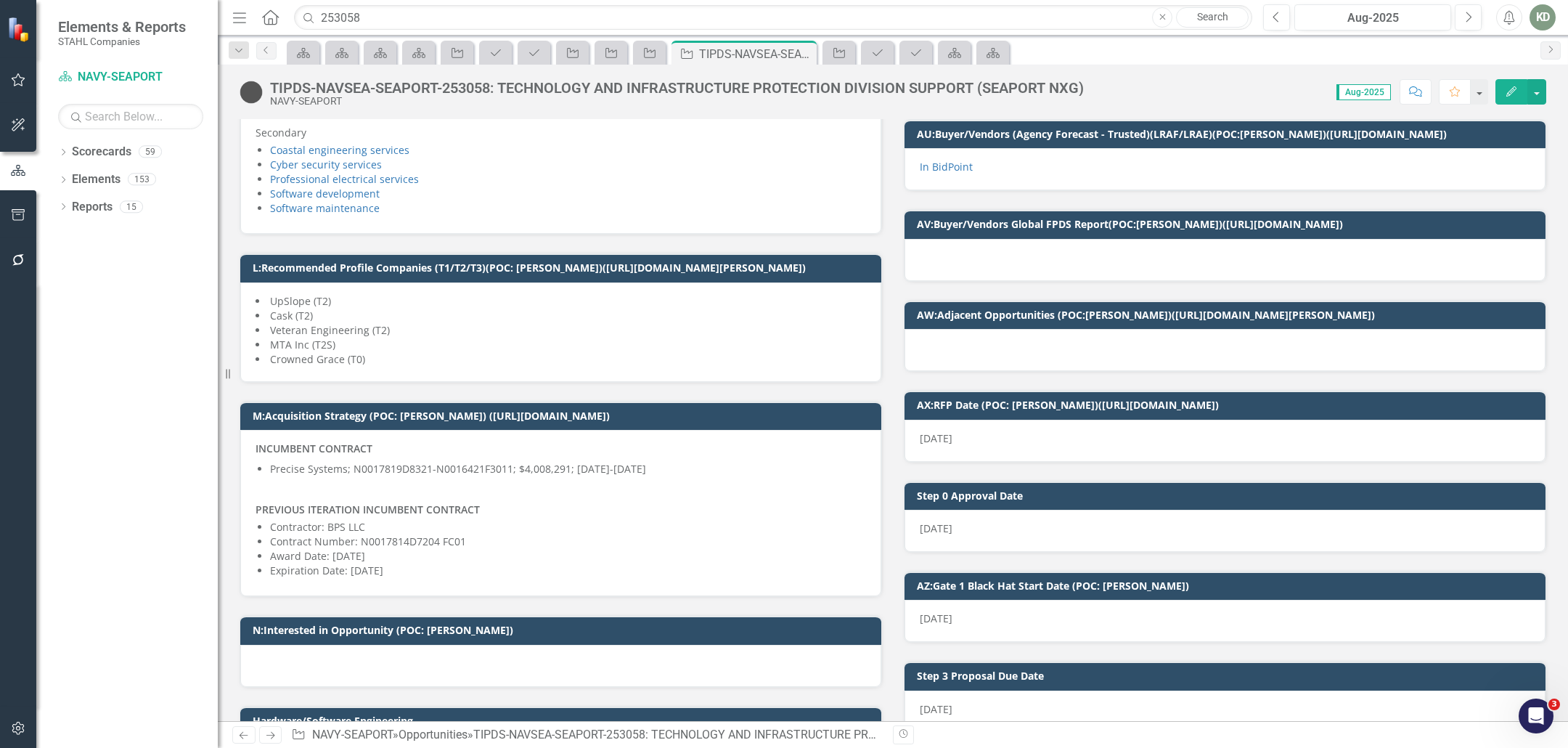
click at [1011, 344] on div at bounding box center [1224, 350] width 641 height 42
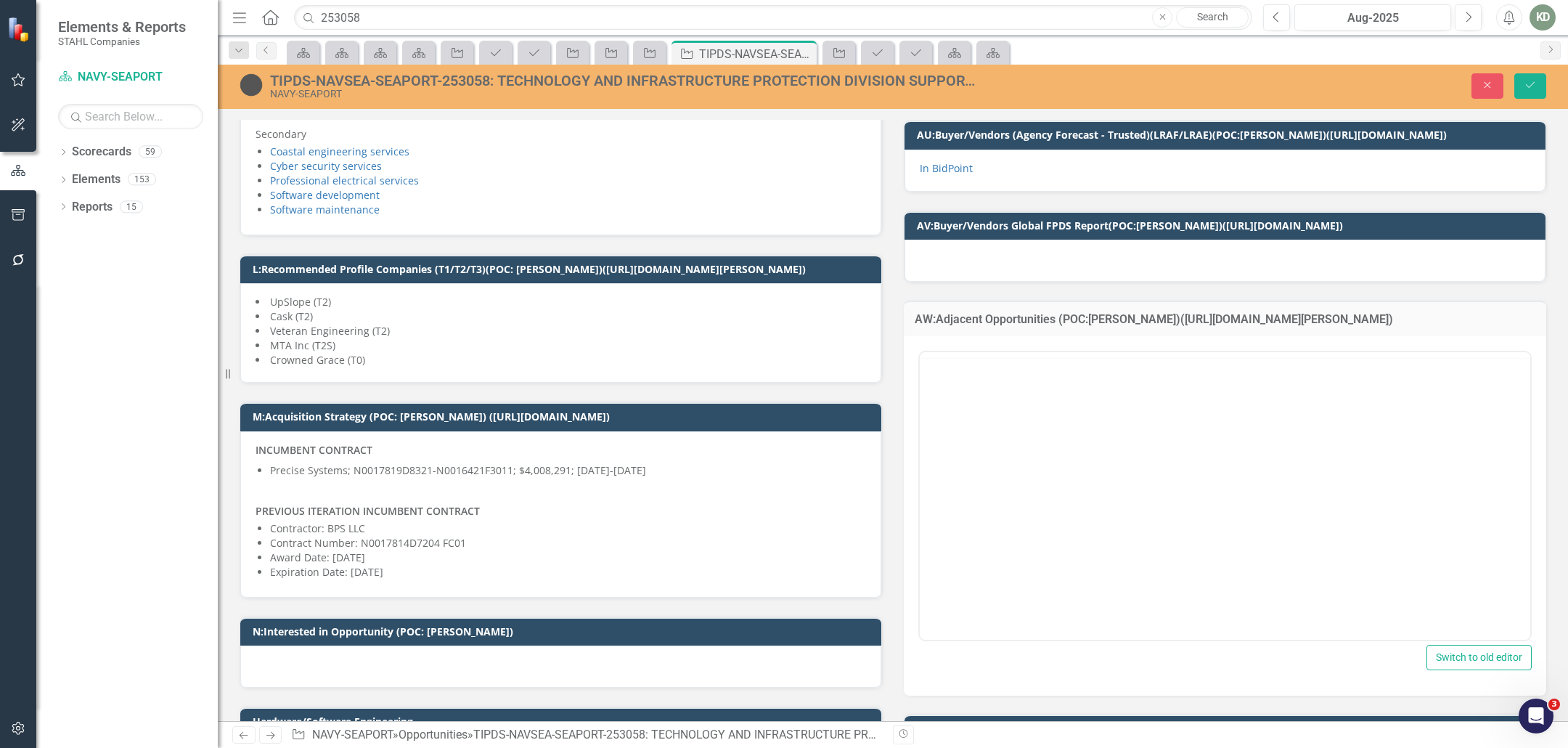
scroll to position [0, 0]
click at [992, 414] on body "Rich Text Area. Press ALT-0 for help." at bounding box center [1225, 494] width 611 height 218
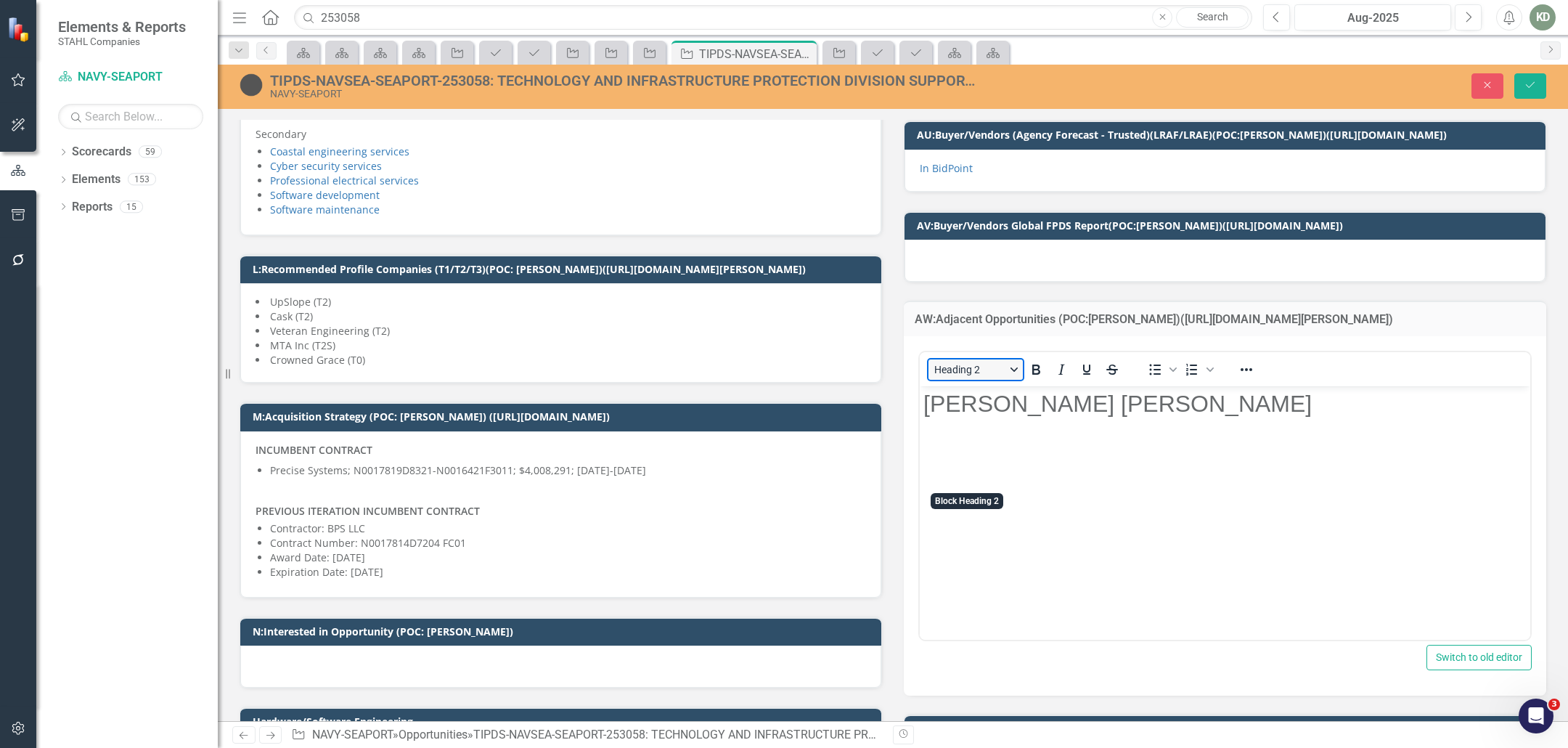
click at [989, 359] on button "Heading 2" at bounding box center [976, 369] width 95 height 20
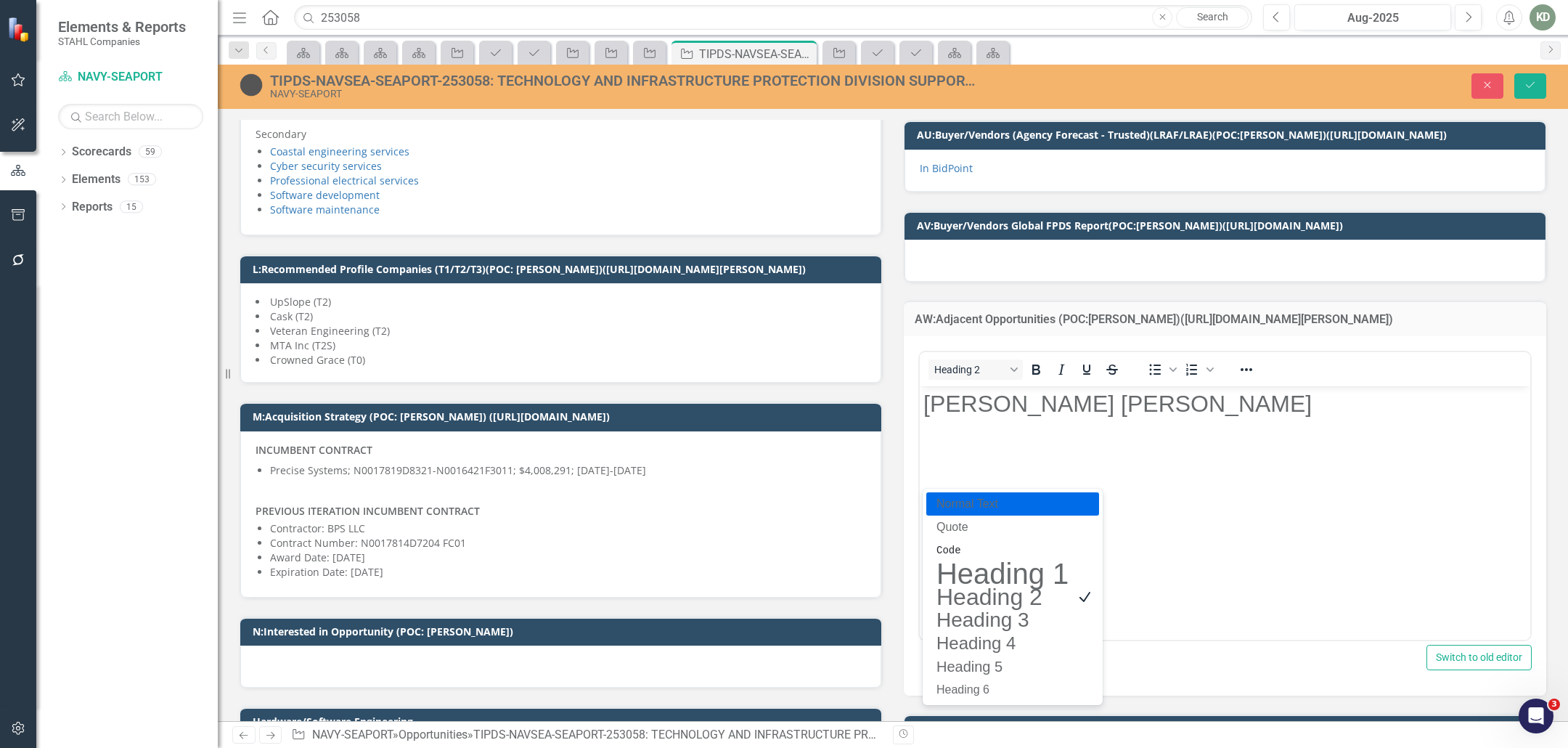
click at [995, 495] on p "Normal Text" at bounding box center [1003, 504] width 135 height 17
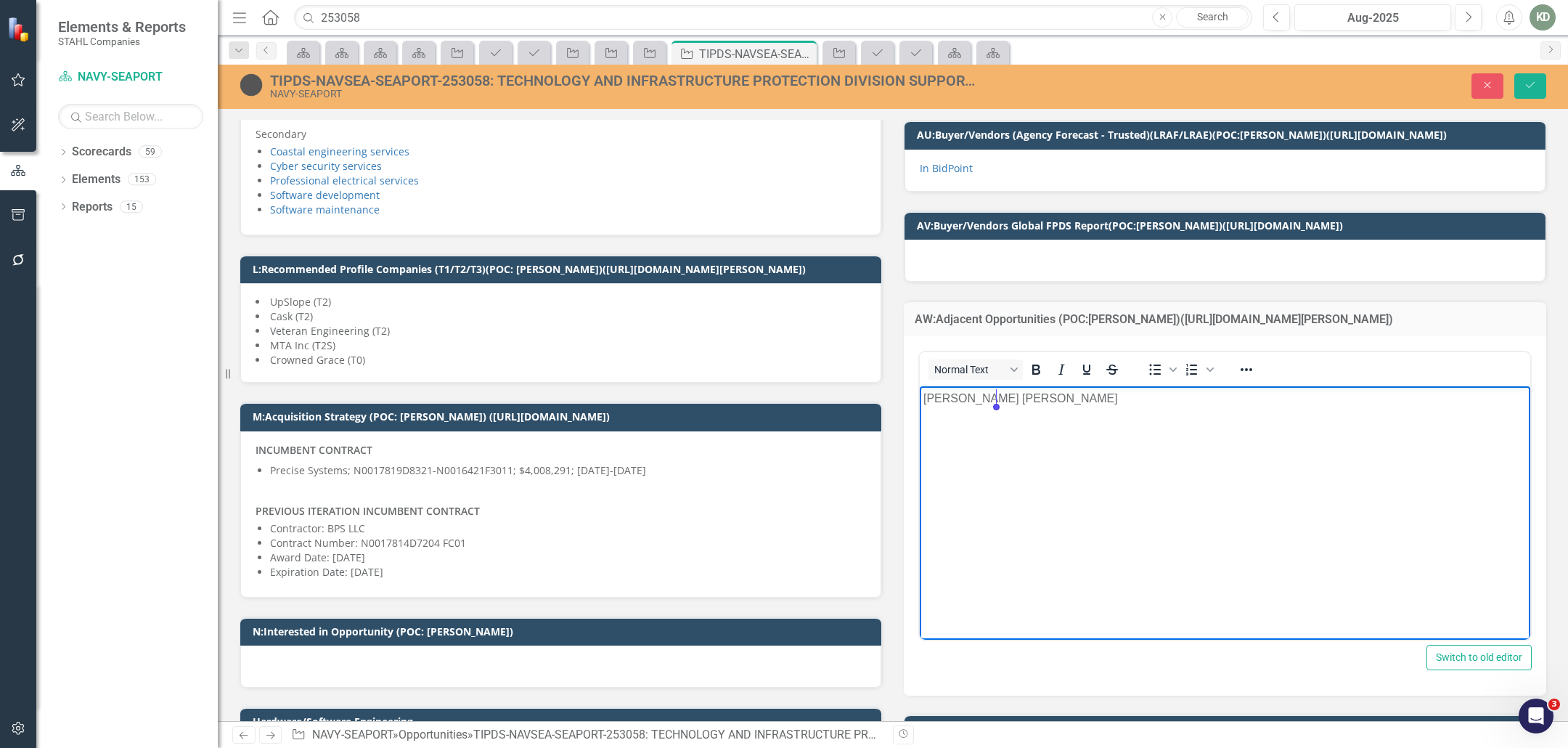
click at [1070, 403] on p "[PERSON_NAME] [PERSON_NAME]" at bounding box center [1225, 398] width 603 height 17
paste body "Rich Text Area. Press ALT-0 for help."
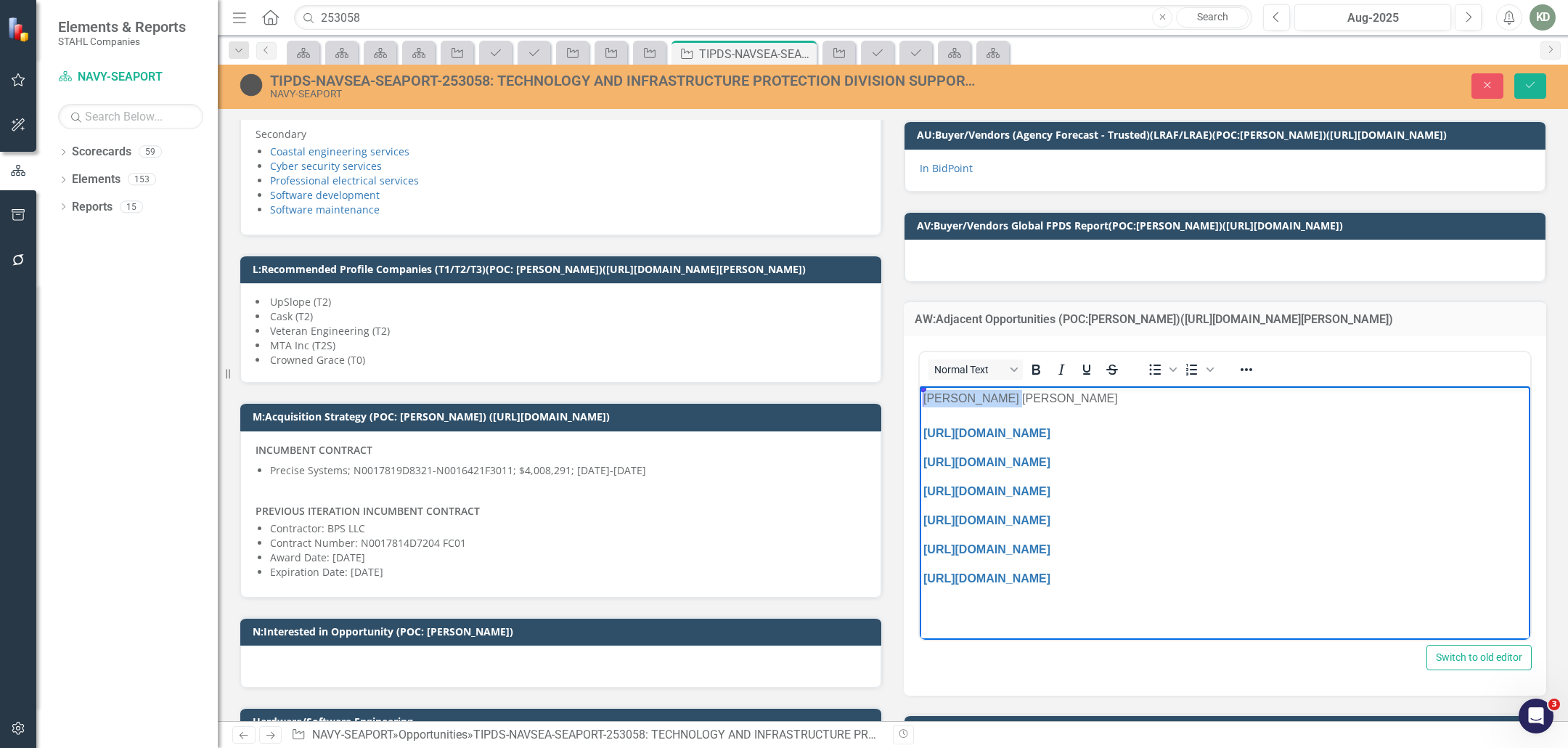
drag, startPoint x: 1010, startPoint y: 399, endPoint x: 909, endPoint y: 399, distance: 101.0
click at [920, 399] on html "[PERSON_NAME] [PERSON_NAME] [URL][DOMAIN_NAME] [URL][DOMAIN_NAME] [URL][DOMAIN_…" at bounding box center [1225, 508] width 611 height 245
click at [983, 617] on body "[PERSON_NAME] [PERSON_NAME] [URL][DOMAIN_NAME] [URL][DOMAIN_NAME] [URL][DOMAIN_…" at bounding box center [1225, 508] width 611 height 245
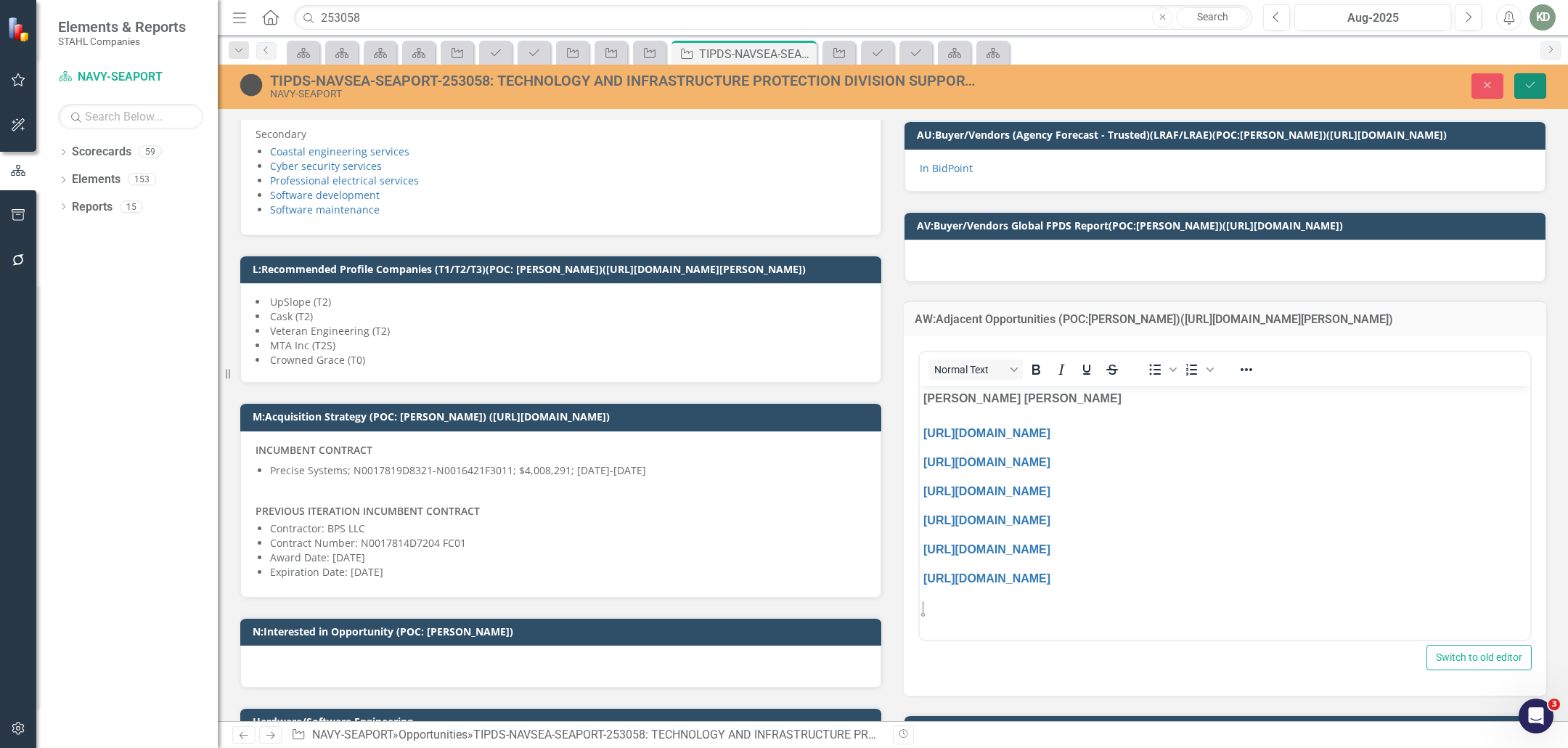
click at [1539, 91] on button "Save" at bounding box center [1530, 86] width 32 height 26
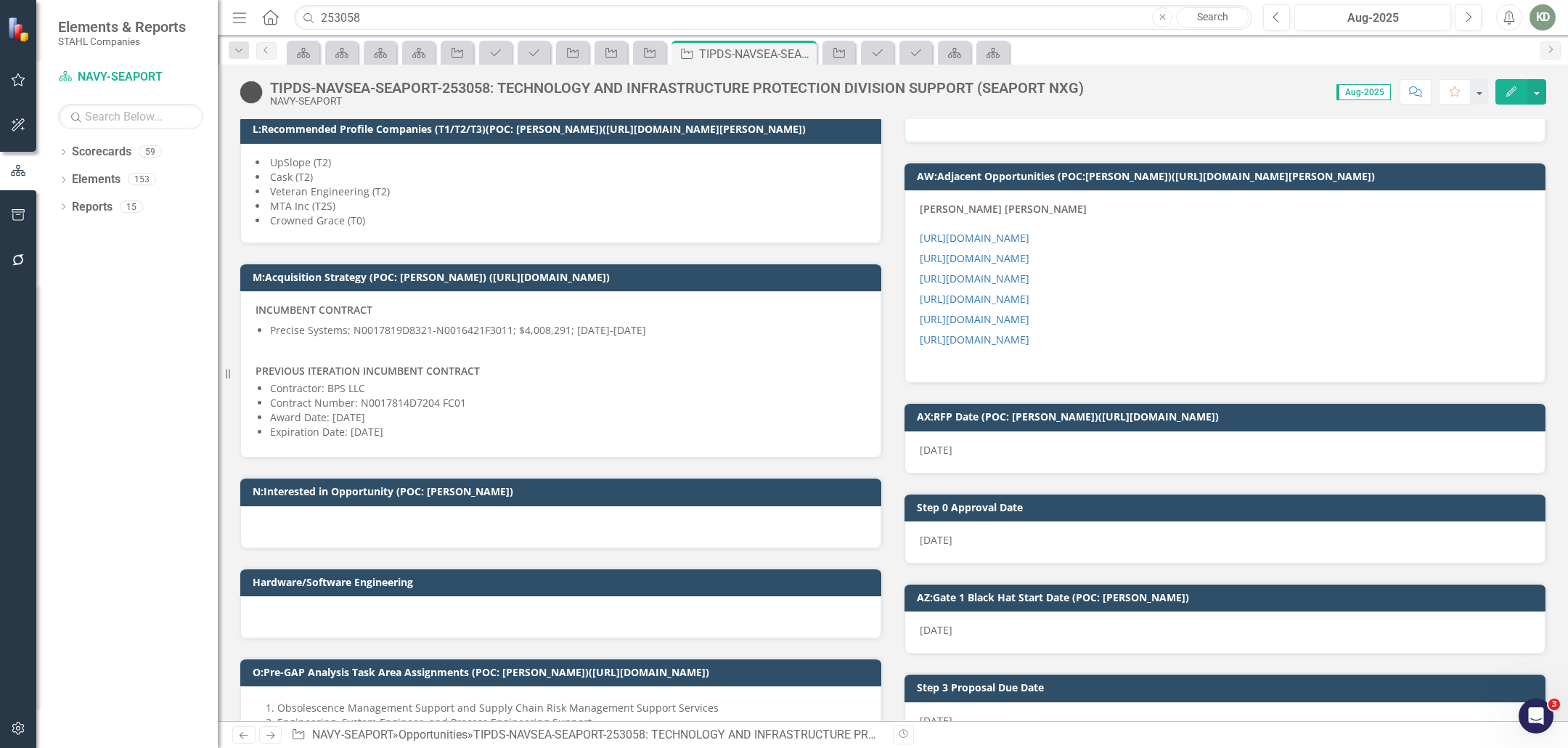
scroll to position [842, 0]
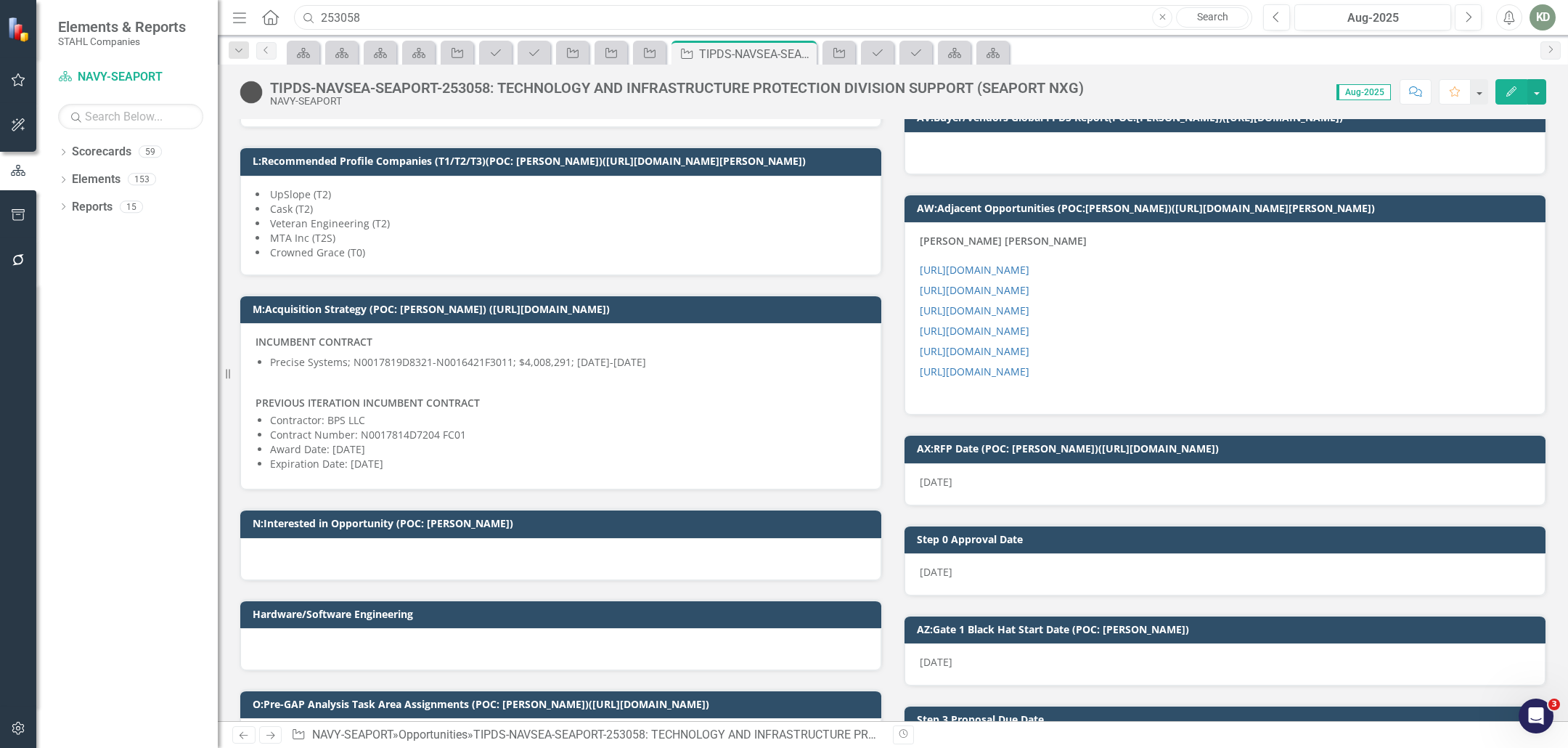
drag, startPoint x: 377, startPoint y: 11, endPoint x: 318, endPoint y: 20, distance: 59.7
click at [318, 20] on input "253058" at bounding box center [773, 18] width 958 height 26
paste input "25536"
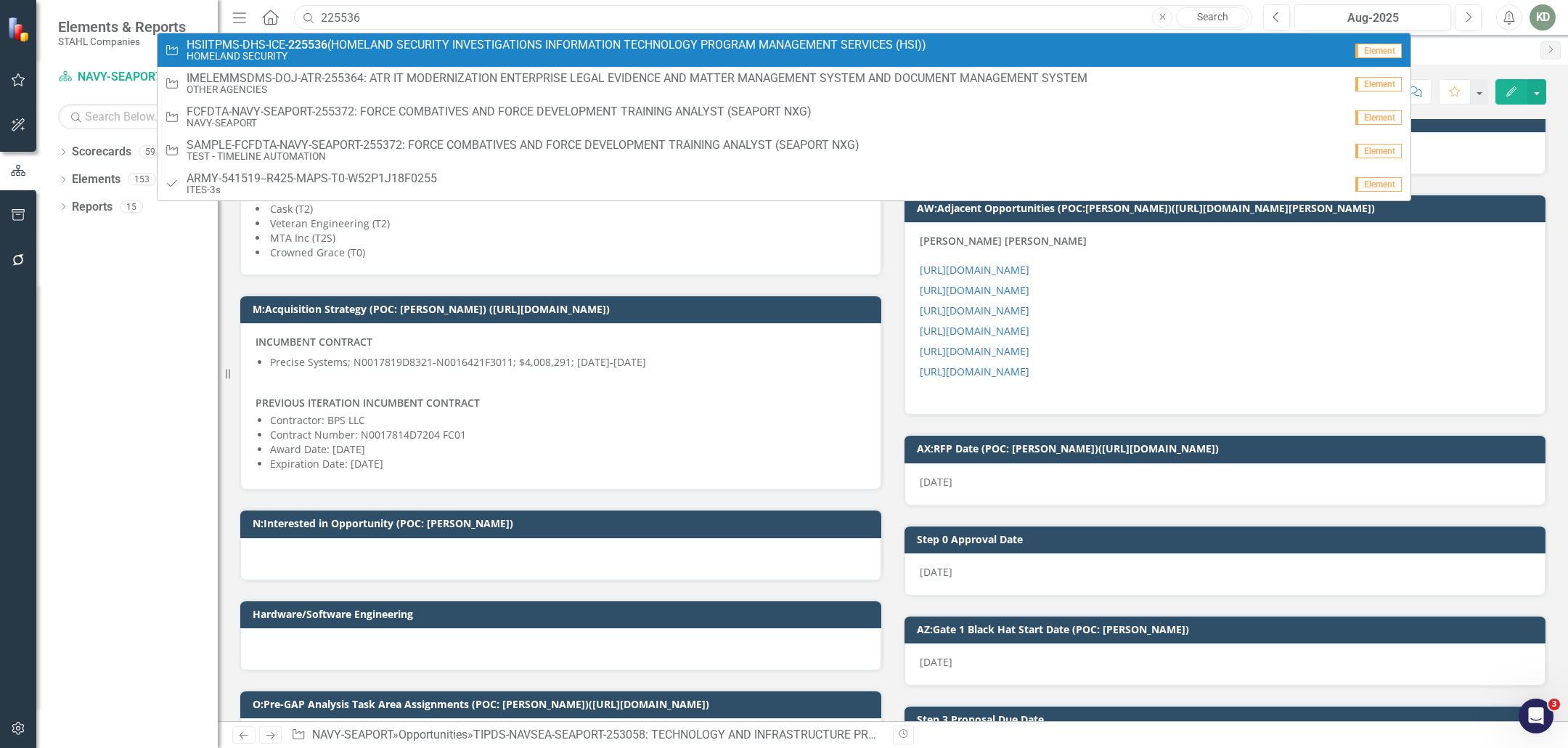
type input "225536"
click at [387, 38] on span "HSIITPMS-DHS-ICE- 225536 (HOMELAND SECURITY INVESTIGATIONS INFORMATION TECHNOLO…" at bounding box center [556, 45] width 739 height 13
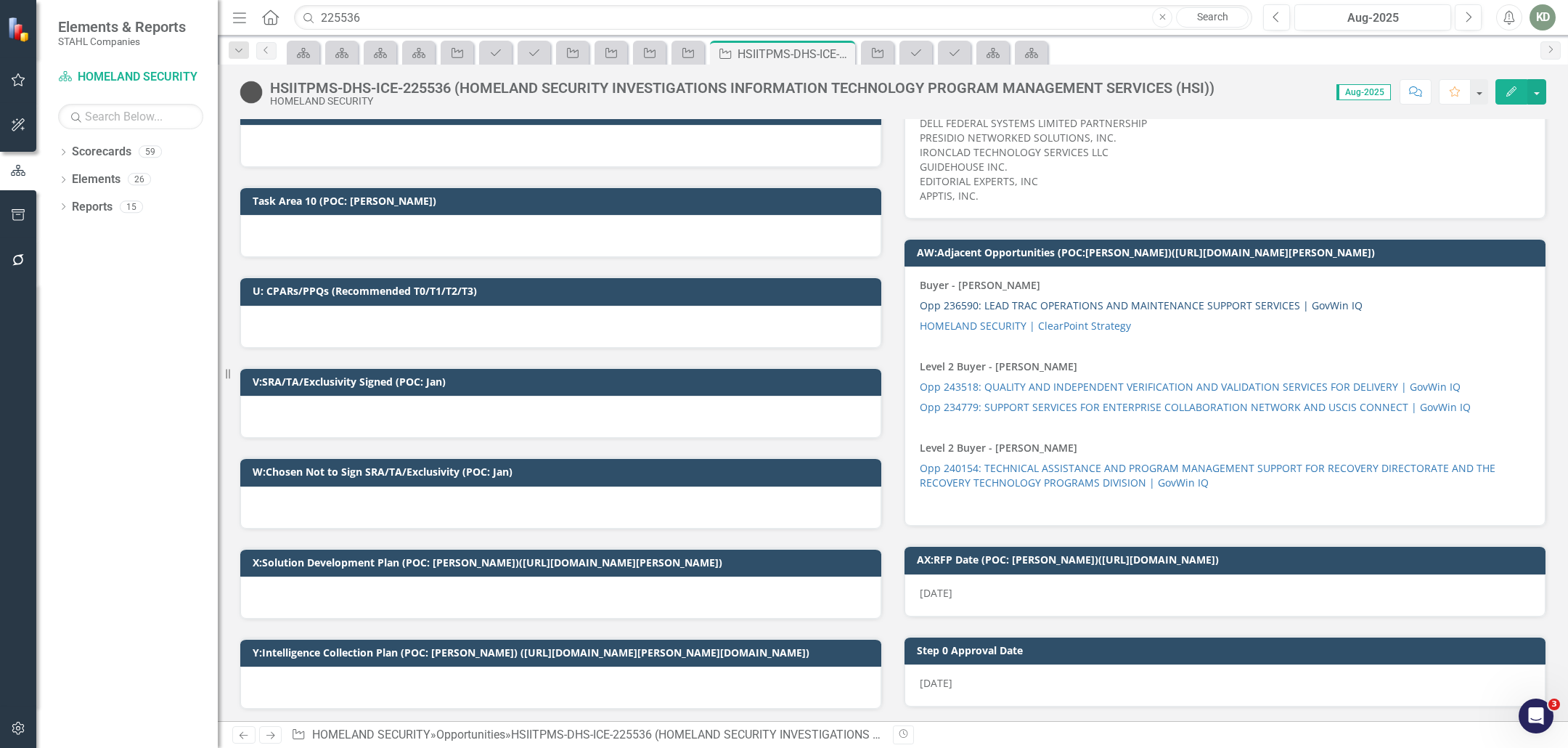
scroll to position [2083, 0]
